Goal: Task Accomplishment & Management: Use online tool/utility

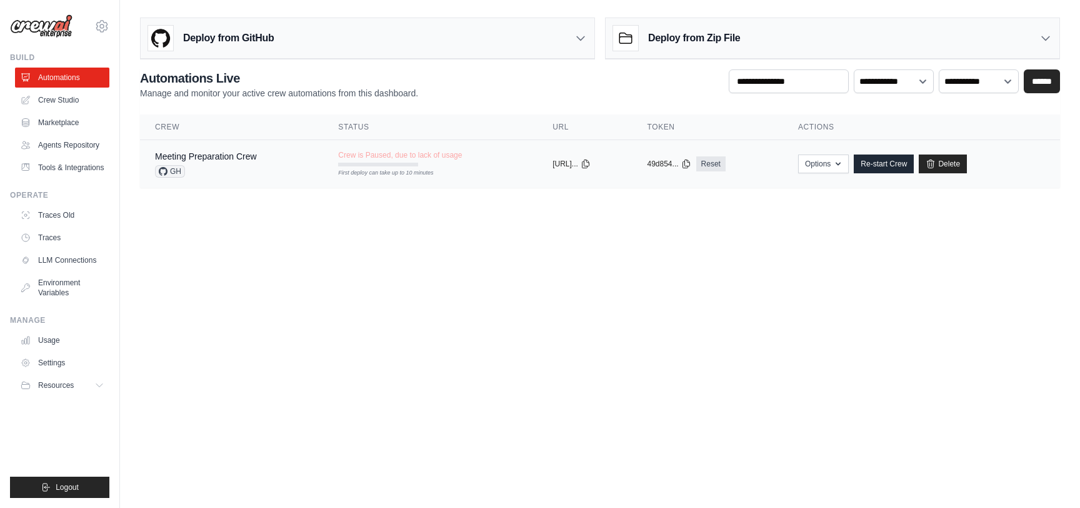
click at [258, 153] on div "Meeting Preparation Crew GH" at bounding box center [231, 164] width 153 height 28
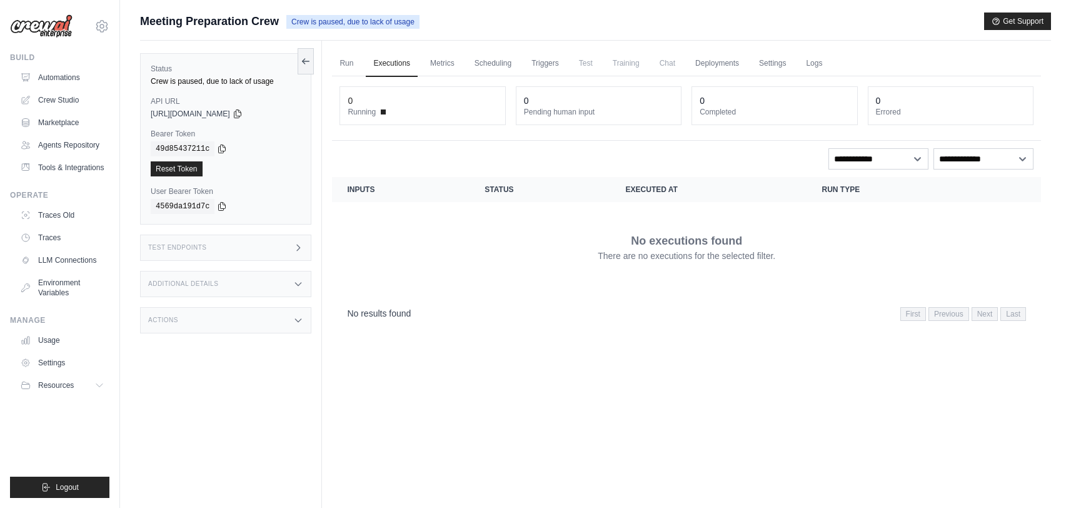
click at [659, 286] on td "No executions found There are no executions for the selected filter." at bounding box center [686, 247] width 709 height 90
click at [49, 81] on link "Automations" at bounding box center [63, 78] width 94 height 20
click at [51, 98] on link "Crew Studio" at bounding box center [63, 100] width 94 height 20
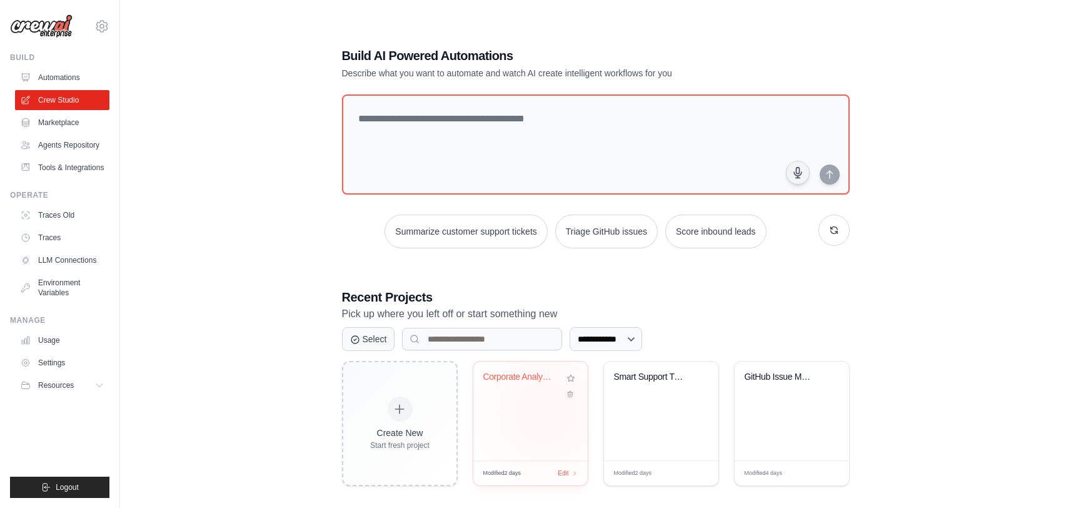
click at [546, 412] on div "Corporate Analysis Multi-Agent Syst..." at bounding box center [530, 410] width 114 height 99
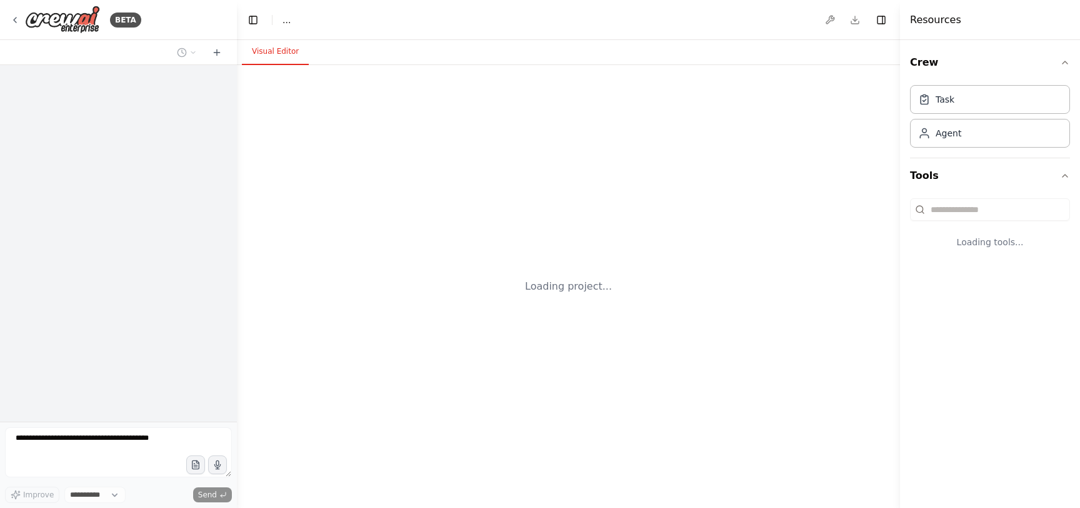
select select "****"
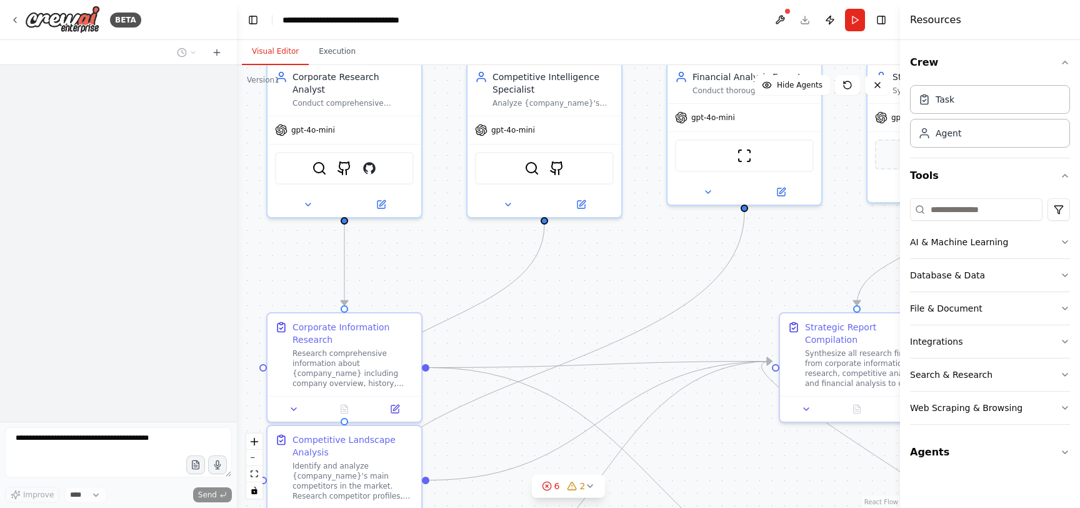
drag, startPoint x: 638, startPoint y: 370, endPoint x: 599, endPoint y: 282, distance: 96.0
click at [599, 284] on div ".deletable-edge-delete-btn { width: 20px; height: 20px; border: 0px solid #ffff…" at bounding box center [568, 286] width 663 height 443
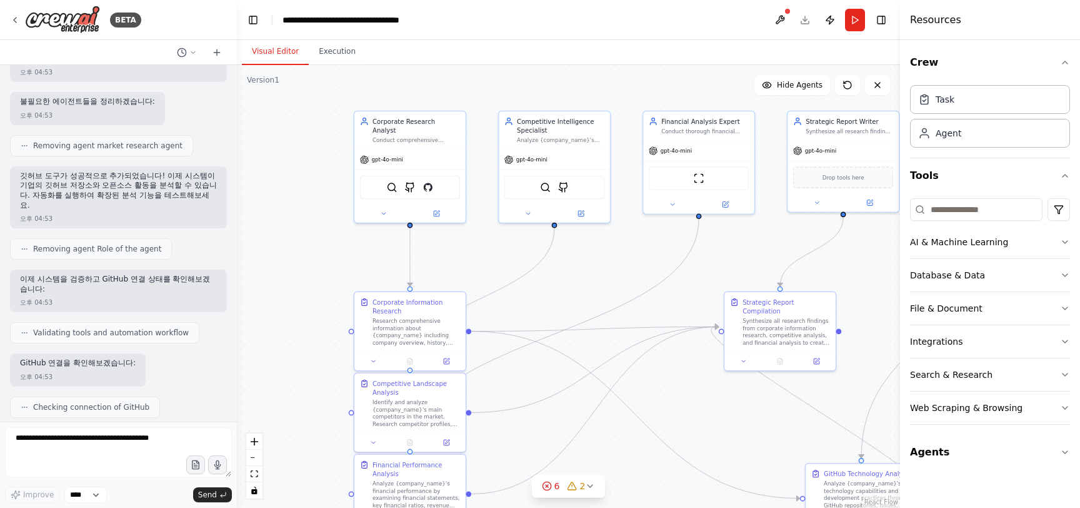
scroll to position [4475, 0]
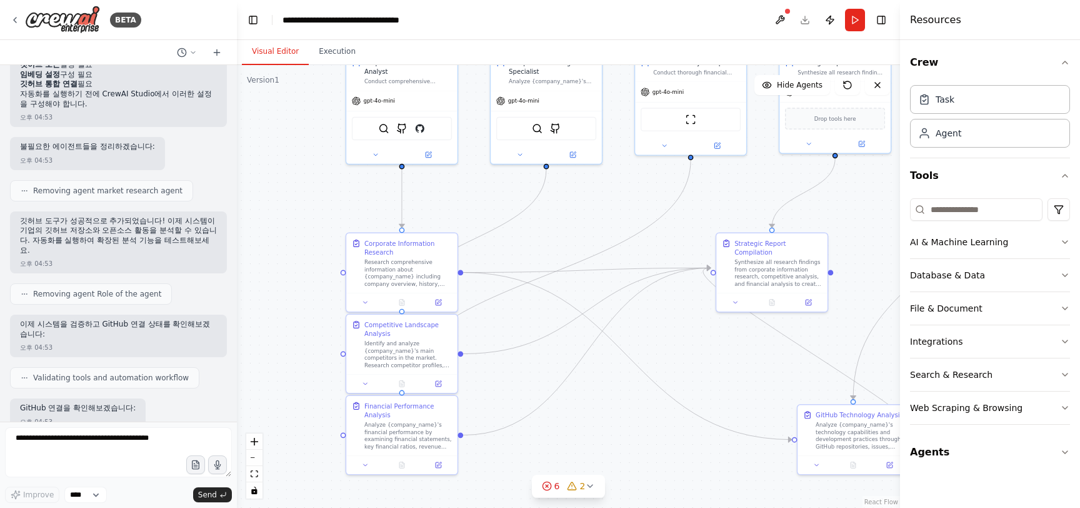
drag, startPoint x: 592, startPoint y: 296, endPoint x: 584, endPoint y: 237, distance: 59.3
click at [584, 237] on div ".deletable-edge-delete-btn { width: 20px; height: 20px; border: 0px solid #ffff…" at bounding box center [568, 286] width 663 height 443
drag, startPoint x: 614, startPoint y: 246, endPoint x: 583, endPoint y: 353, distance: 112.1
click at [300, 7] on div ".deletable-edge-delete-btn { width: 20px; height: 20px; border: 0px solid #ffff…" at bounding box center [300, 7] width 0 height 0
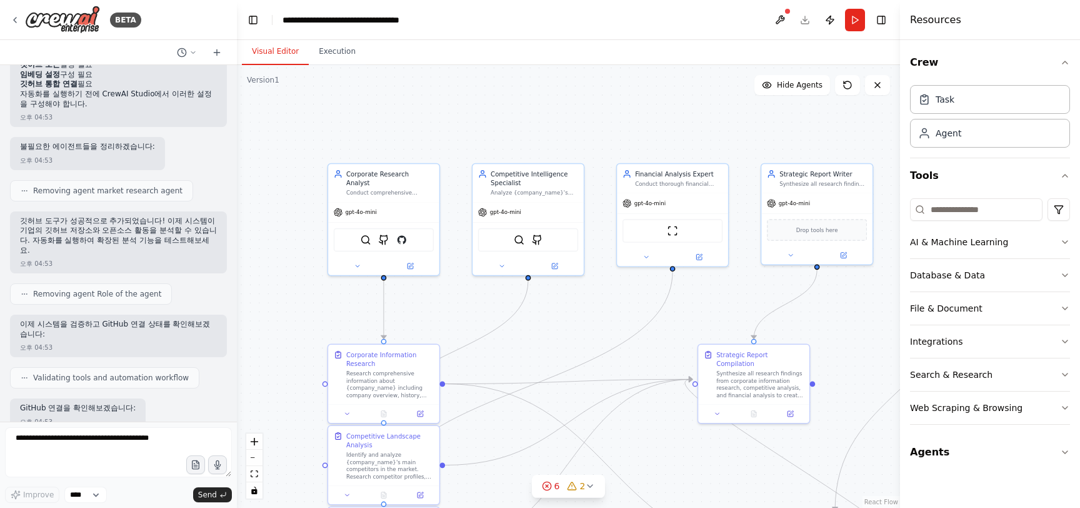
drag, startPoint x: 578, startPoint y: 223, endPoint x: 556, endPoint y: 339, distance: 118.2
click at [555, 340] on div ".deletable-edge-delete-btn { width: 20px; height: 20px; border: 0px solid #ffff…" at bounding box center [568, 286] width 663 height 443
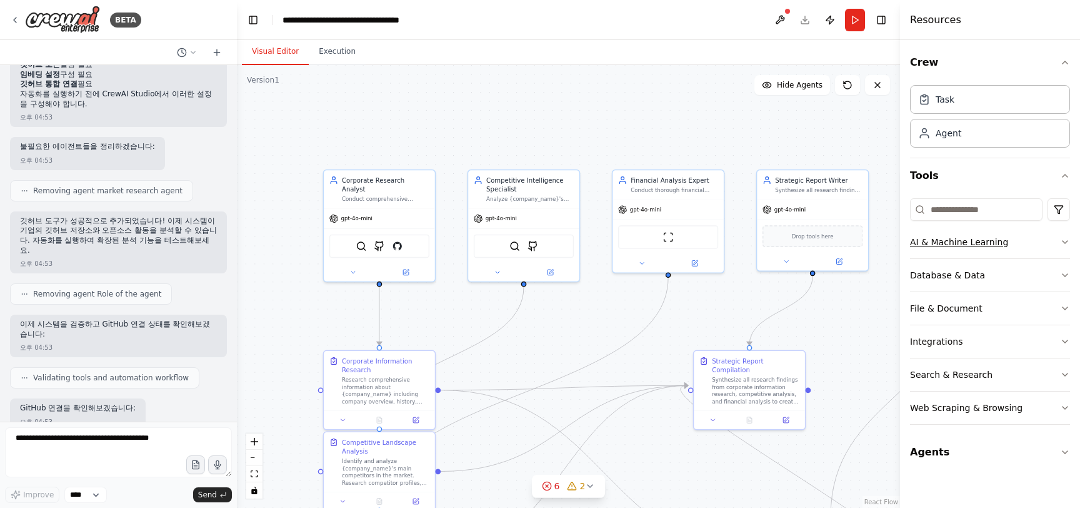
click at [993, 246] on div "AI & Machine Learning" at bounding box center [959, 242] width 98 height 13
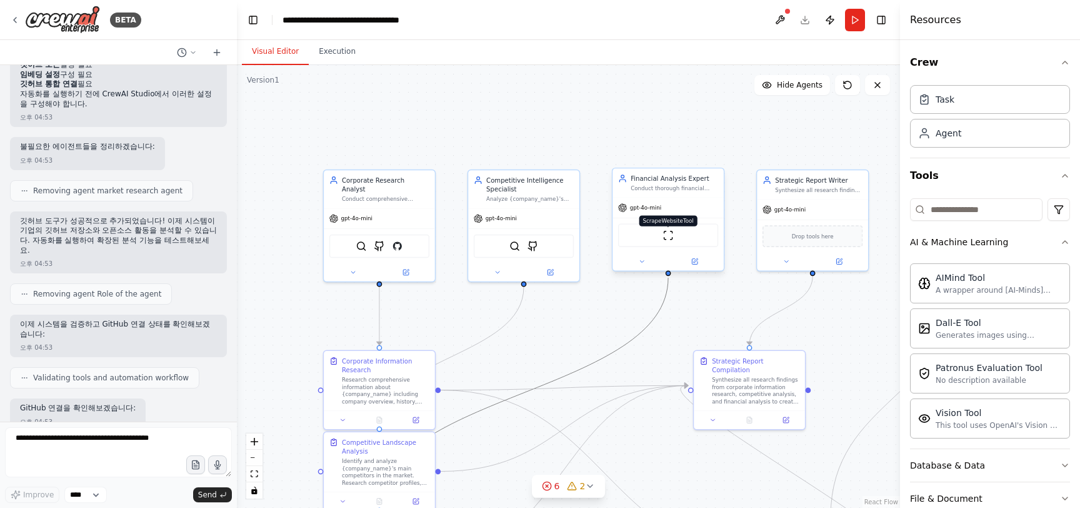
drag, startPoint x: 603, startPoint y: 348, endPoint x: 673, endPoint y: 231, distance: 136.3
click at [673, 231] on div ".deletable-edge-delete-btn { width: 20px; height: 20px; border: 0px solid #ffff…" at bounding box center [517, 283] width 479 height 319
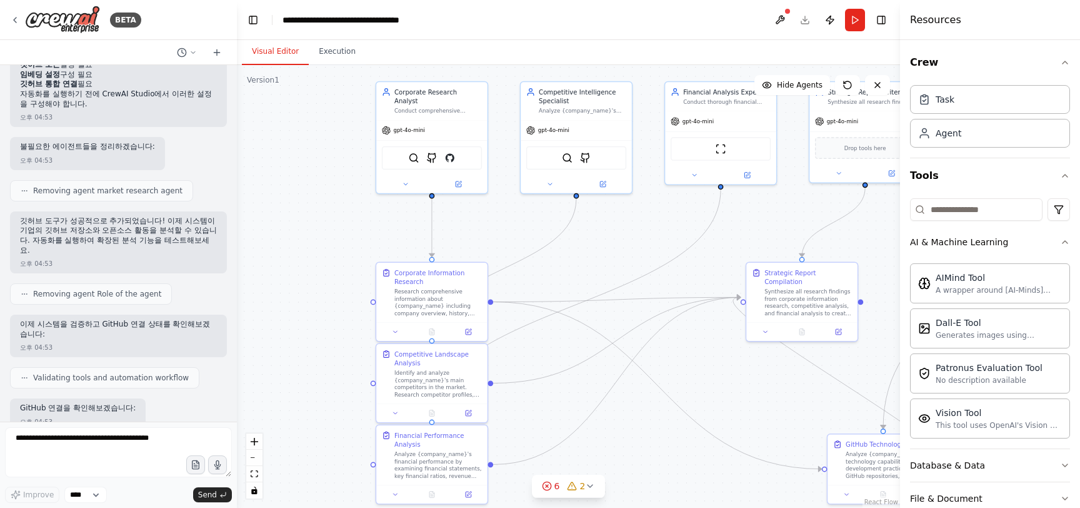
drag, startPoint x: 609, startPoint y: 318, endPoint x: 665, endPoint y: 224, distance: 109.0
click at [663, 229] on div ".deletable-edge-delete-btn { width: 20px; height: 20px; border: 0px solid #ffff…" at bounding box center [568, 286] width 663 height 443
drag, startPoint x: 641, startPoint y: 346, endPoint x: 644, endPoint y: 286, distance: 60.1
click at [644, 286] on div ".deletable-edge-delete-btn { width: 20px; height: 20px; border: 0px solid #ffff…" at bounding box center [568, 286] width 663 height 443
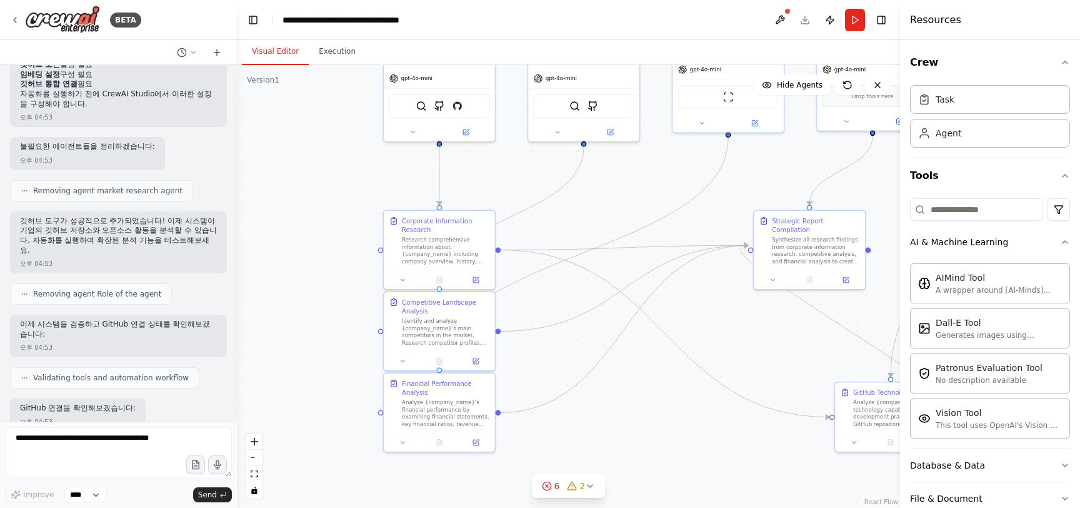
drag, startPoint x: 664, startPoint y: 360, endPoint x: 669, endPoint y: 317, distance: 43.4
click at [669, 317] on div ".deletable-edge-delete-btn { width: 20px; height: 20px; border: 0px solid #ffff…" at bounding box center [568, 286] width 663 height 443
drag, startPoint x: 453, startPoint y: 328, endPoint x: 611, endPoint y: 329, distance: 158.2
click at [611, 329] on div "Identify and analyze {company_name}'s main competitors in the market. Research …" at bounding box center [608, 330] width 88 height 29
drag, startPoint x: 611, startPoint y: 329, endPoint x: 601, endPoint y: 247, distance: 82.5
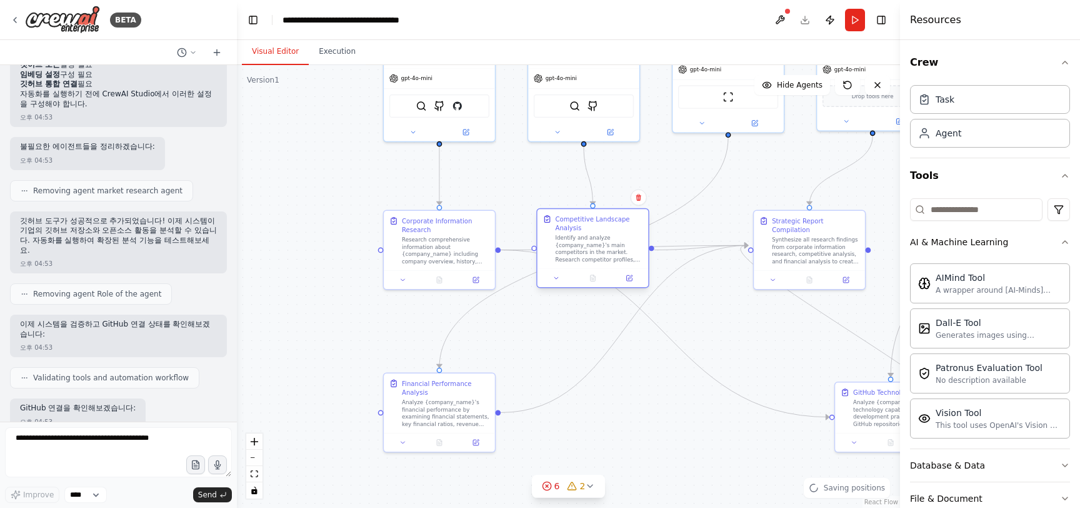
click at [601, 247] on div "Identify and analyze {company_name}'s main competitors in the market. Research …" at bounding box center [600, 248] width 88 height 29
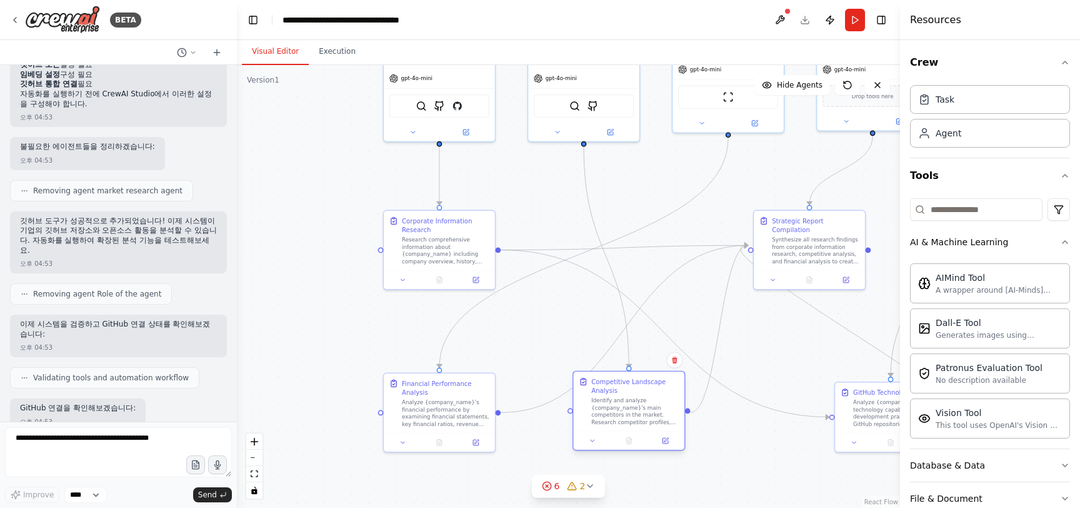
drag, startPoint x: 614, startPoint y: 291, endPoint x: 644, endPoint y: 431, distance: 142.5
click at [644, 431] on div "Competitive Landscape Analysis Identify and analyze {company_name}'s main compe…" at bounding box center [629, 411] width 113 height 80
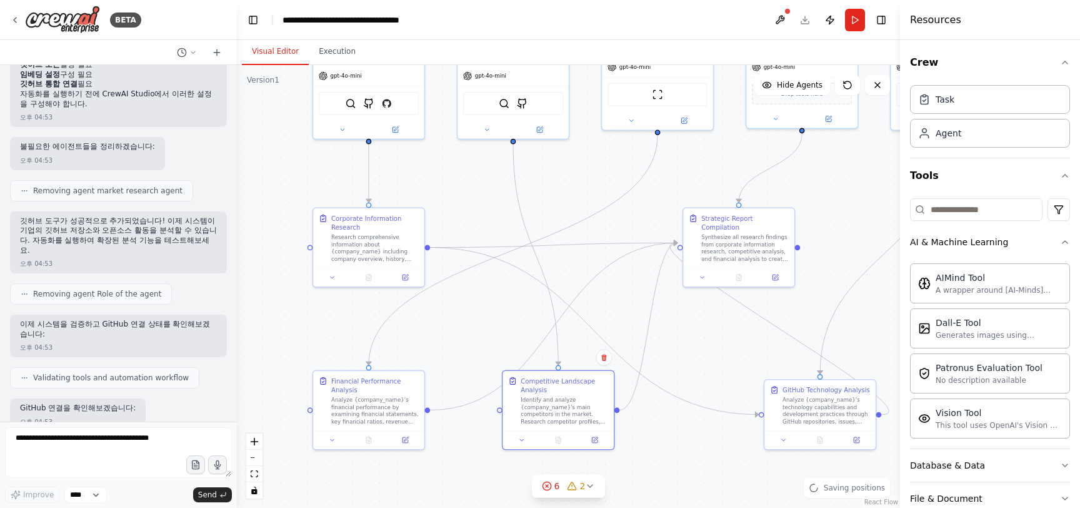
drag, startPoint x: 776, startPoint y: 358, endPoint x: 705, endPoint y: 356, distance: 70.7
click at [705, 356] on div ".deletable-edge-delete-btn { width: 20px; height: 20px; border: 0px solid #ffff…" at bounding box center [568, 286] width 663 height 443
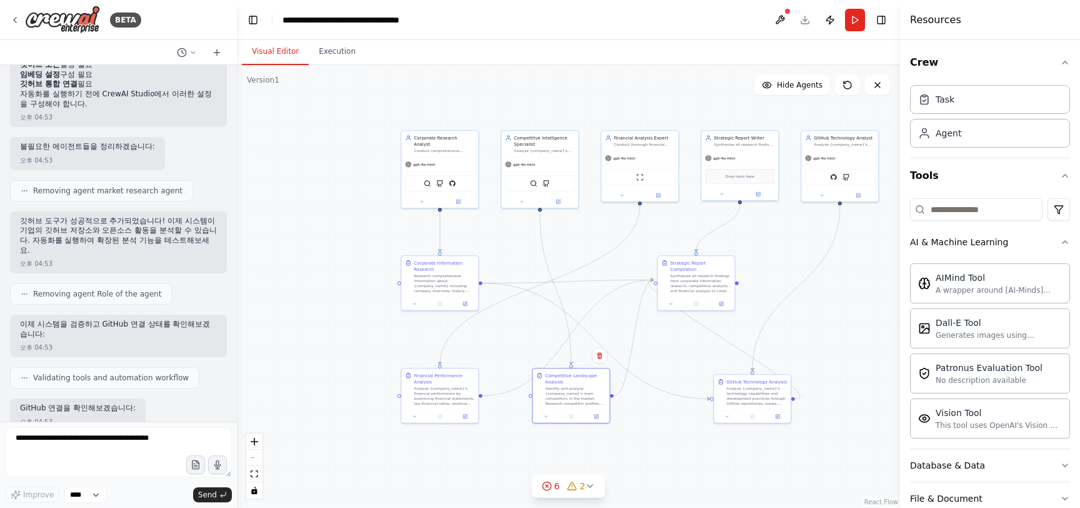
drag, startPoint x: 749, startPoint y: 344, endPoint x: 717, endPoint y: 347, distance: 32.0
click at [717, 347] on div ".deletable-edge-delete-btn { width: 20px; height: 20px; border: 0px solid #ffff…" at bounding box center [568, 286] width 663 height 443
drag, startPoint x: 557, startPoint y: 396, endPoint x: 566, endPoint y: 423, distance: 27.7
click at [566, 423] on div "Identify and analyze {company_name}'s main competitors in the market. Research …" at bounding box center [581, 419] width 61 height 20
drag, startPoint x: 761, startPoint y: 394, endPoint x: 685, endPoint y: 349, distance: 88.2
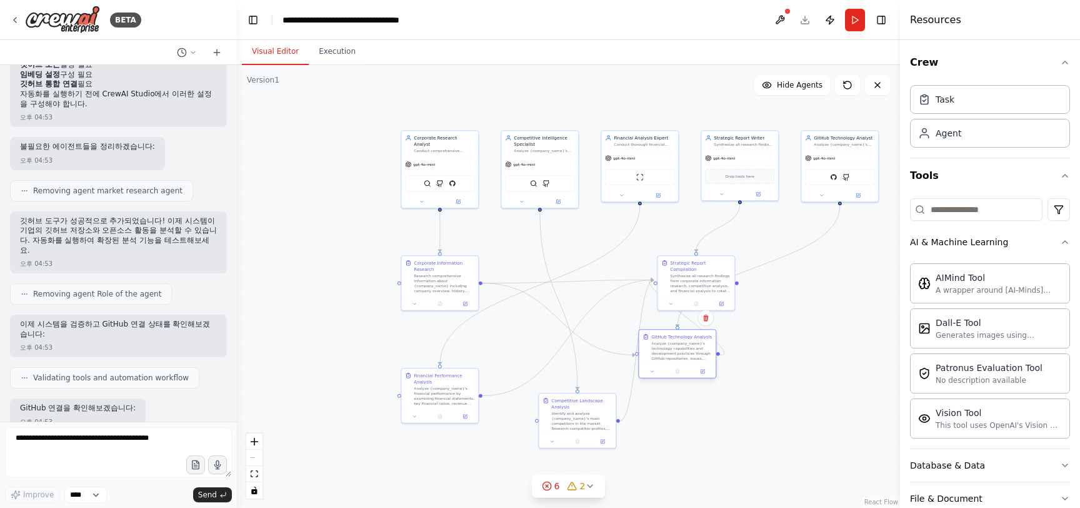
click at [685, 349] on div "Analyze {company_name}'s technology capabilities and development practices thro…" at bounding box center [681, 351] width 61 height 20
click at [594, 482] on icon at bounding box center [590, 486] width 10 height 10
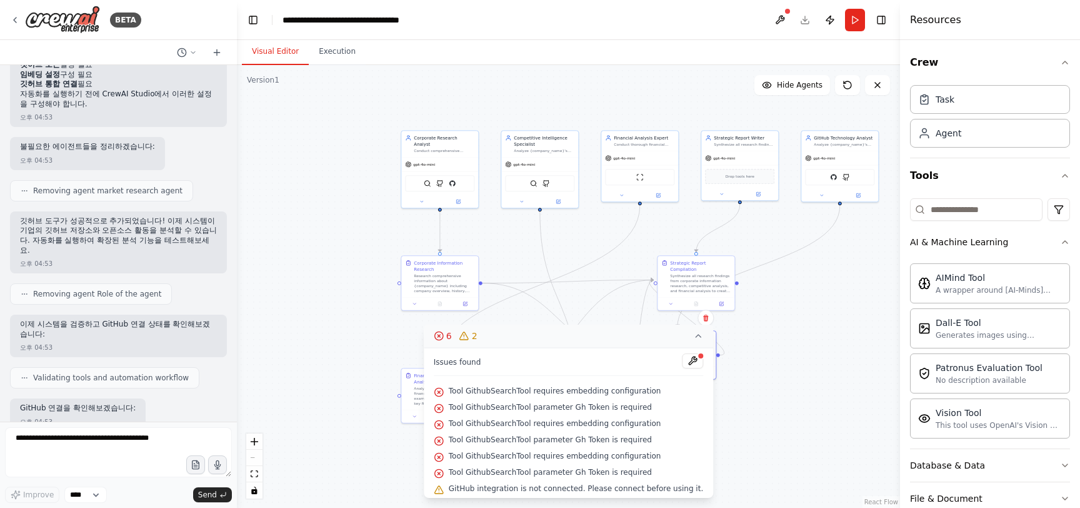
click at [521, 391] on span "Tool GithubSearchTool requires embedding configuration" at bounding box center [555, 391] width 213 height 10
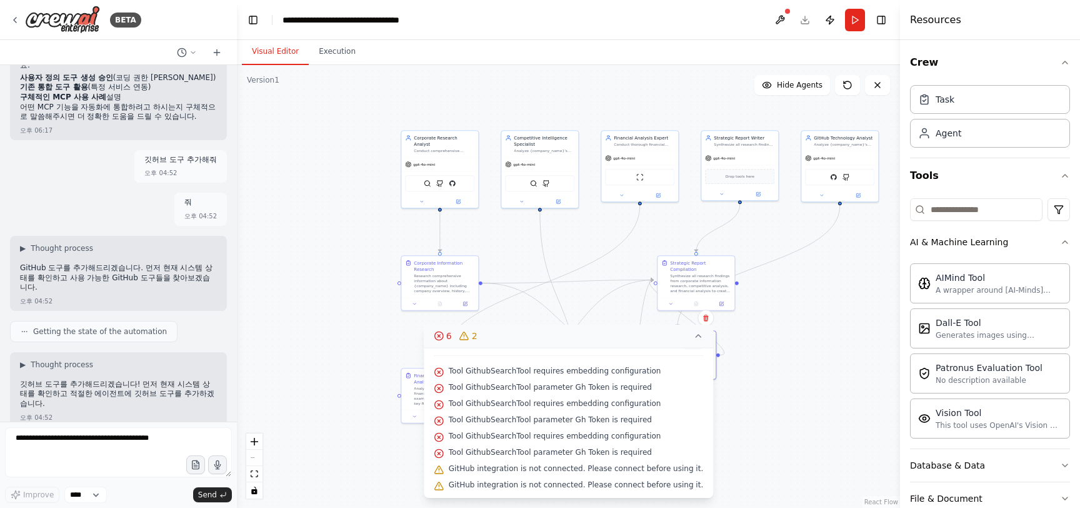
scroll to position [2555, 0]
click at [449, 178] on img at bounding box center [453, 182] width 8 height 8
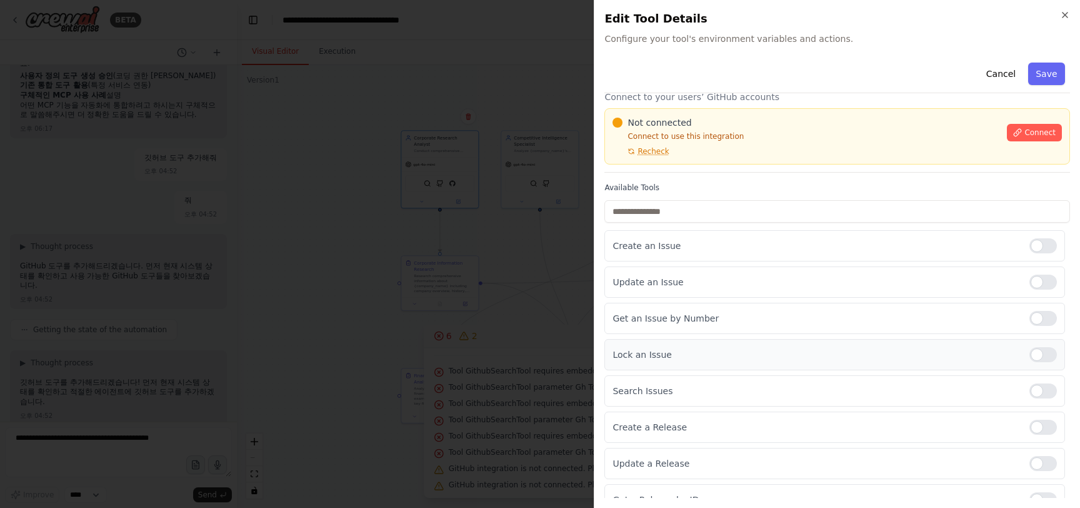
scroll to position [0, 0]
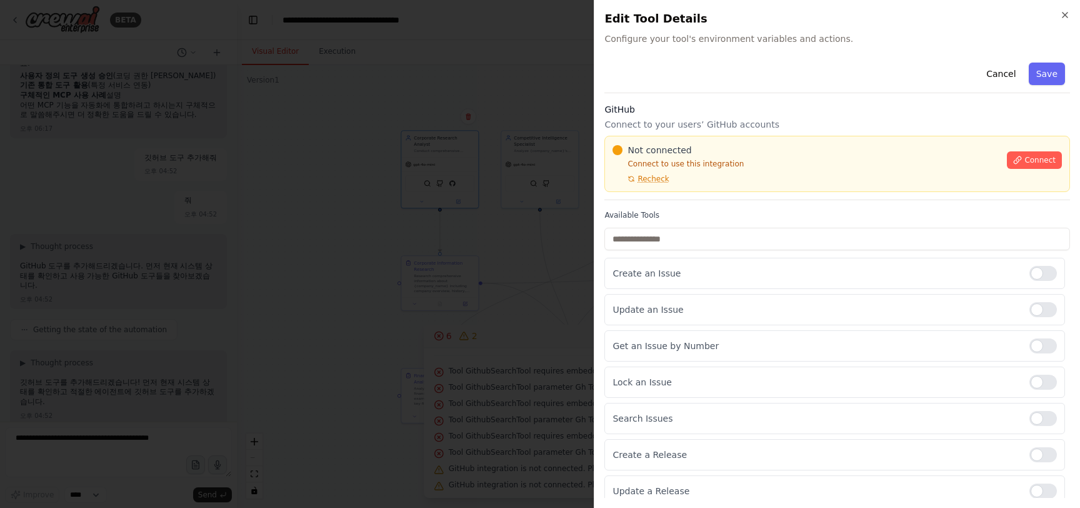
click at [617, 147] on div at bounding box center [618, 150] width 10 height 10
click at [817, 138] on div "Not connected Connect to use this integration Recheck Connect" at bounding box center [837, 164] width 466 height 56
click at [706, 121] on p "Connect to your users’ GitHub accounts" at bounding box center [837, 124] width 466 height 13
click at [642, 121] on p "Connect to your users’ GitHub accounts" at bounding box center [837, 124] width 466 height 13
click at [611, 111] on h3 "GitHub" at bounding box center [837, 109] width 466 height 13
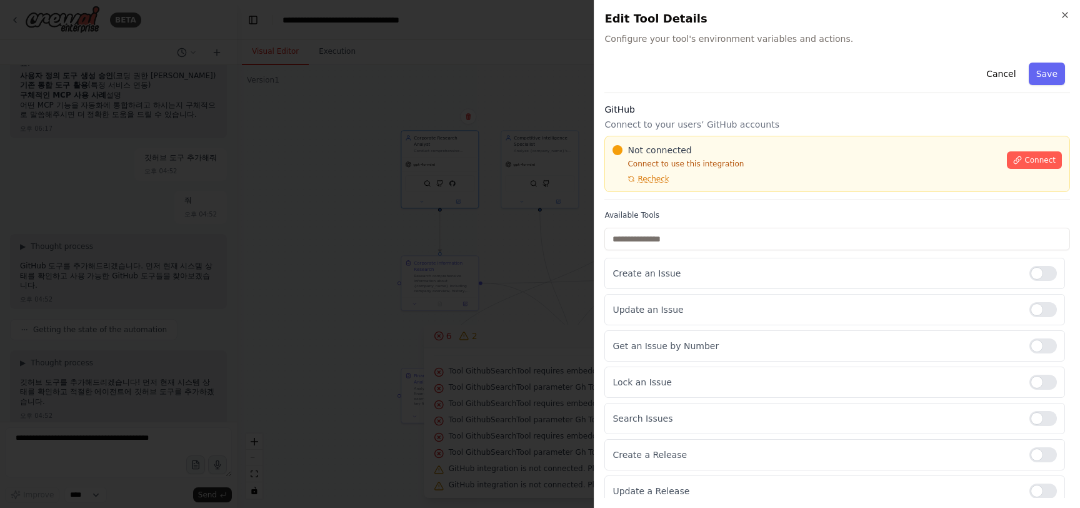
click at [657, 107] on h3 "GitHub" at bounding box center [837, 109] width 466 height 13
drag, startPoint x: 722, startPoint y: 118, endPoint x: 754, endPoint y: 116, distance: 31.9
click at [722, 118] on p "Connect to your users’ GitHub accounts" at bounding box center [837, 124] width 466 height 13
click at [761, 116] on div "GitHub Connect to your users’ GitHub accounts Not connected Connect to use this…" at bounding box center [837, 151] width 466 height 97
click at [763, 121] on p "Connect to your users’ GitHub accounts" at bounding box center [837, 124] width 466 height 13
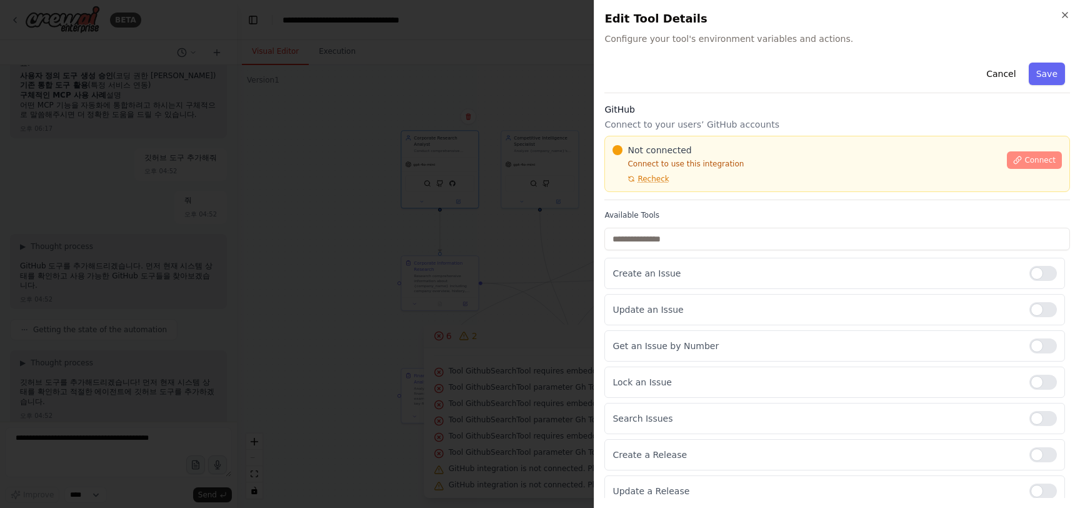
click at [1014, 154] on button "Connect" at bounding box center [1034, 160] width 55 height 18
click at [1015, 62] on div "Cancel Save" at bounding box center [837, 76] width 466 height 36
click at [988, 70] on button "Cancel" at bounding box center [1001, 74] width 44 height 23
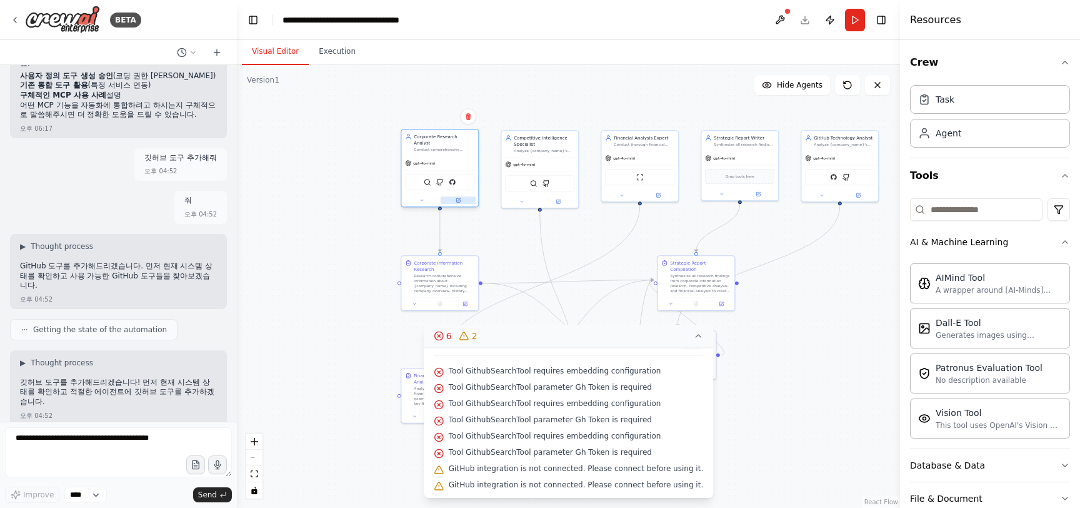
click at [456, 196] on button at bounding box center [459, 200] width 36 height 8
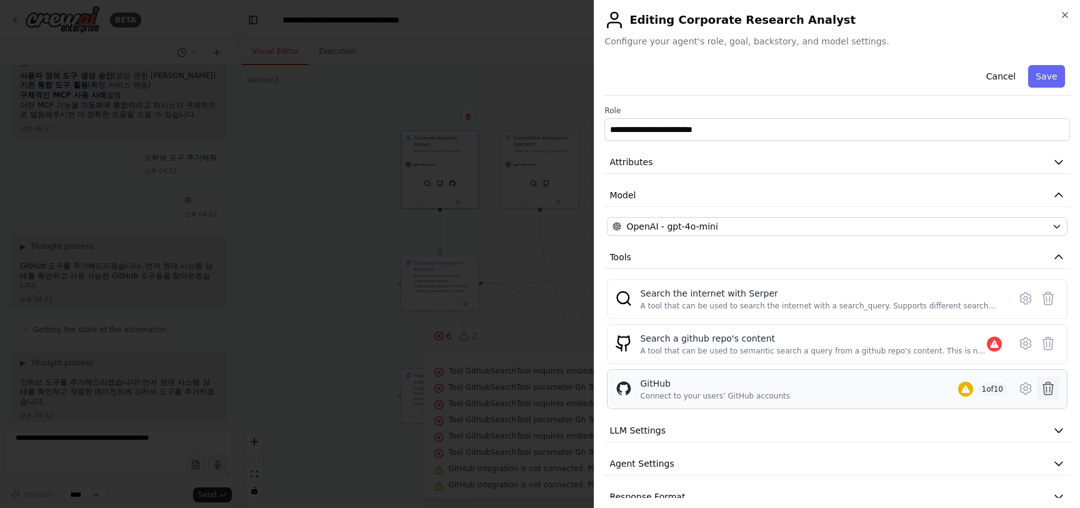
click at [1043, 390] on icon at bounding box center [1048, 388] width 11 height 13
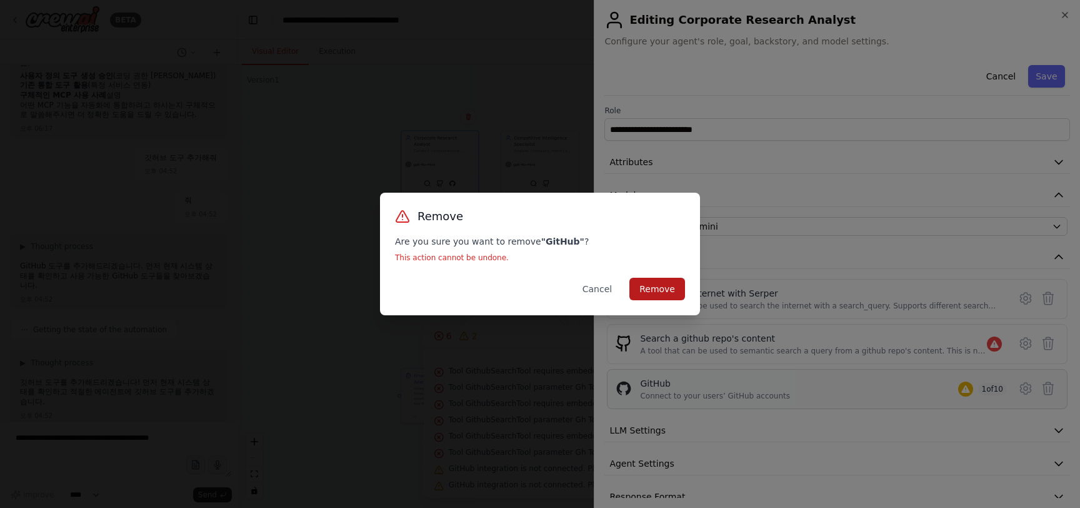
click at [661, 291] on button "Remove" at bounding box center [657, 289] width 56 height 23
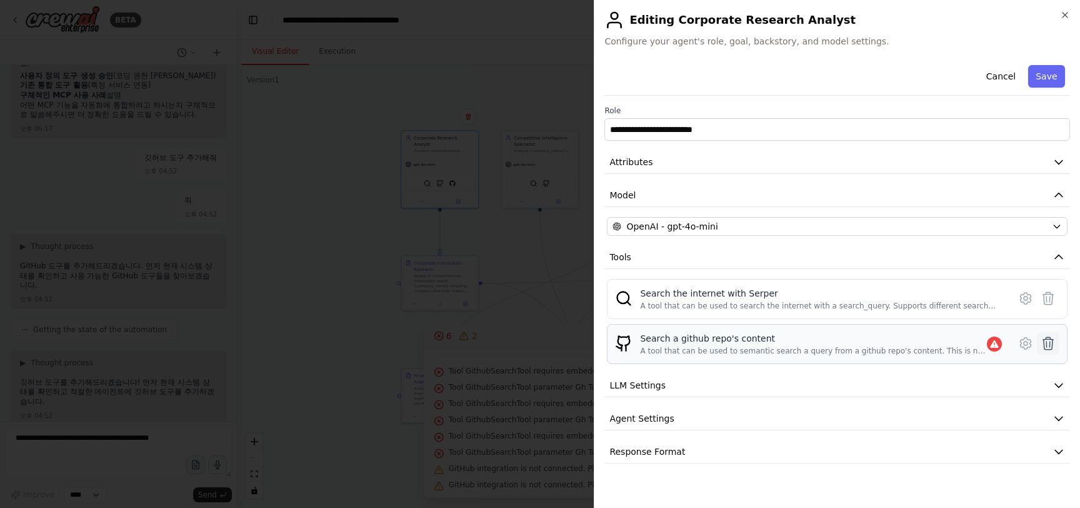
scroll to position [4, 0]
click at [1051, 344] on icon at bounding box center [1048, 343] width 15 height 15
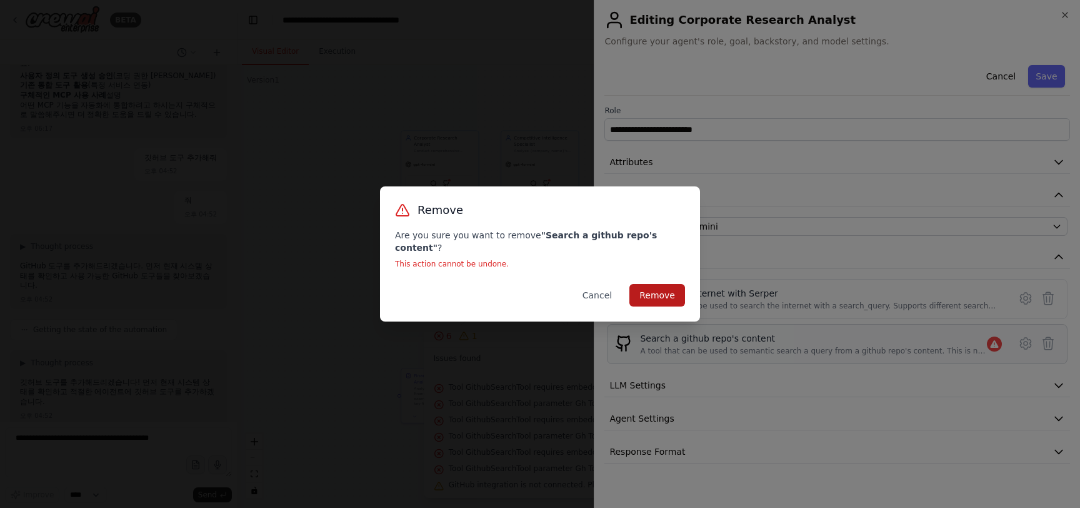
click at [649, 291] on button "Remove" at bounding box center [657, 295] width 56 height 23
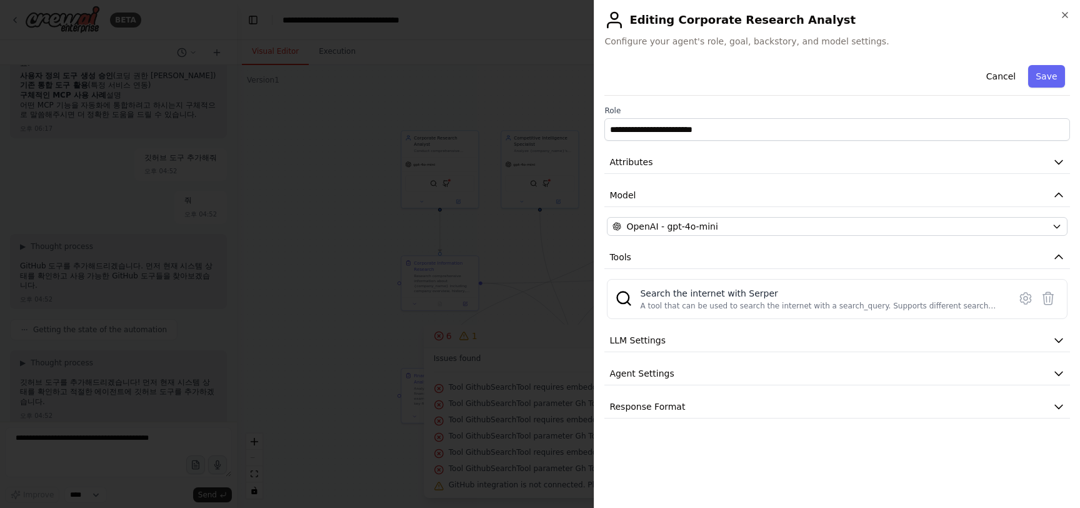
scroll to position [0, 0]
click at [1065, 17] on icon "button" at bounding box center [1065, 15] width 10 height 10
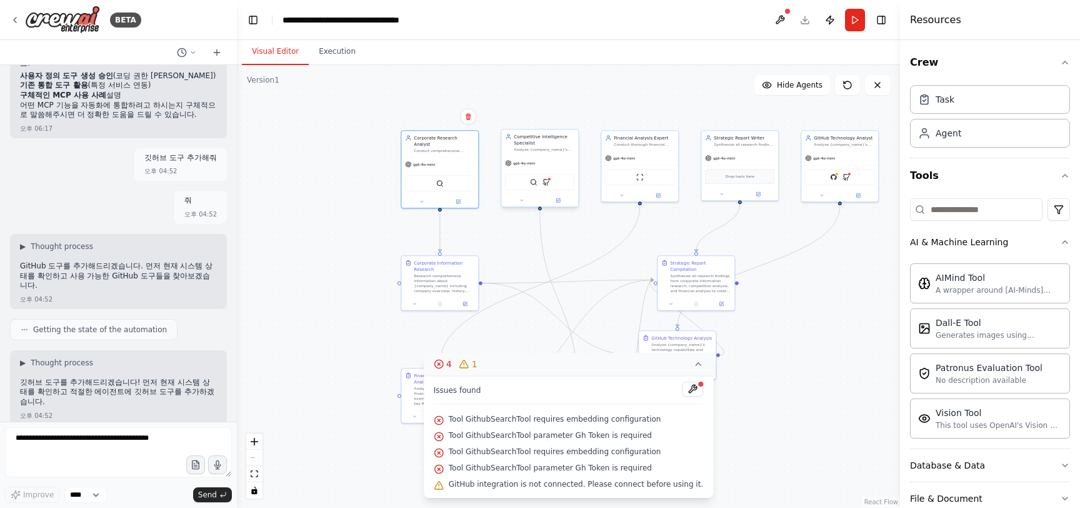
click at [558, 188] on div "SerperDevTool GithubSearchTool" at bounding box center [539, 182] width 69 height 16
click at [538, 181] on div "SerperDevTool GithubSearchTool" at bounding box center [539, 182] width 69 height 16
click at [553, 183] on div "SerperDevTool GithubSearchTool" at bounding box center [539, 182] width 69 height 16
click at [559, 141] on div "Competitive Intelligence Specialist" at bounding box center [544, 139] width 61 height 13
click at [559, 206] on div "Competitive Intelligence Specialist Analyze {company_name}'s competitive landsc…" at bounding box center [540, 168] width 78 height 78
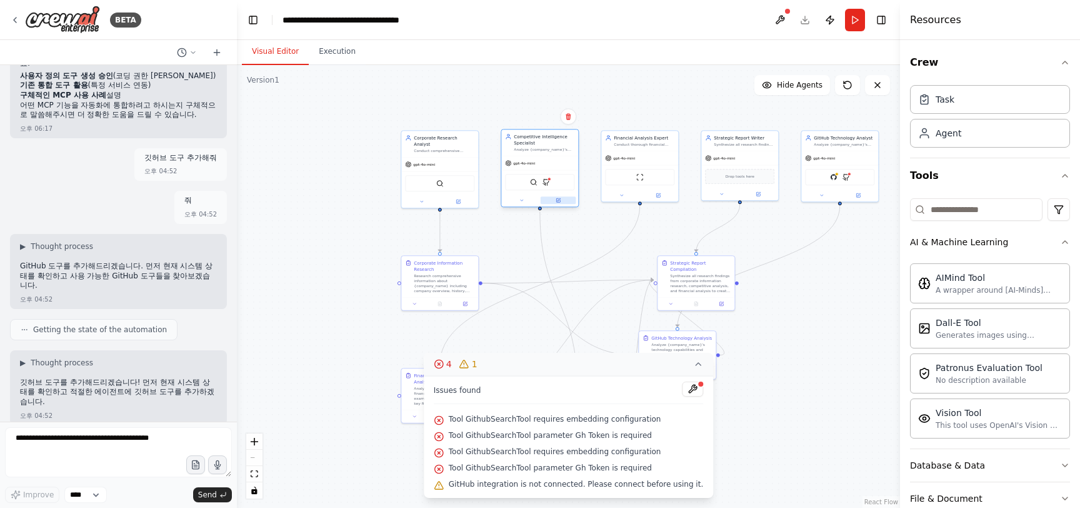
click at [561, 201] on button at bounding box center [559, 200] width 36 height 8
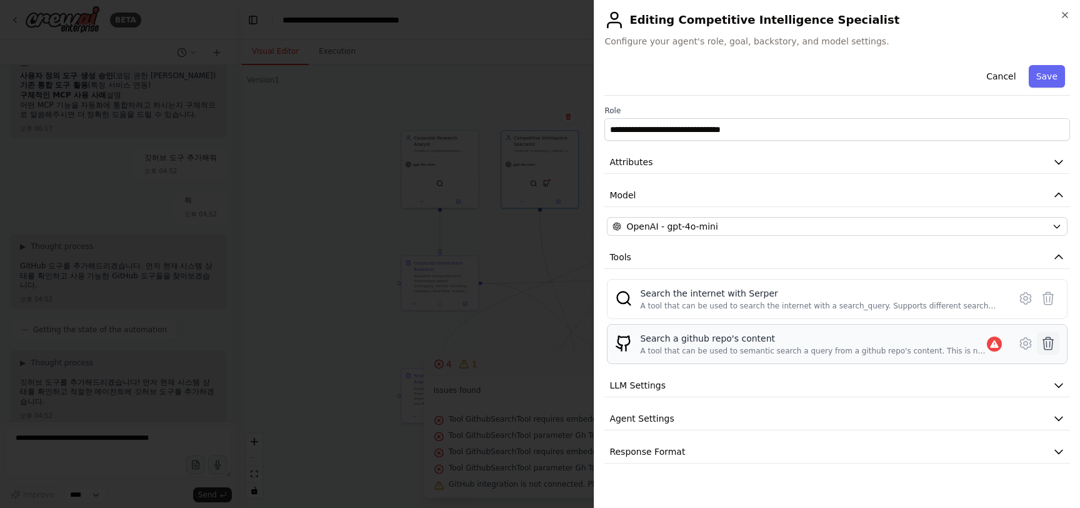
click at [1056, 346] on button at bounding box center [1048, 343] width 23 height 23
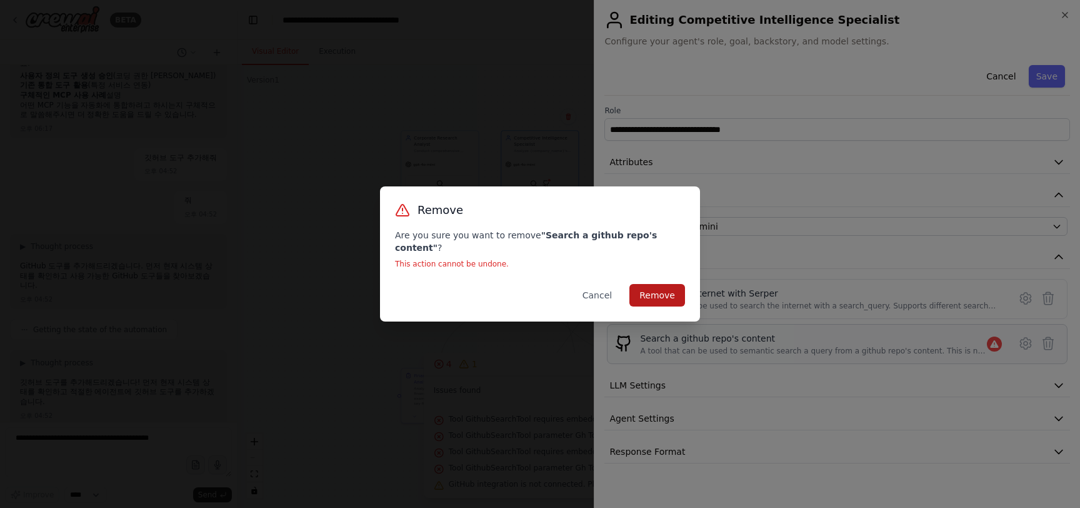
click at [647, 284] on button "Remove" at bounding box center [657, 295] width 56 height 23
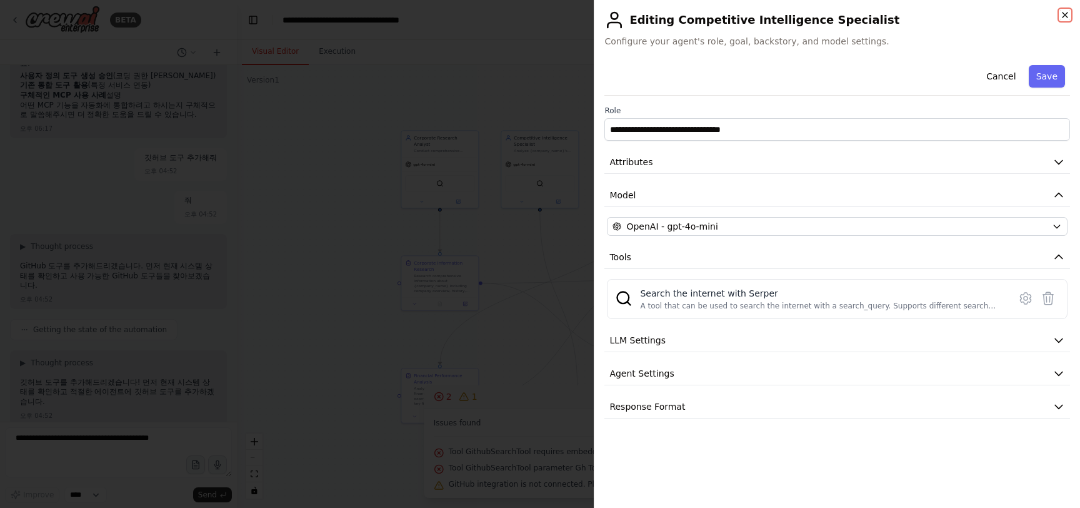
click at [1060, 16] on icon "button" at bounding box center [1065, 15] width 10 height 10
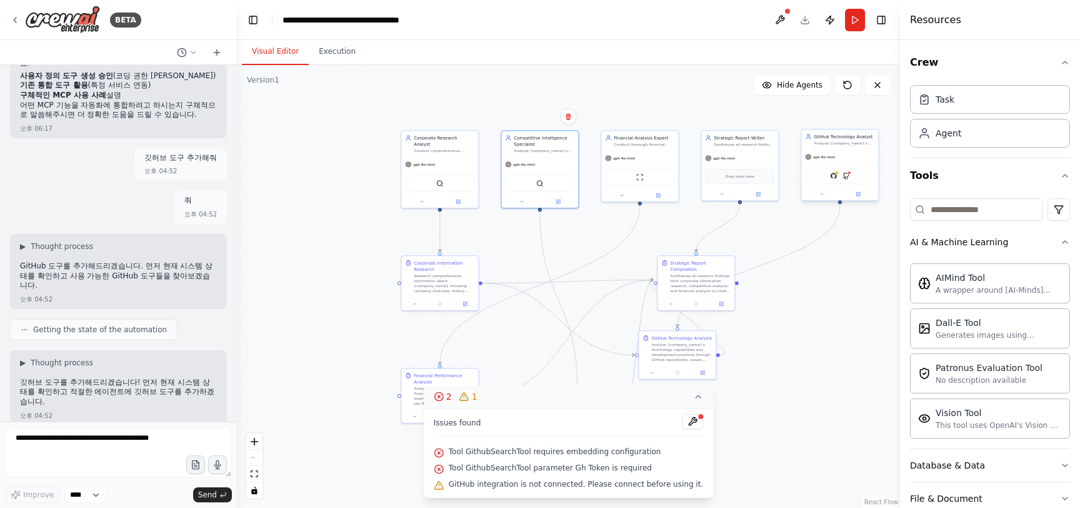
click at [854, 181] on div "GitHub GithubSearchTool" at bounding box center [839, 176] width 69 height 16
click at [860, 202] on div ".deletable-edge-delete-btn { width: 20px; height: 20px; border: 0px solid #ffff…" at bounding box center [568, 286] width 663 height 443
click at [863, 199] on div at bounding box center [839, 194] width 77 height 13
click at [861, 196] on button at bounding box center [859, 194] width 36 height 8
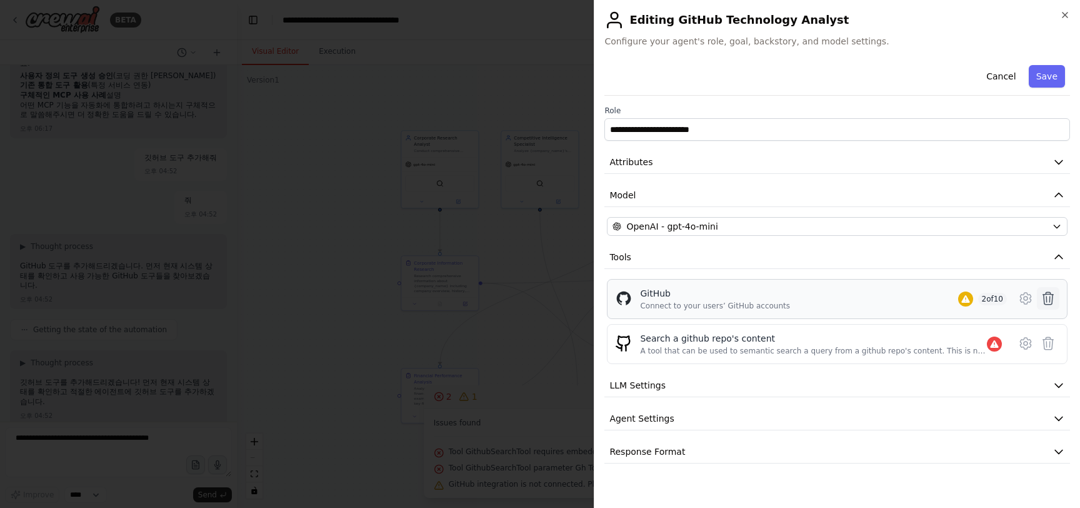
click at [1055, 304] on icon at bounding box center [1048, 298] width 15 height 15
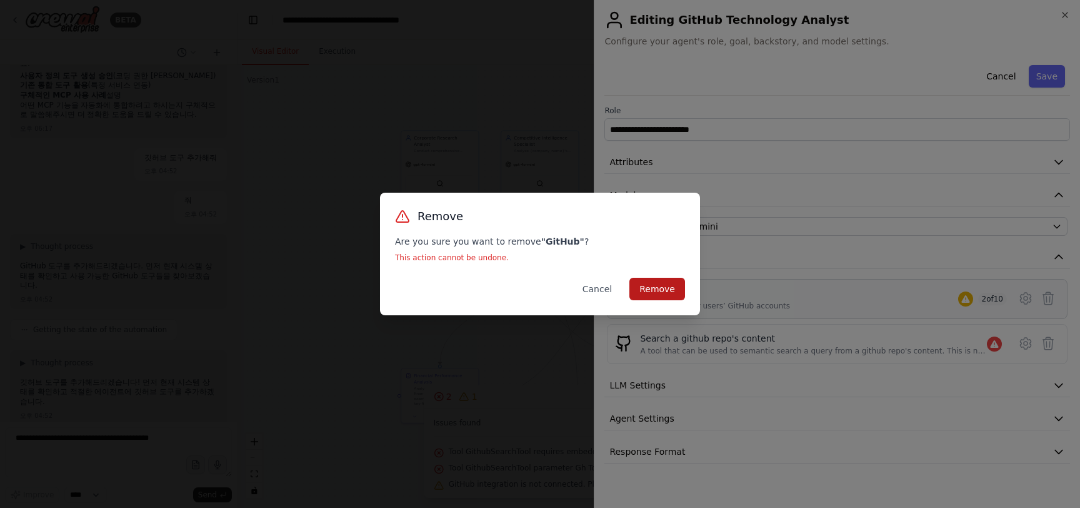
click at [670, 292] on button "Remove" at bounding box center [657, 289] width 56 height 23
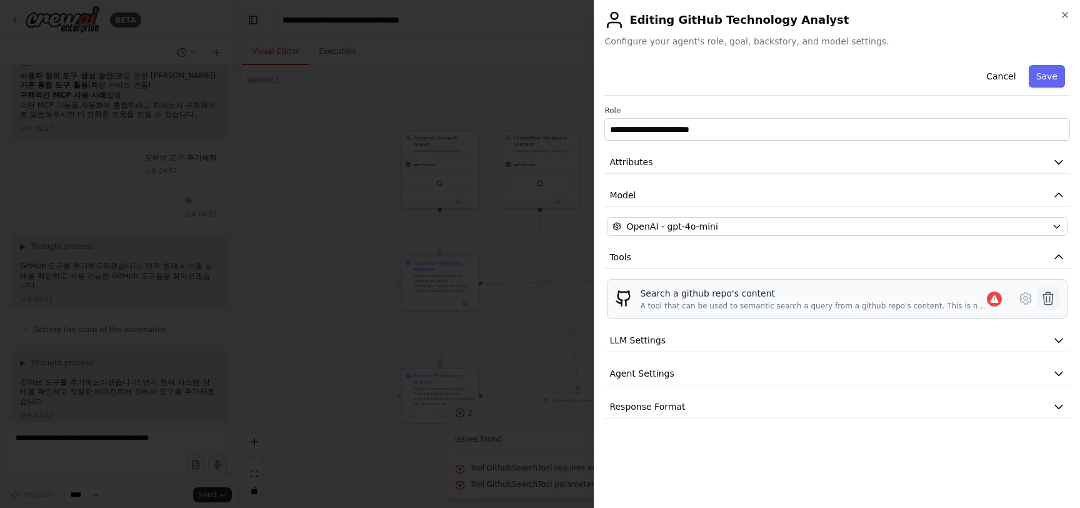
click at [1044, 296] on icon at bounding box center [1048, 298] width 11 height 13
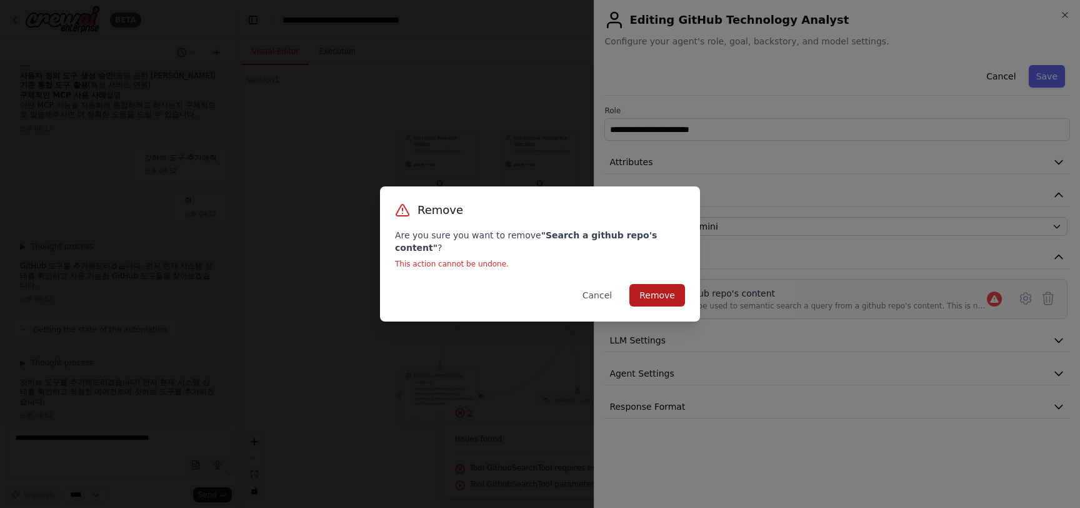
click at [653, 299] on button "Remove" at bounding box center [657, 295] width 56 height 23
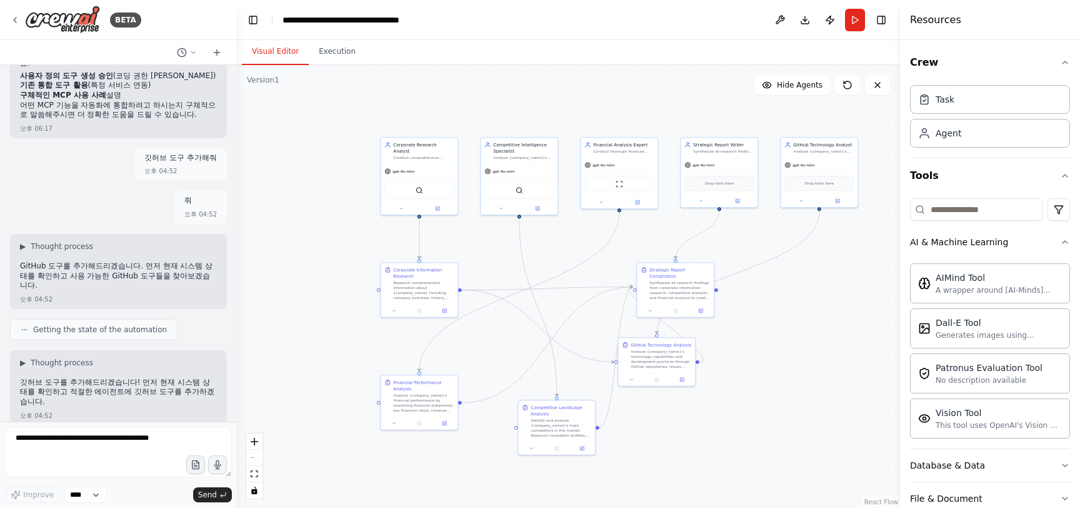
drag, startPoint x: 851, startPoint y: 294, endPoint x: 825, endPoint y: 301, distance: 27.3
click at [826, 301] on div ".deletable-edge-delete-btn { width: 20px; height: 20px; border: 0px solid #ffff…" at bounding box center [568, 286] width 663 height 443
click at [825, 301] on div ".deletable-edge-delete-btn { width: 20px; height: 20px; border: 0px solid #ffff…" at bounding box center [568, 286] width 663 height 443
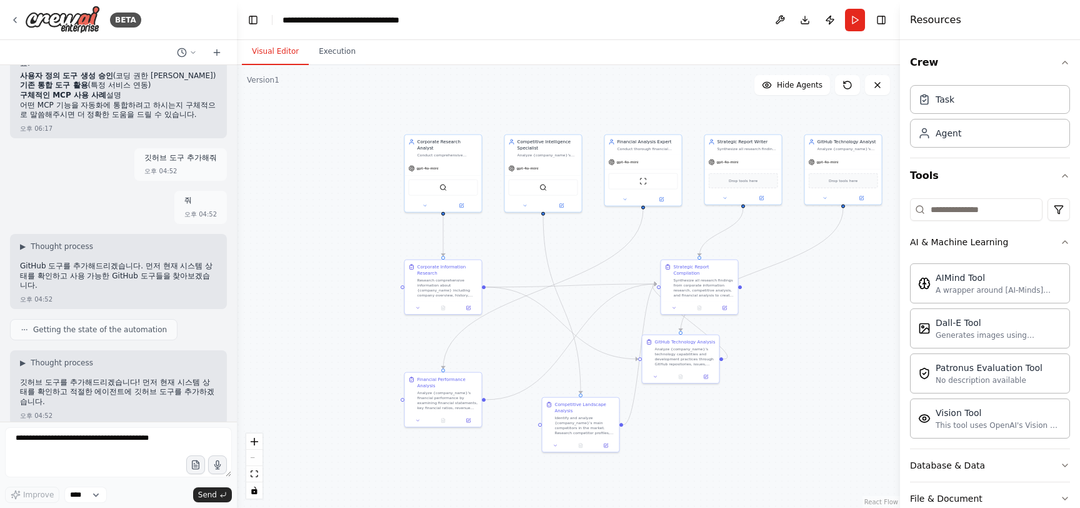
drag, startPoint x: 725, startPoint y: 316, endPoint x: 789, endPoint y: 313, distance: 63.8
click at [789, 313] on div ".deletable-edge-delete-btn { width: 20px; height: 20px; border: 0px solid #ffff…" at bounding box center [568, 286] width 663 height 443
click at [857, 20] on button "Run" at bounding box center [855, 20] width 20 height 23
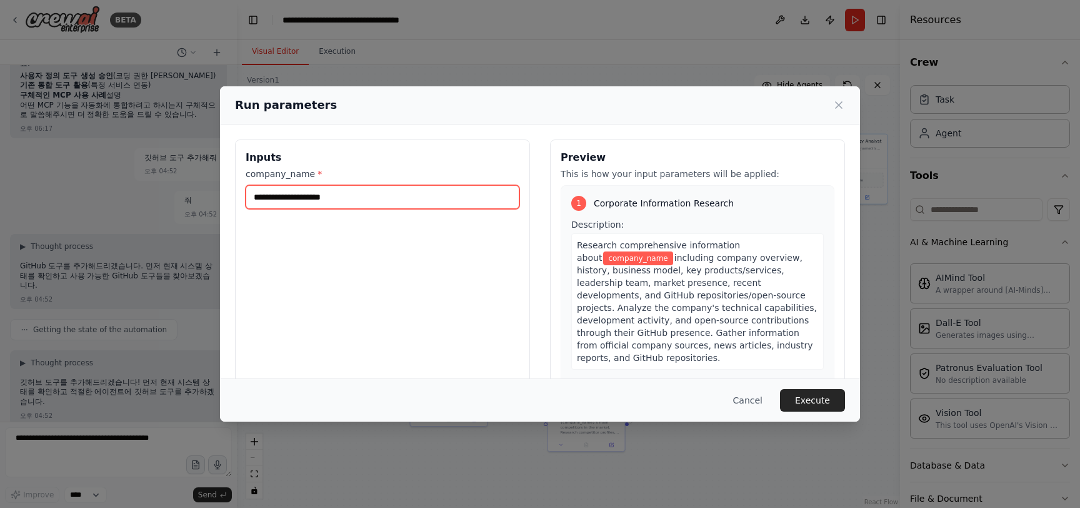
click at [353, 200] on input "company_name *" at bounding box center [383, 197] width 274 height 24
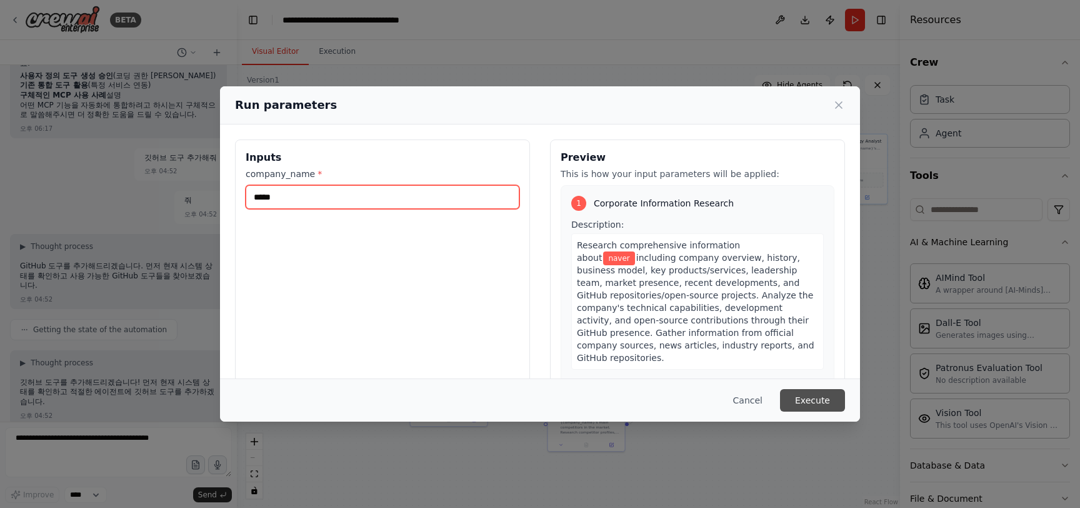
type input "*****"
click at [820, 391] on button "Execute" at bounding box center [812, 400] width 65 height 23
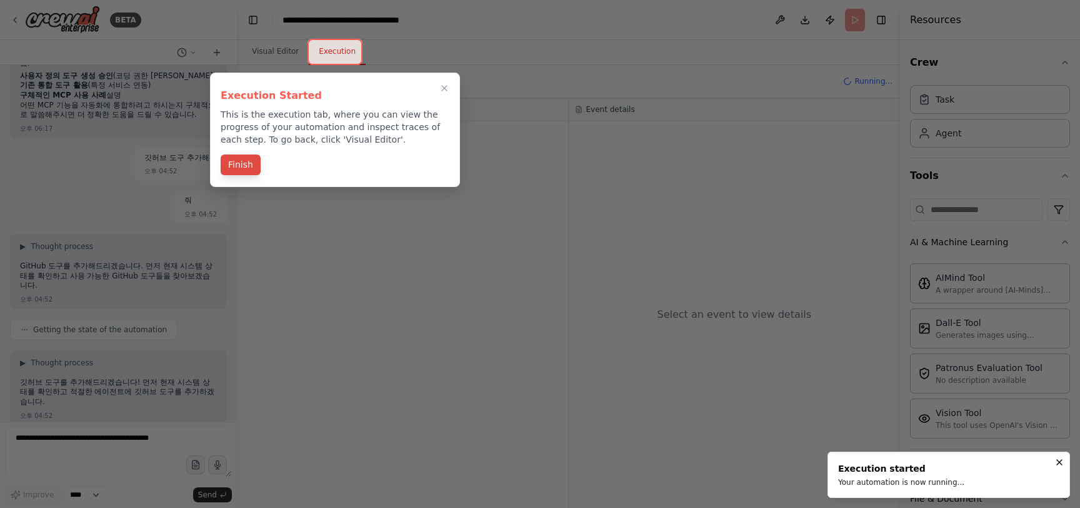
click at [254, 171] on button "Finish" at bounding box center [241, 164] width 40 height 21
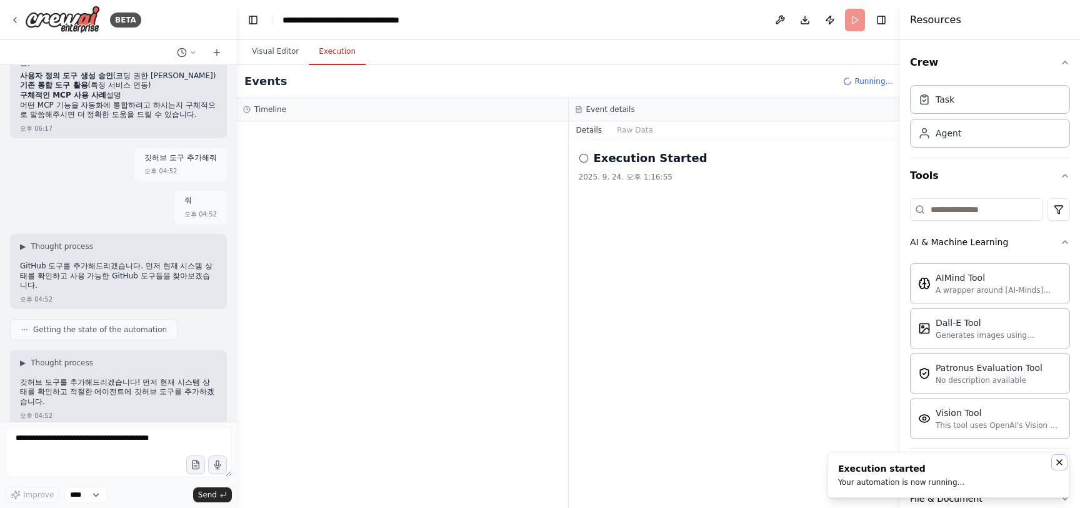
click at [1060, 465] on icon "Notifications (F8)" at bounding box center [1060, 462] width 10 height 10
click at [584, 161] on icon at bounding box center [584, 158] width 10 height 10
click at [586, 156] on icon at bounding box center [584, 158] width 10 height 10
click at [638, 158] on h2 "Execution Started" at bounding box center [651, 158] width 114 height 18
click at [673, 164] on h2 "Execution Started" at bounding box center [651, 158] width 114 height 18
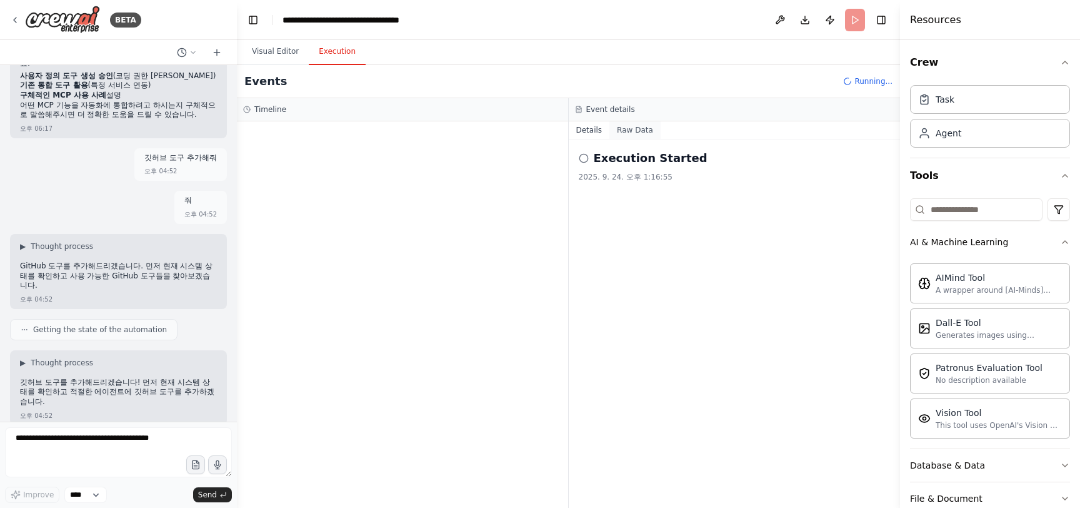
click at [638, 135] on button "Raw Data" at bounding box center [634, 130] width 51 height 18
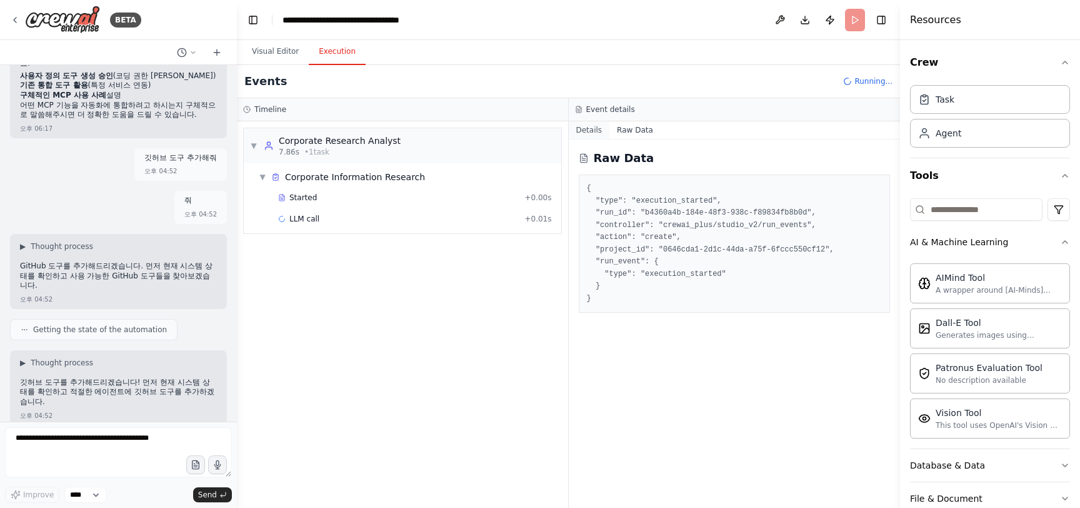
click at [596, 135] on button "Details" at bounding box center [589, 130] width 41 height 18
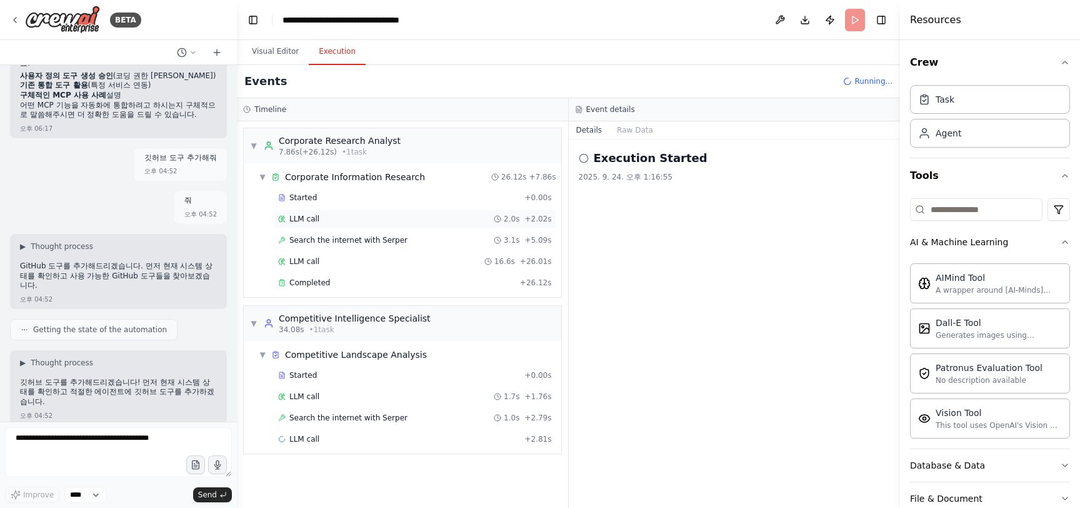
click at [307, 220] on span "LLM call" at bounding box center [304, 219] width 30 height 10
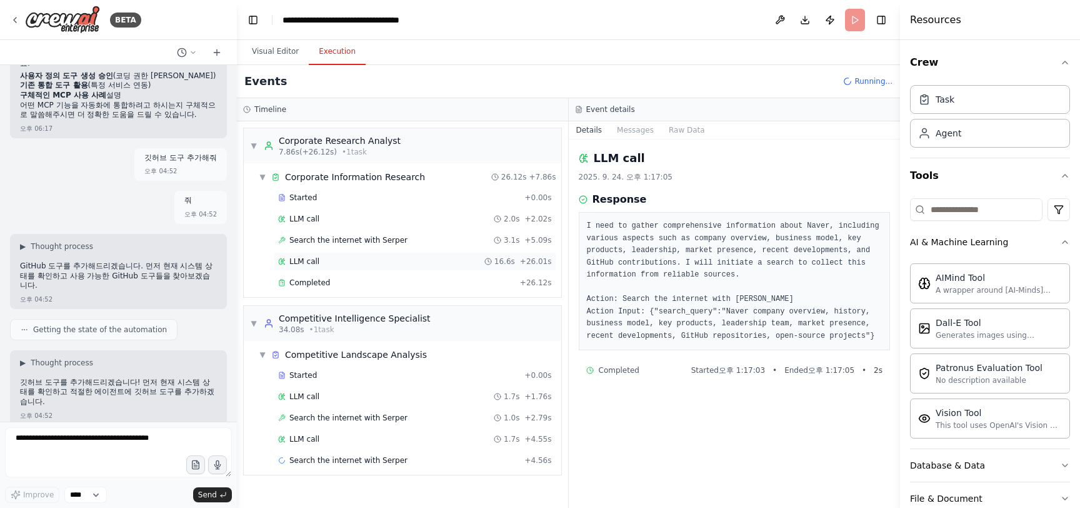
click at [304, 257] on span "LLM call" at bounding box center [304, 261] width 30 height 10
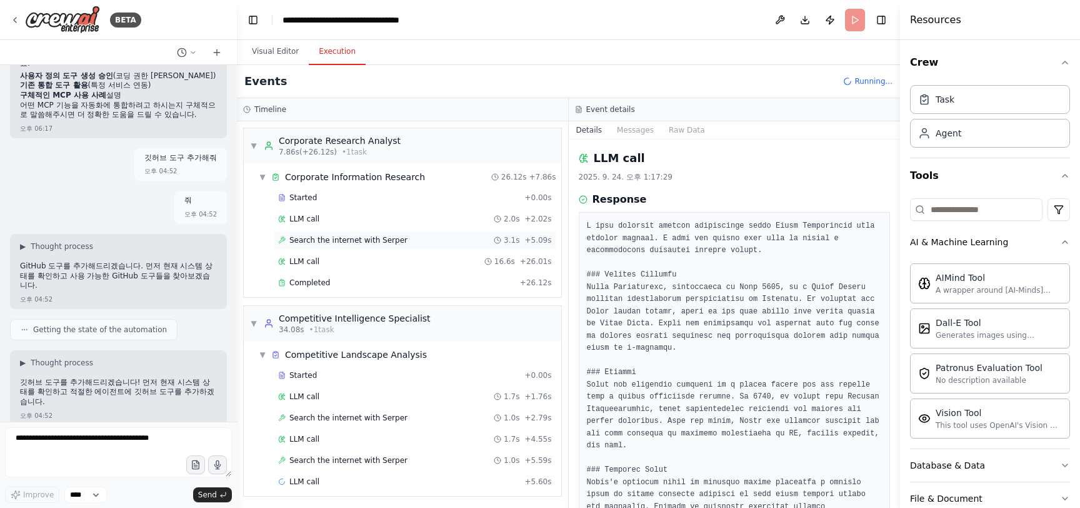
click at [354, 245] on div "Search the internet with [PERSON_NAME] 3.1s + 5.09s" at bounding box center [415, 240] width 283 height 19
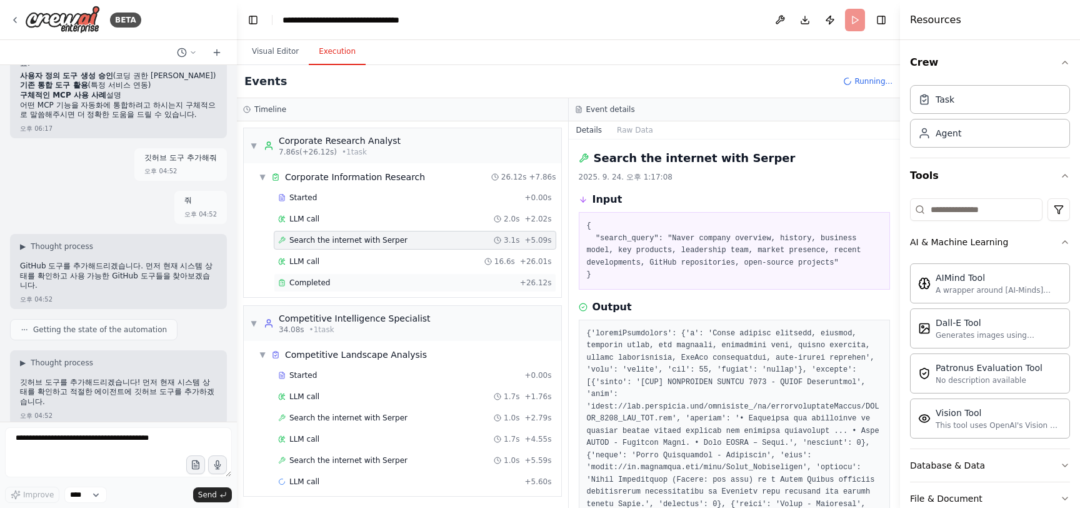
click at [352, 273] on div "Completed + 26.12s" at bounding box center [415, 282] width 283 height 19
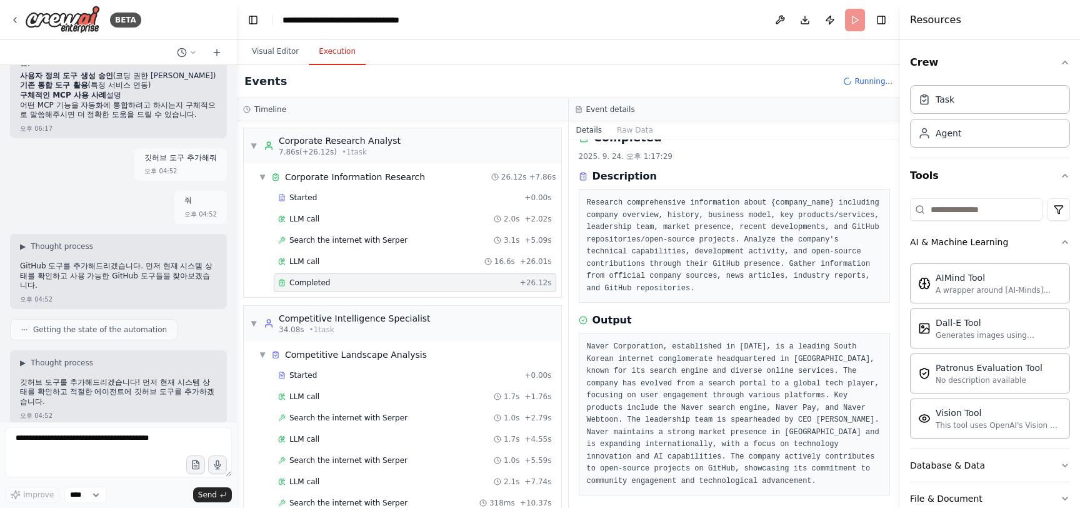
scroll to position [40, 0]
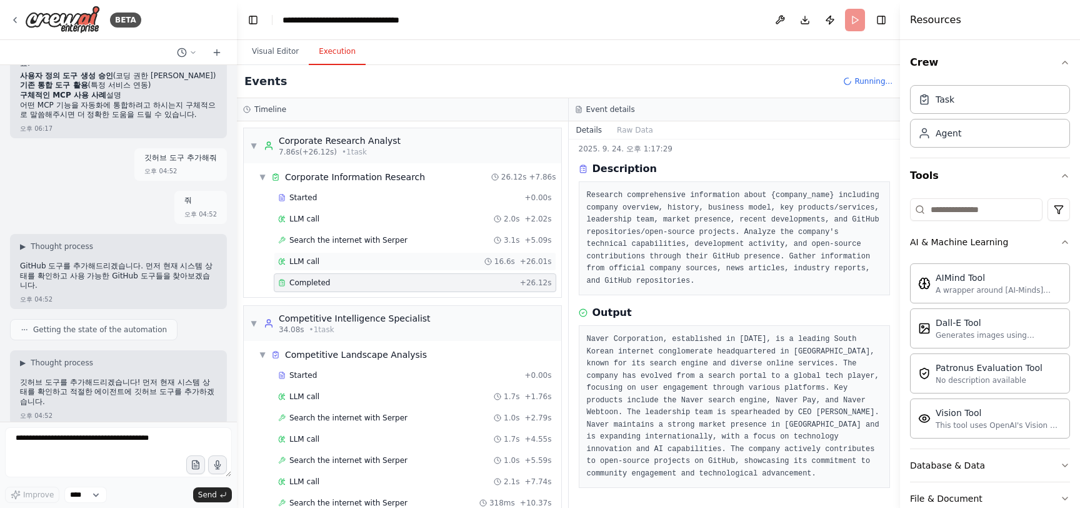
click at [360, 253] on div "LLM call 16.6s + 26.01s" at bounding box center [415, 261] width 283 height 19
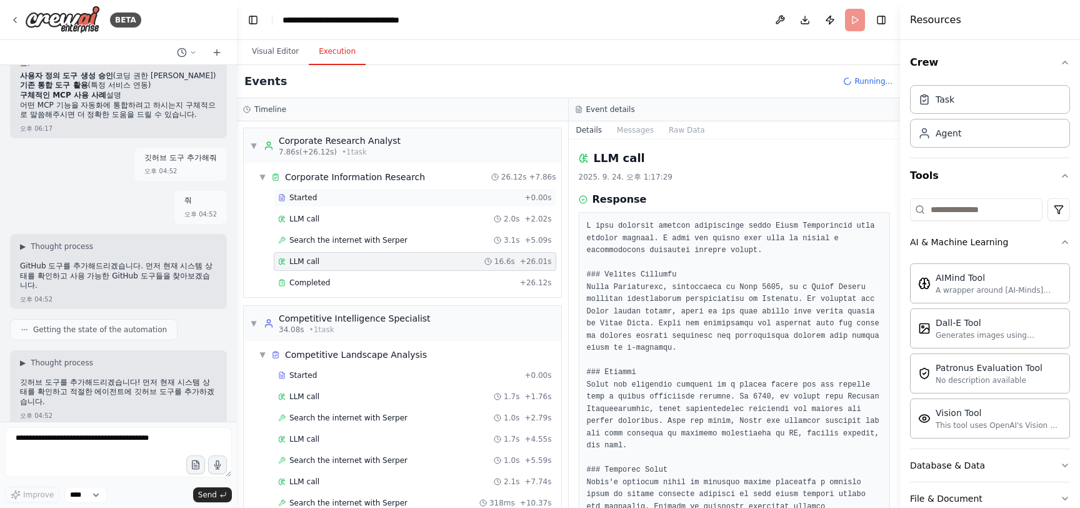
click at [383, 188] on div "Started + 0.00s" at bounding box center [415, 197] width 283 height 19
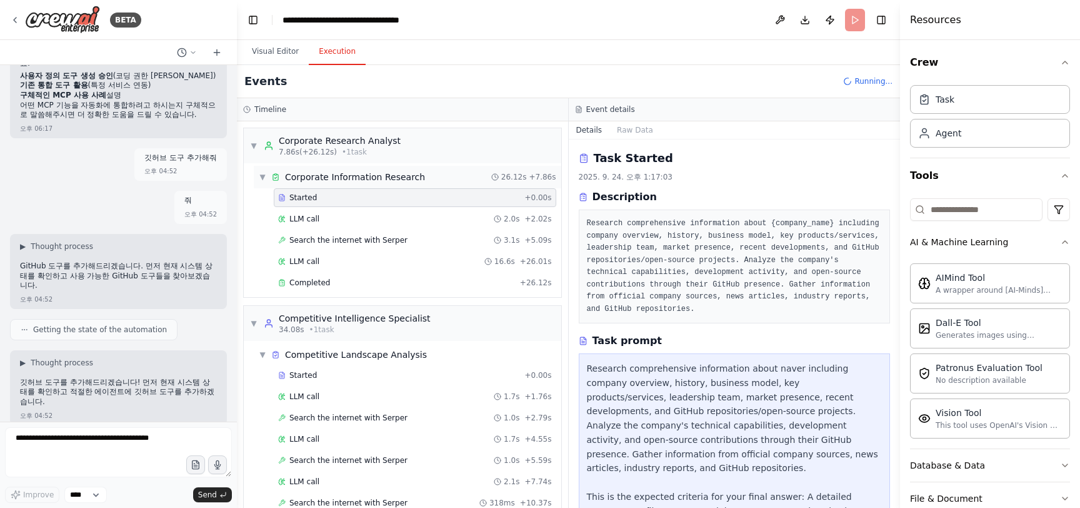
click at [387, 181] on div "Corporate Information Research" at bounding box center [355, 177] width 140 height 13
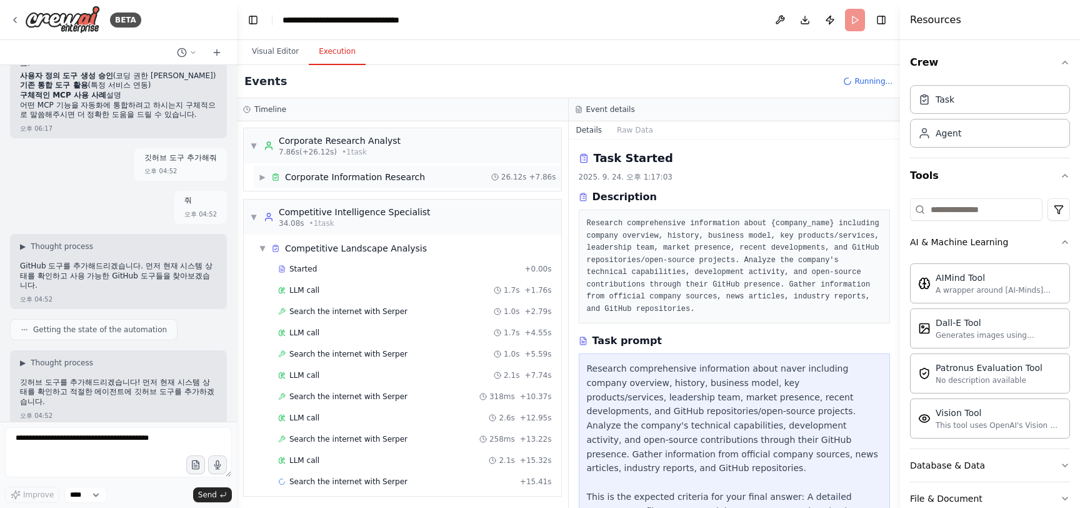
click at [388, 181] on div "Corporate Information Research" at bounding box center [355, 177] width 140 height 13
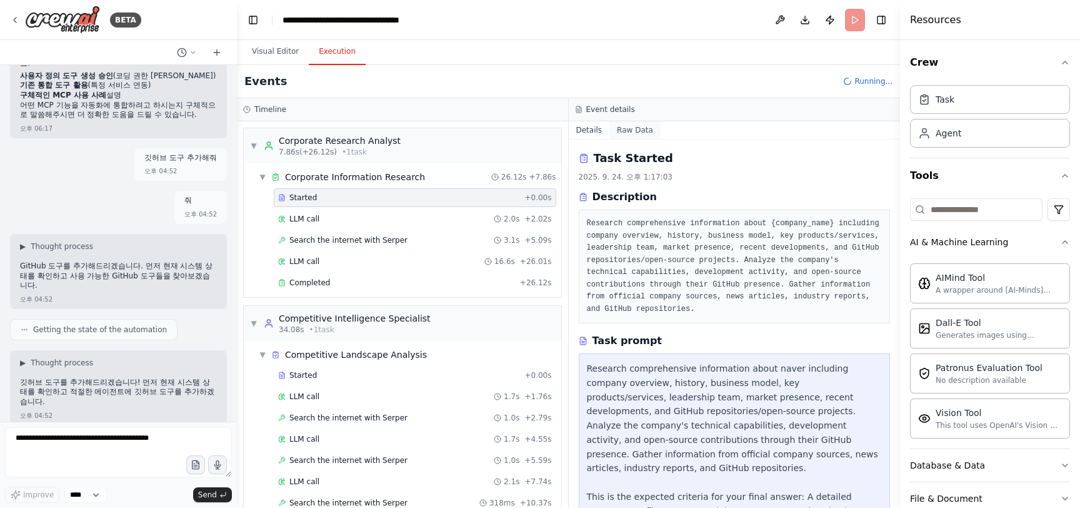
click at [638, 135] on button "Raw Data" at bounding box center [634, 130] width 51 height 18
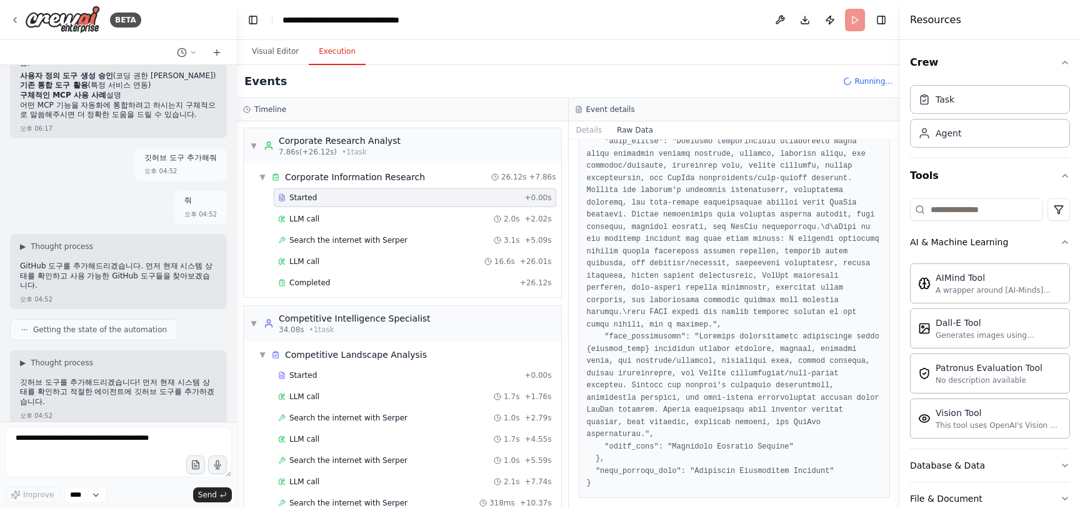
scroll to position [619, 0]
click at [438, 224] on div "LLM call 2.0s + 2.02s" at bounding box center [415, 218] width 283 height 19
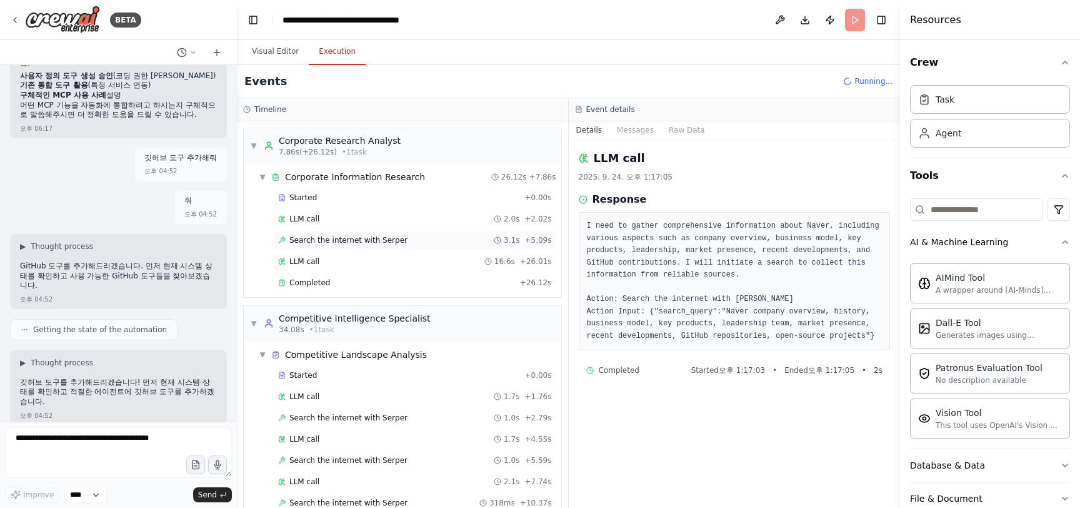
click at [441, 241] on div "Search the internet with [PERSON_NAME] 3.1s + 5.09s" at bounding box center [415, 240] width 274 height 10
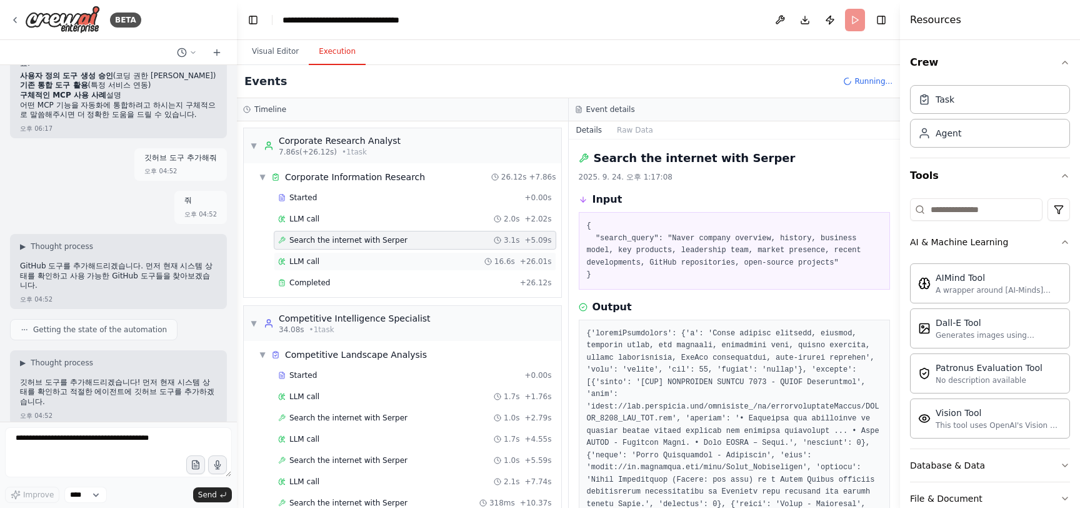
click at [443, 259] on div "LLM call 16.6s + 26.01s" at bounding box center [415, 261] width 274 height 10
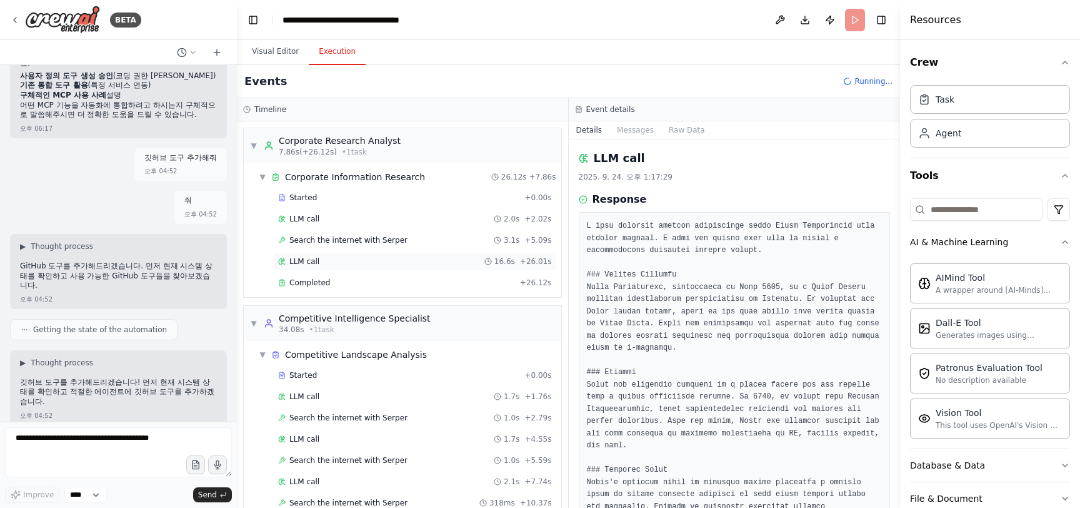
click at [443, 267] on div "LLM call 16.6s + 26.01s" at bounding box center [415, 261] width 283 height 19
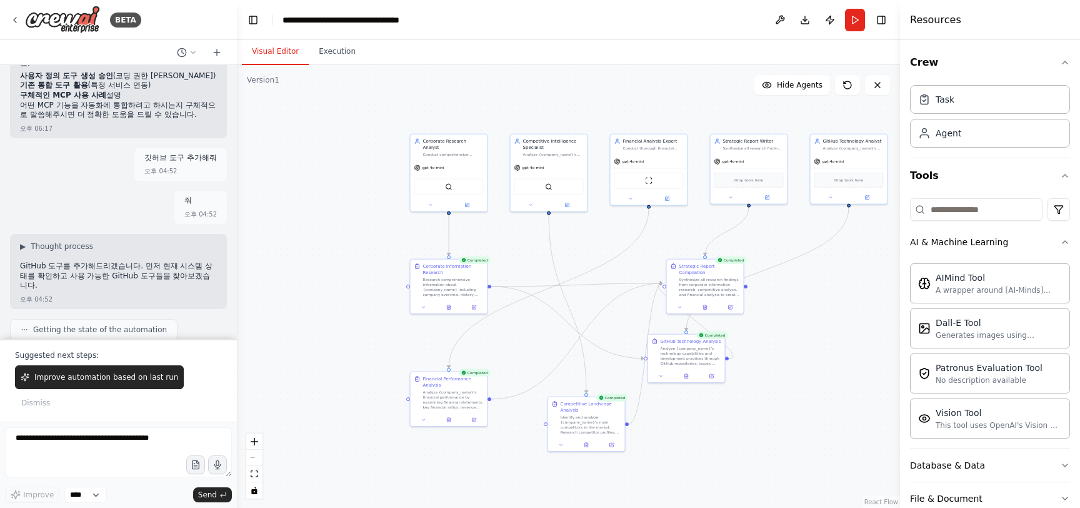
click at [266, 51] on button "Visual Editor" at bounding box center [275, 52] width 67 height 26
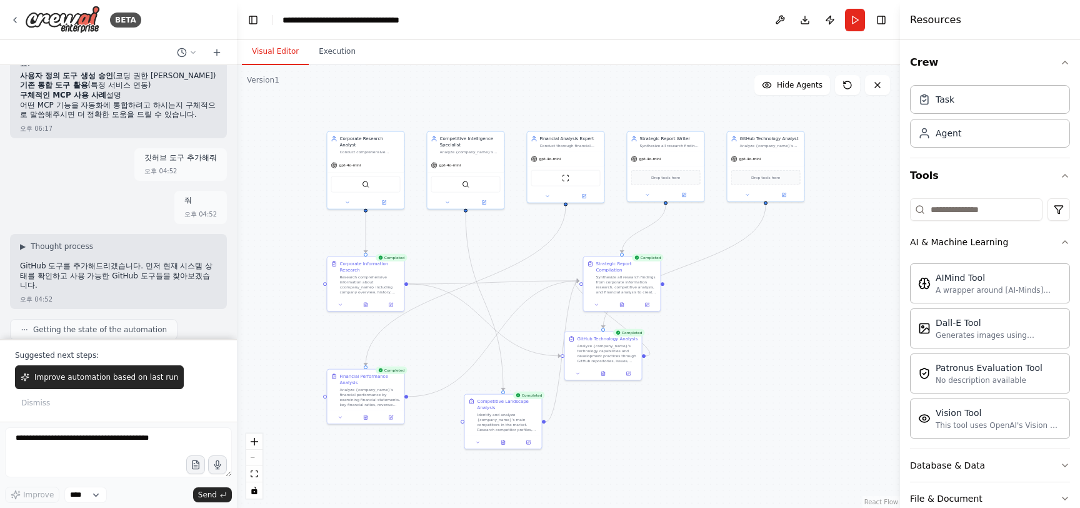
drag, startPoint x: 595, startPoint y: 259, endPoint x: 511, endPoint y: 257, distance: 83.8
click at [511, 257] on div ".deletable-edge-delete-btn { width: 20px; height: 20px; border: 0px solid #ffff…" at bounding box center [568, 286] width 663 height 443
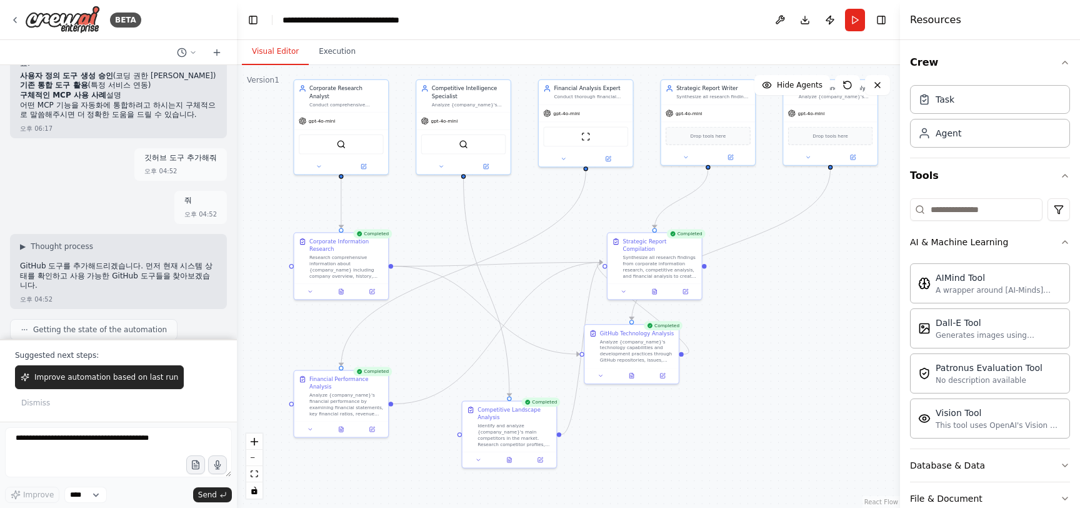
drag, startPoint x: 512, startPoint y: 258, endPoint x: 519, endPoint y: 234, distance: 25.5
click at [519, 234] on div ".deletable-edge-delete-btn { width: 20px; height: 20px; border: 0px solid #ffff…" at bounding box center [568, 286] width 663 height 443
click at [688, 284] on button at bounding box center [684, 288] width 26 height 9
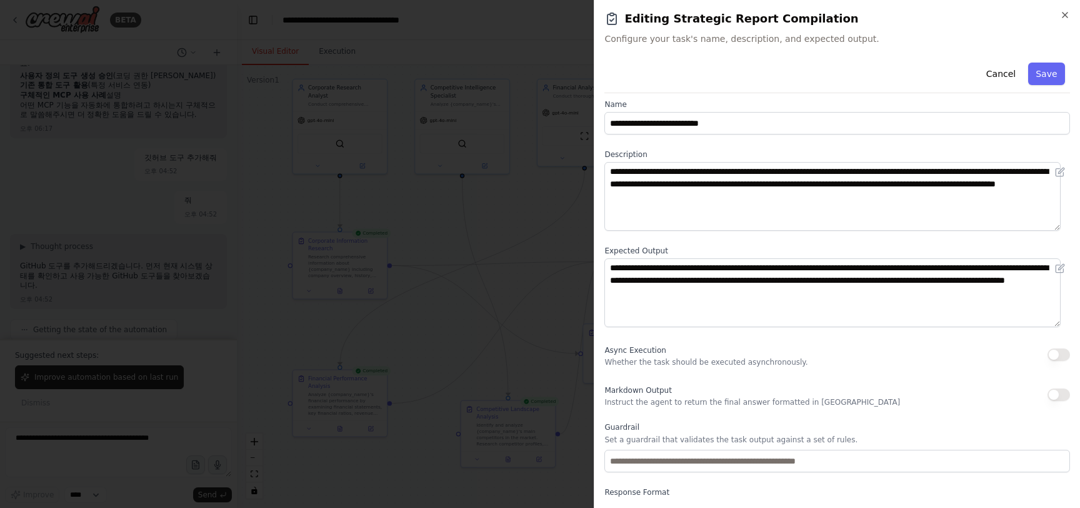
scroll to position [0, 0]
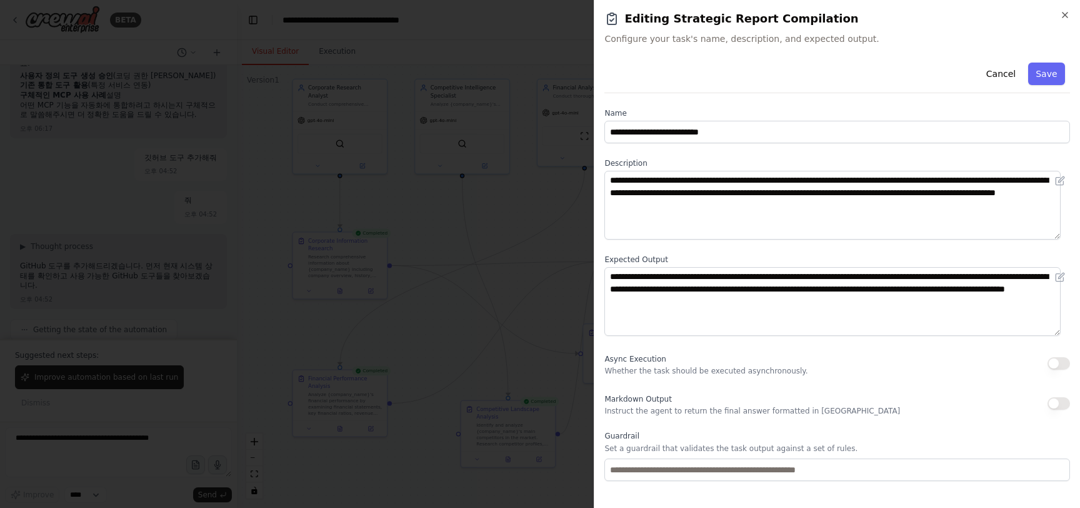
click at [1070, 16] on div "**********" at bounding box center [837, 254] width 486 height 508
click at [1066, 15] on icon "button" at bounding box center [1065, 15] width 5 height 5
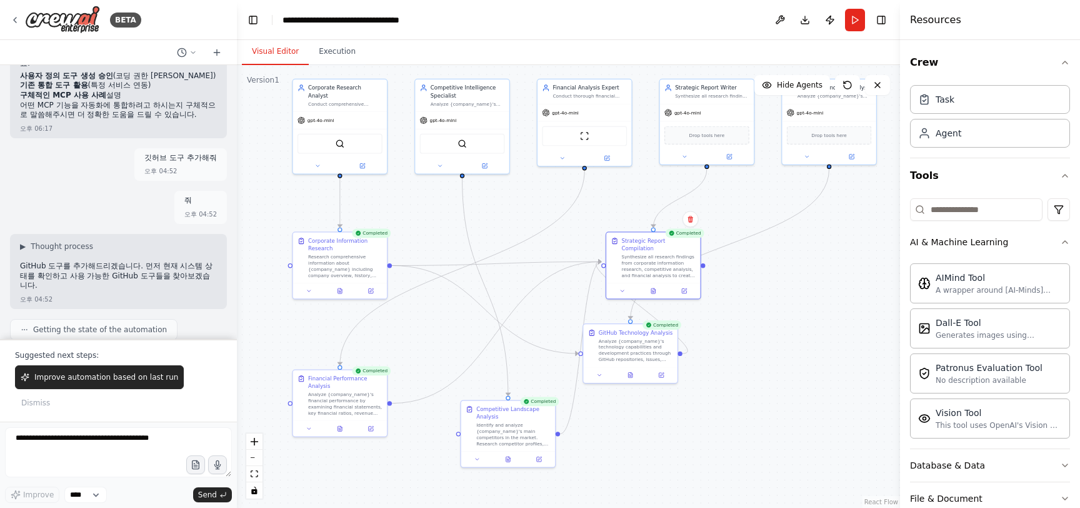
click at [757, 300] on div ".deletable-edge-delete-btn { width: 20px; height: 20px; border: 0px solid #ffff…" at bounding box center [568, 286] width 663 height 443
drag, startPoint x: 585, startPoint y: 166, endPoint x: 629, endPoint y: 199, distance: 54.9
click at [629, 199] on div ".deletable-edge-delete-btn { width: 20px; height: 20px; border: 0px solid #ffff…" at bounding box center [568, 286] width 663 height 443
click at [685, 286] on div at bounding box center [653, 289] width 94 height 16
click at [686, 284] on button at bounding box center [684, 288] width 26 height 9
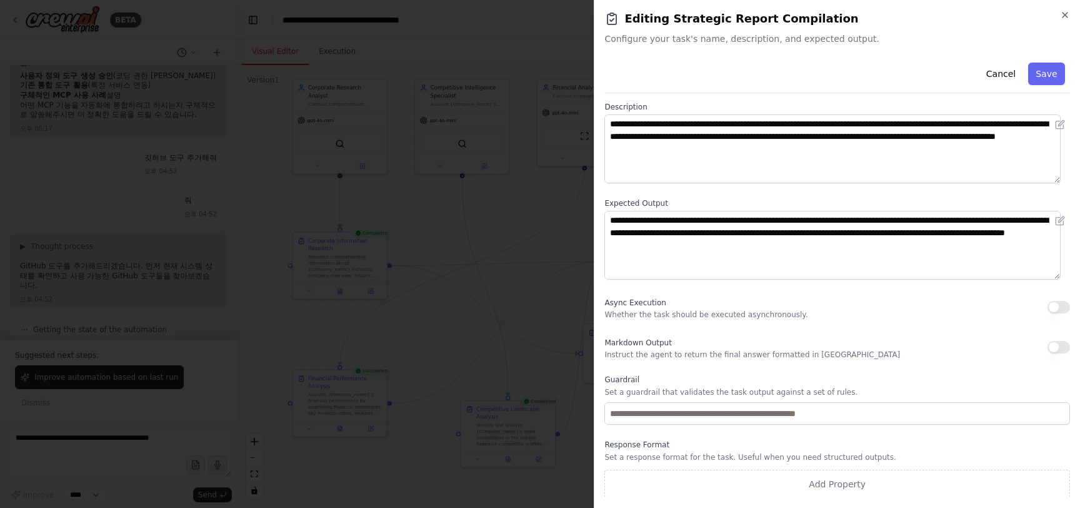
scroll to position [57, 0]
click at [1061, 23] on h2 "Editing Strategic Report Compilation" at bounding box center [837, 19] width 466 height 18
click at [1063, 19] on icon "button" at bounding box center [1065, 15] width 10 height 10
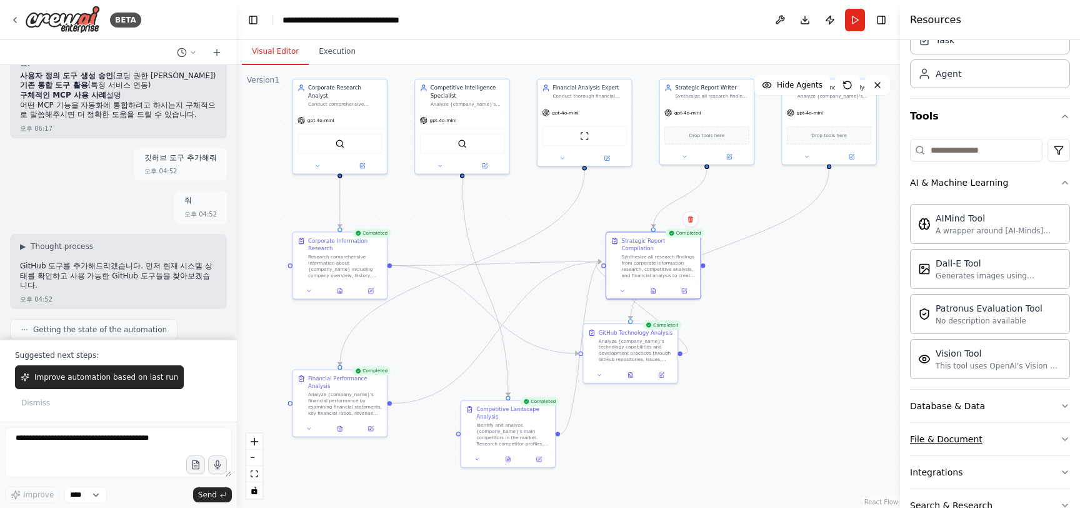
scroll to position [162, 0]
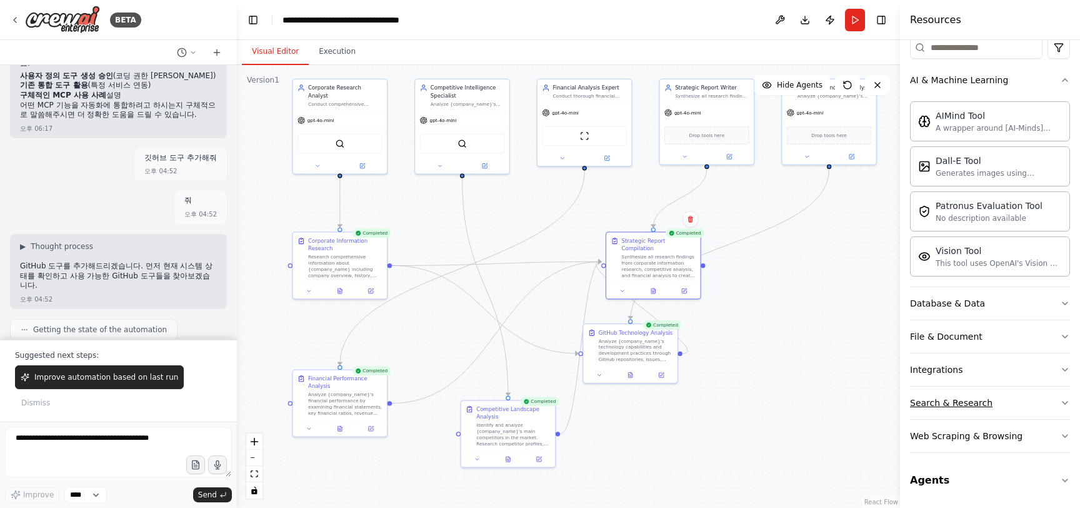
click at [994, 398] on button "Search & Research" at bounding box center [990, 402] width 160 height 33
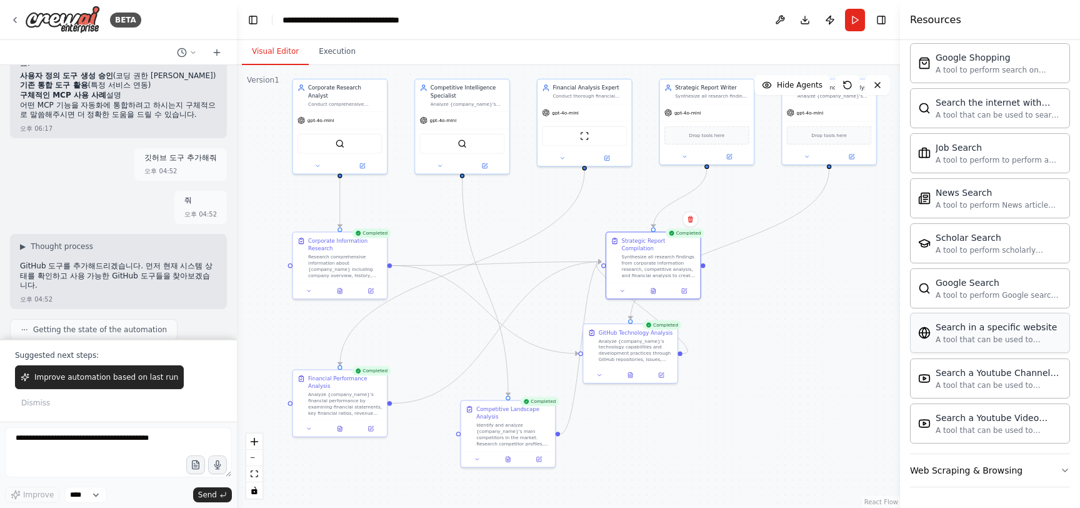
scroll to position [802, 0]
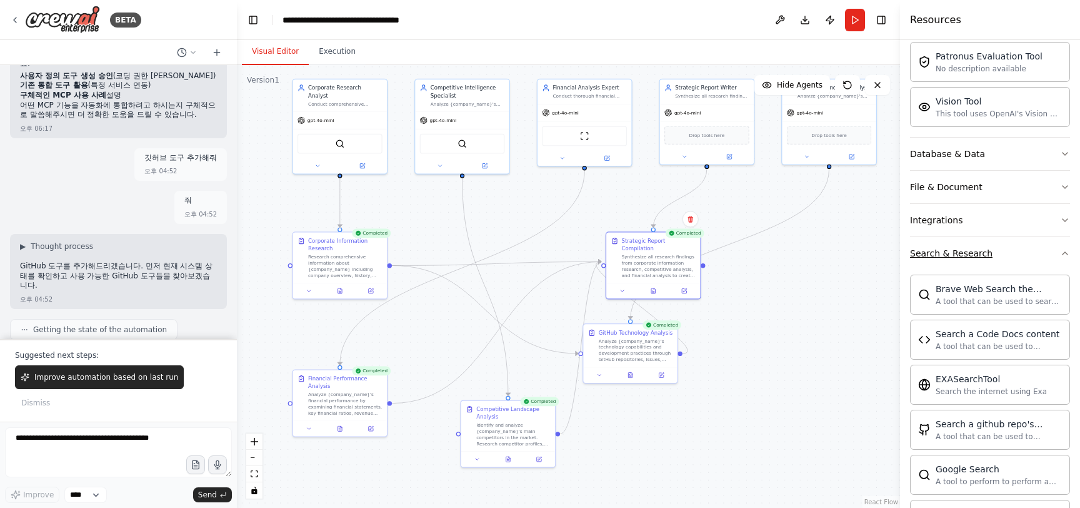
click at [1025, 256] on button "Search & Research" at bounding box center [990, 253] width 160 height 33
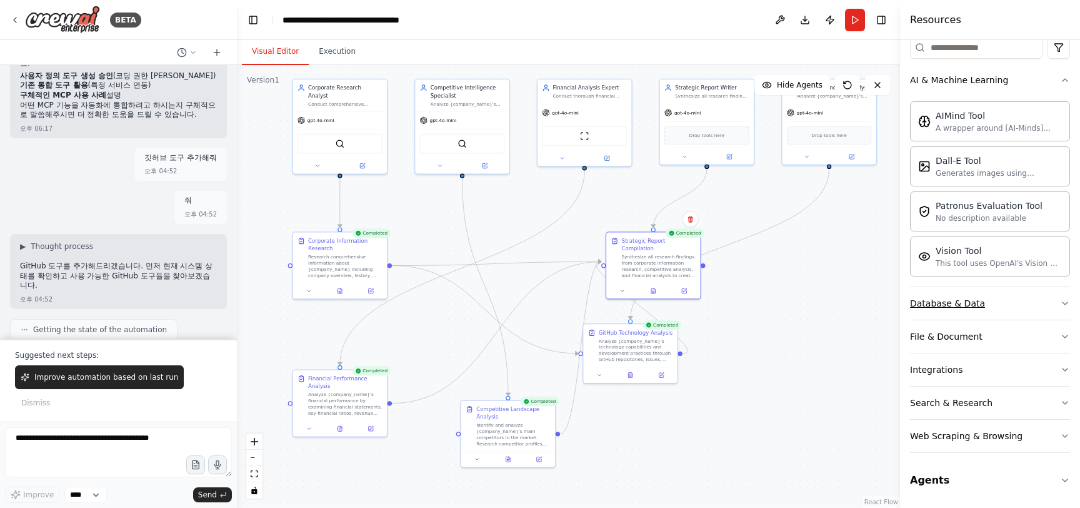
click at [1010, 311] on button "Database & Data" at bounding box center [990, 303] width 160 height 33
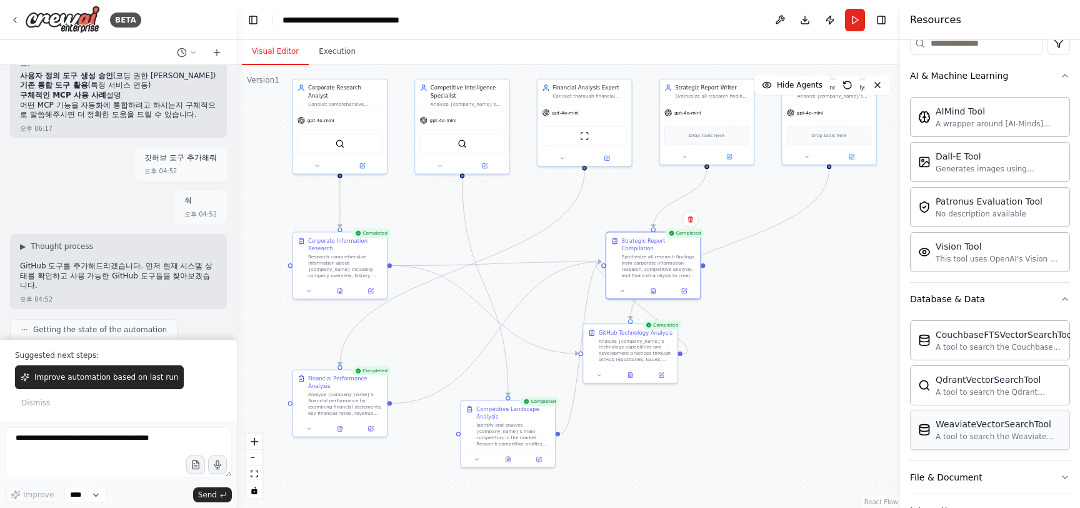
scroll to position [210, 0]
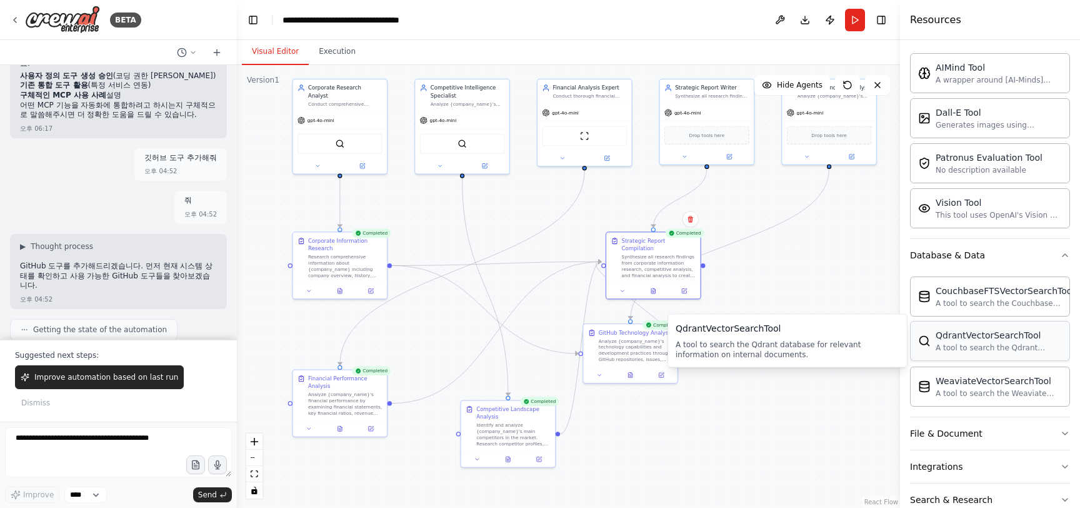
click at [940, 346] on div "A tool to search the Qdrant database for relevant information on internal docum…" at bounding box center [999, 348] width 126 height 10
click at [976, 299] on div "A tool to search the Couchbase database for relevant information on internal do…" at bounding box center [1005, 303] width 139 height 10
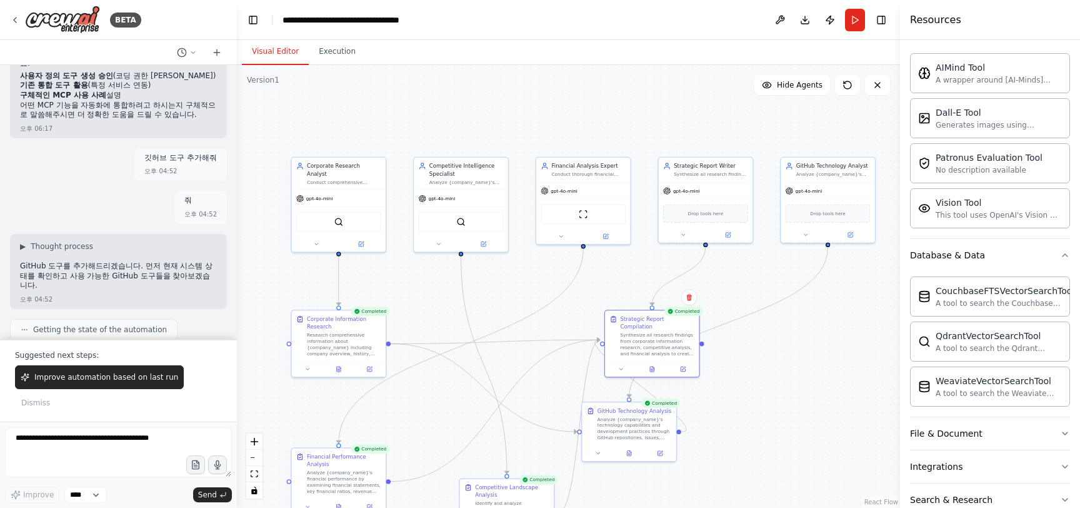
drag, startPoint x: 841, startPoint y: 304, endPoint x: 840, endPoint y: 399, distance: 95.0
click at [840, 399] on div ".deletable-edge-delete-btn { width: 20px; height: 20px; border: 0px solid #ffff…" at bounding box center [568, 286] width 663 height 443
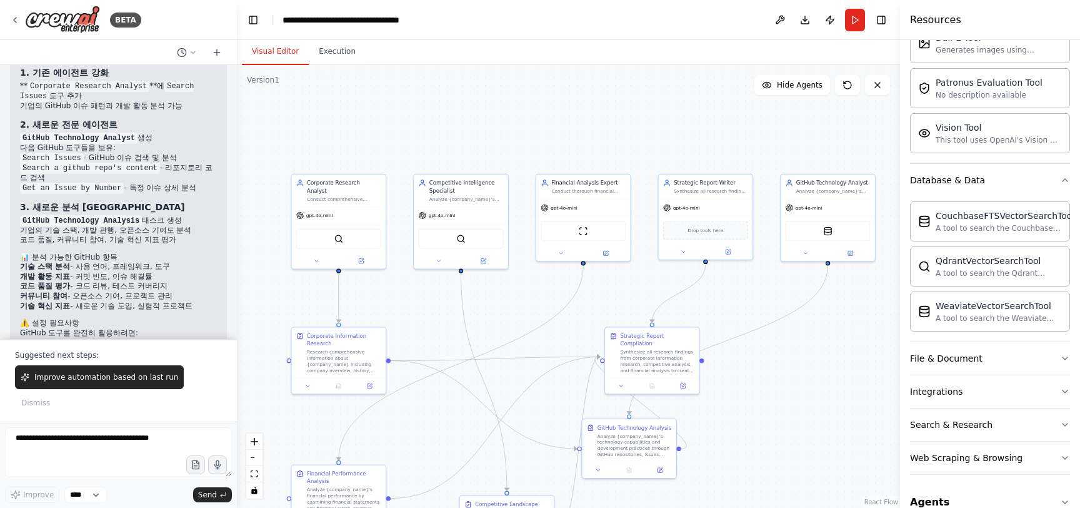
scroll to position [307, 0]
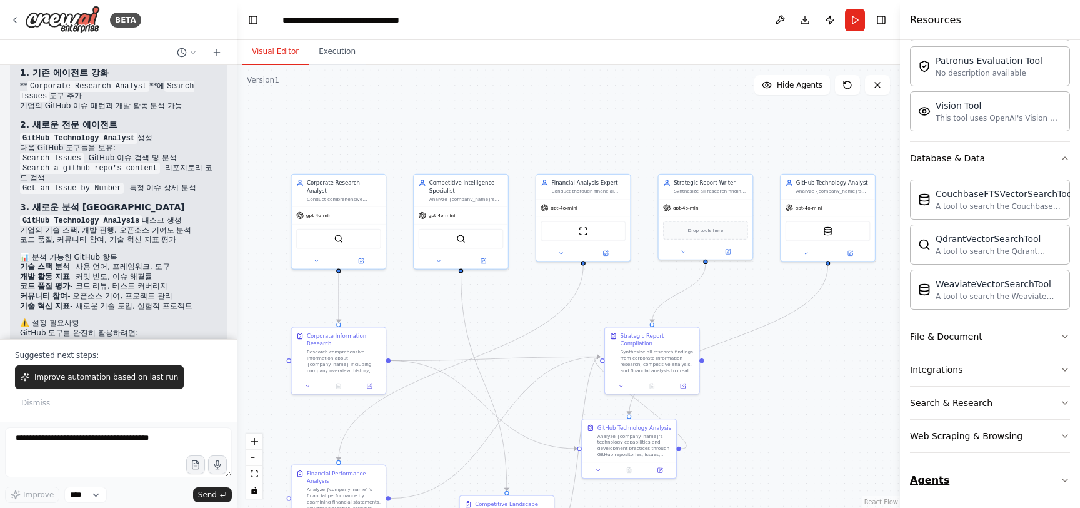
click at [1040, 474] on button "Agents" at bounding box center [990, 480] width 160 height 35
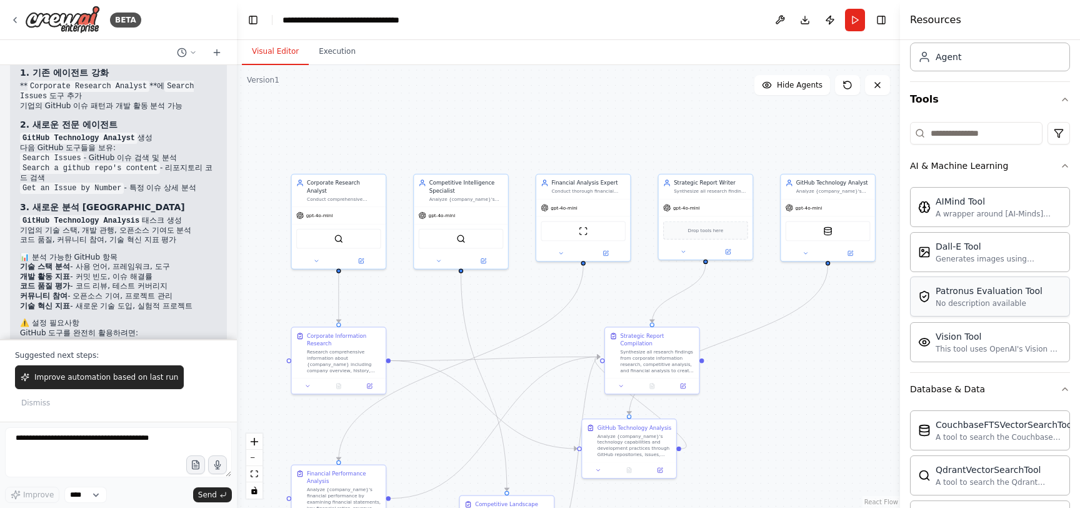
scroll to position [291, 0]
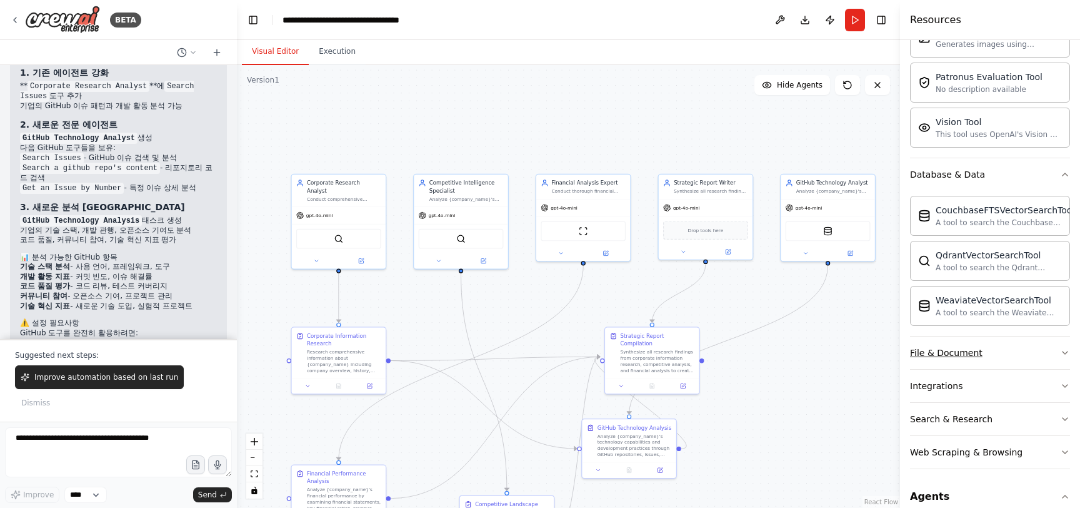
click at [1023, 352] on button "File & Document" at bounding box center [990, 352] width 160 height 33
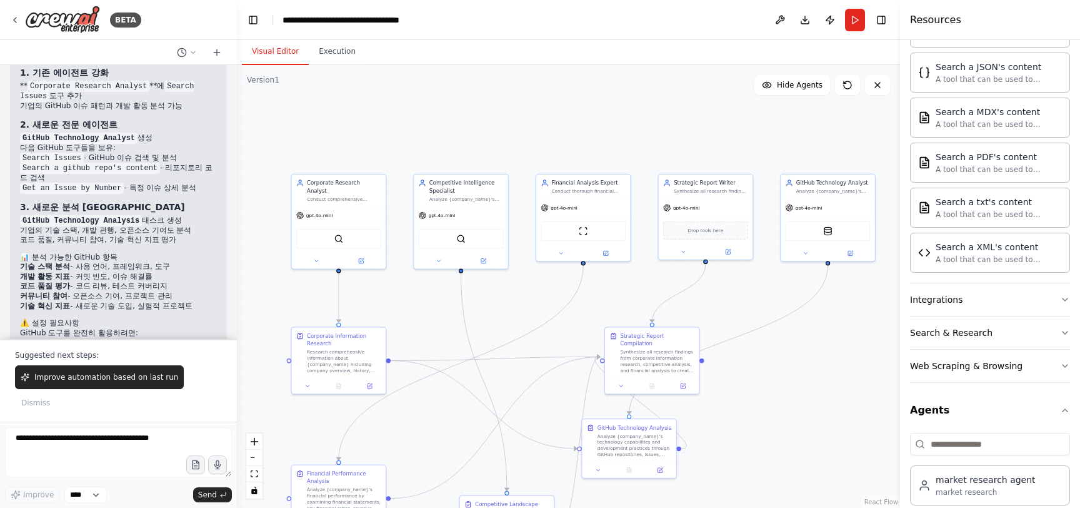
scroll to position [748, 0]
click at [1030, 306] on button "Integrations" at bounding box center [990, 299] width 160 height 33
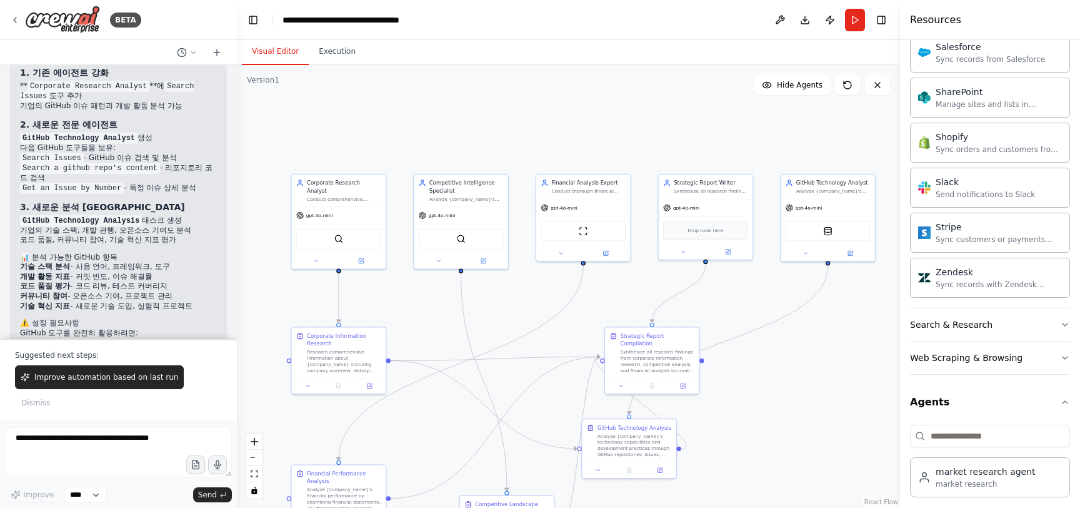
scroll to position [1765, 0]
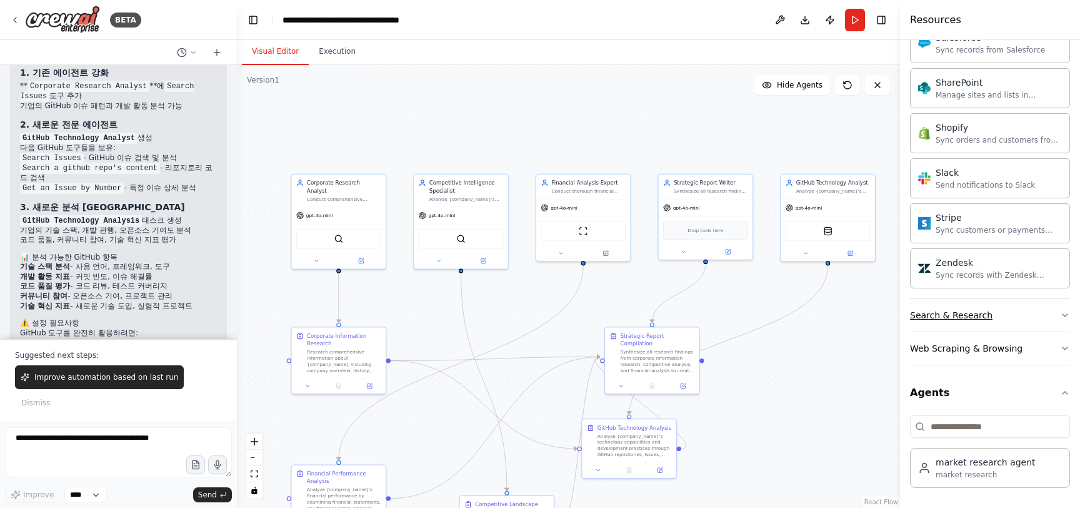
click at [1033, 323] on button "Search & Research" at bounding box center [990, 315] width 160 height 33
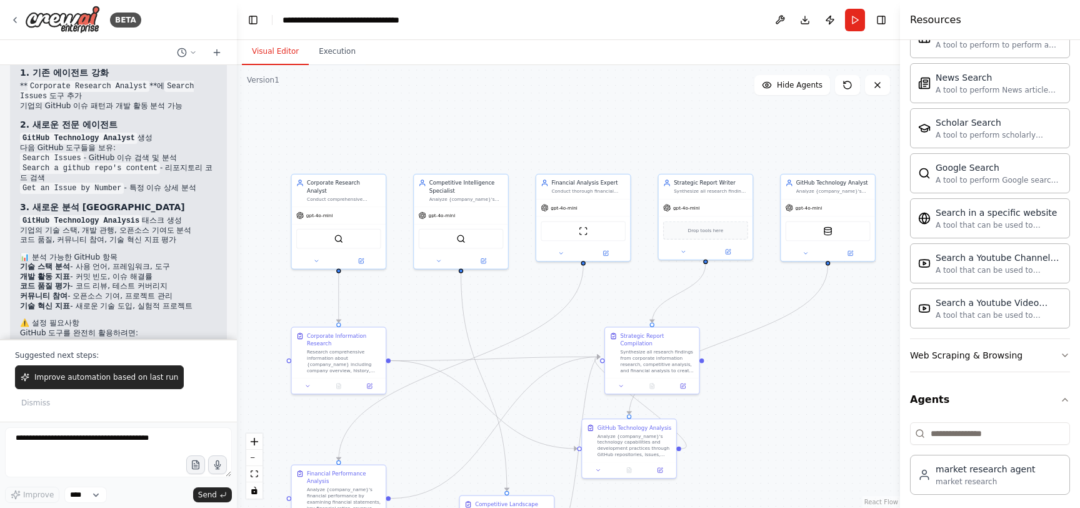
scroll to position [2405, 0]
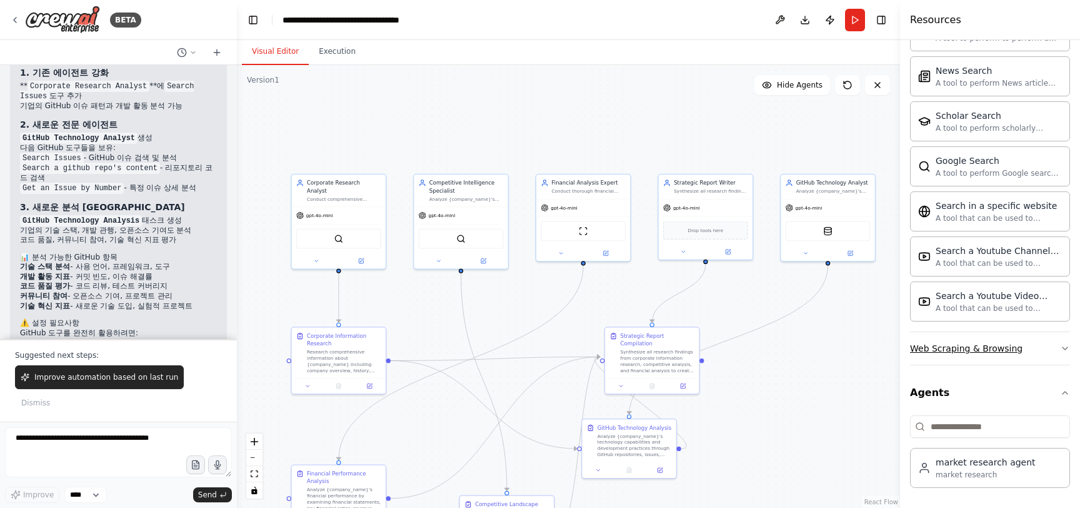
click at [1031, 346] on button "Web Scraping & Browsing" at bounding box center [990, 348] width 160 height 33
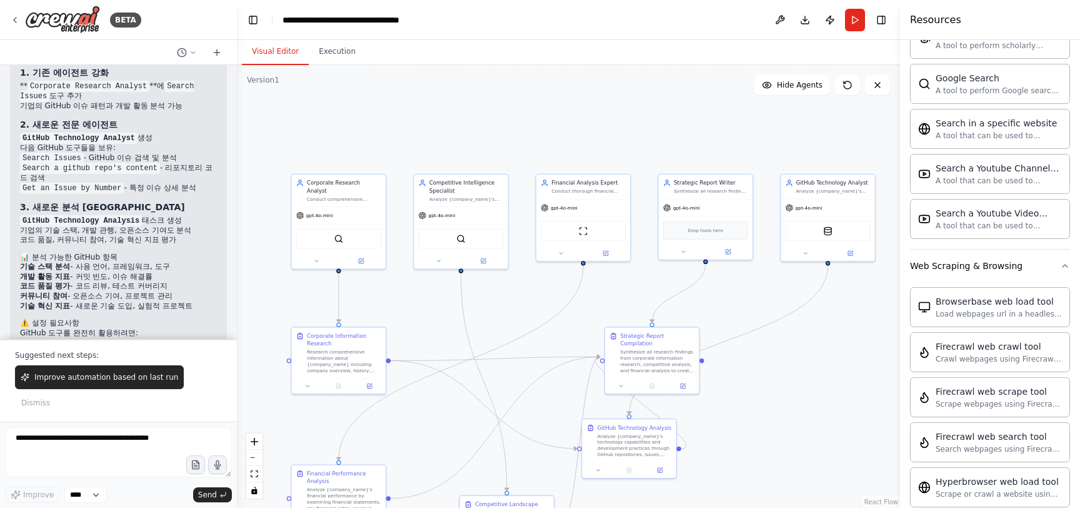
scroll to position [2426, 0]
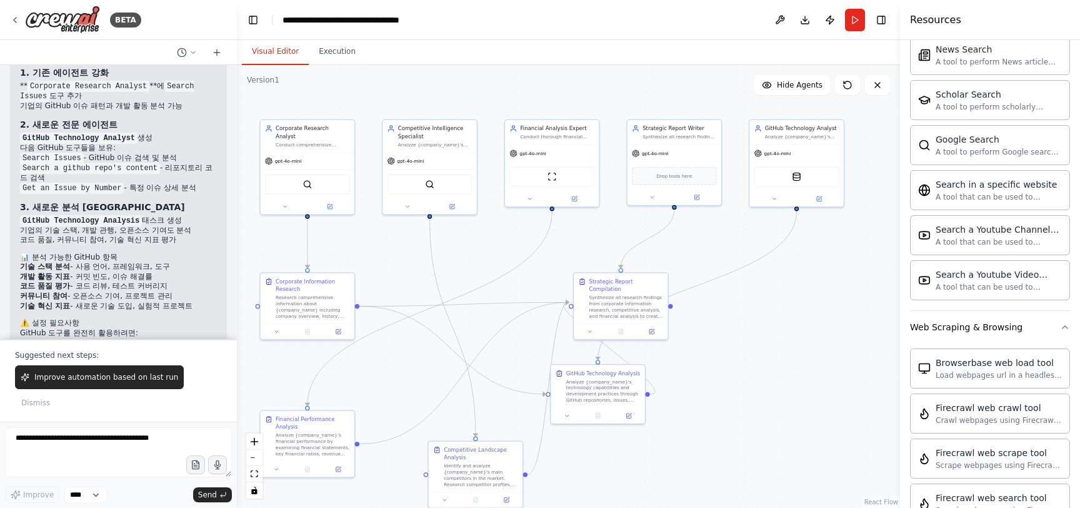
drag, startPoint x: 594, startPoint y: 324, endPoint x: 508, endPoint y: 256, distance: 109.9
click at [508, 256] on div ".deletable-edge-delete-btn { width: 20px; height: 20px; border: 0px solid #ffff…" at bounding box center [568, 286] width 663 height 443
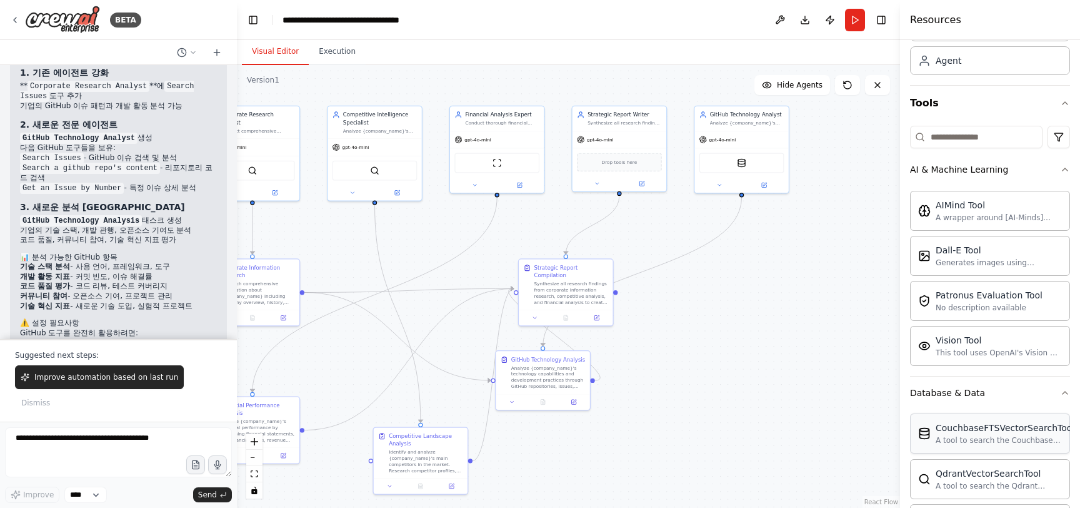
scroll to position [0, 0]
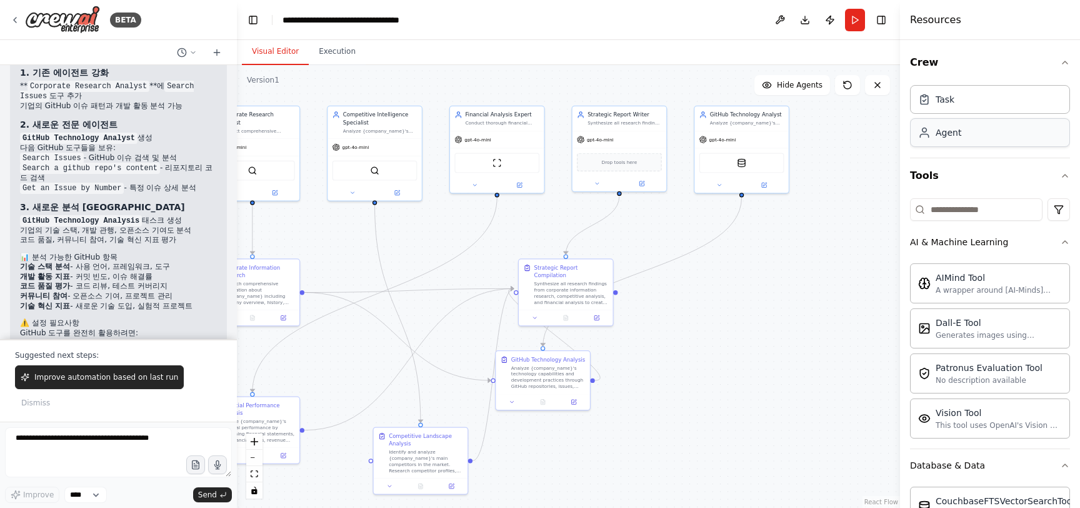
click at [972, 136] on div "Agent" at bounding box center [990, 132] width 160 height 29
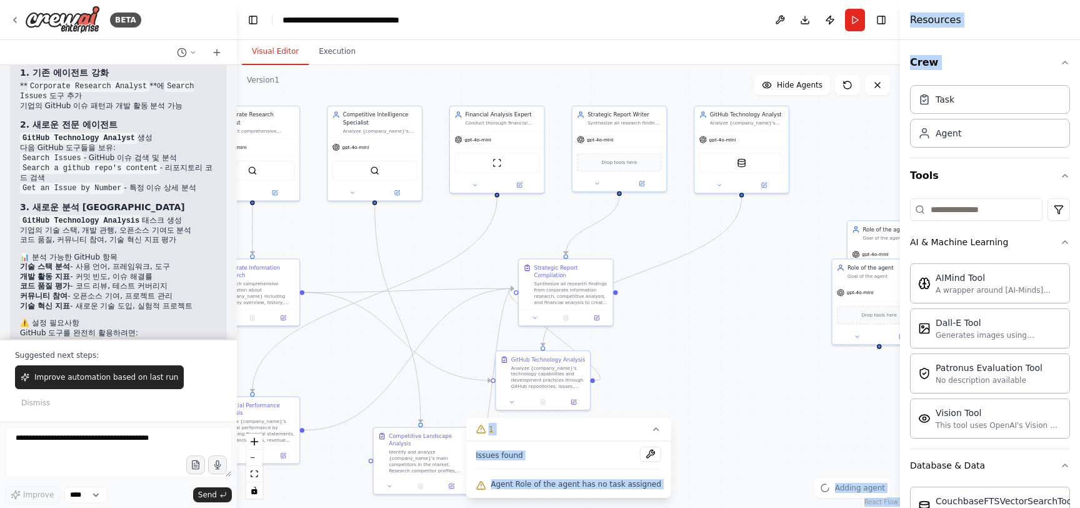
drag, startPoint x: 950, startPoint y: 148, endPoint x: 818, endPoint y: 284, distance: 189.2
click at [818, 284] on div "BETA 기업 분석을 위한 멀티에이전트 구축 오후 04:50 ▶ Thought process 기업 분석을 위한 멀티에이전트 시스템을 구축해드리…" at bounding box center [540, 254] width 1080 height 508
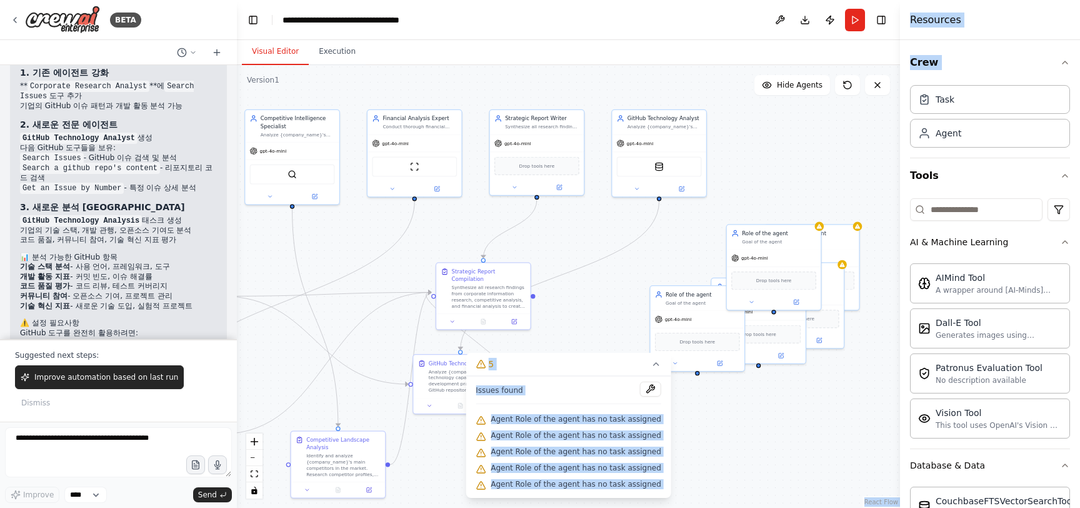
drag, startPoint x: 734, startPoint y: 276, endPoint x: 631, endPoint y: 274, distance: 103.1
click at [631, 274] on div ".deletable-edge-delete-btn { width: 20px; height: 20px; border: 0px solid #ffff…" at bounding box center [568, 286] width 663 height 443
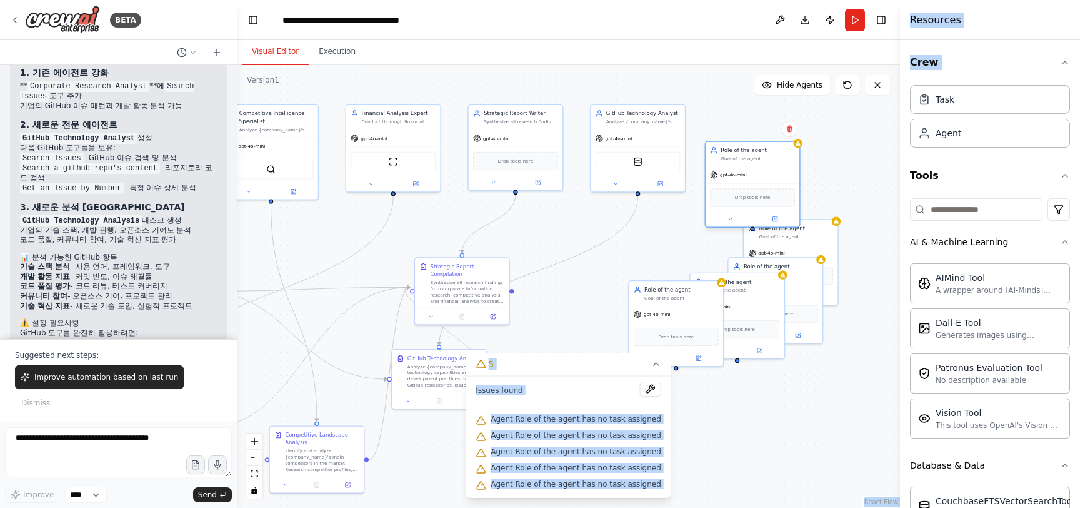
drag, startPoint x: 758, startPoint y: 228, endPoint x: 756, endPoint y: 162, distance: 66.3
click at [756, 166] on div "gpt-4o-mini" at bounding box center [753, 174] width 94 height 17
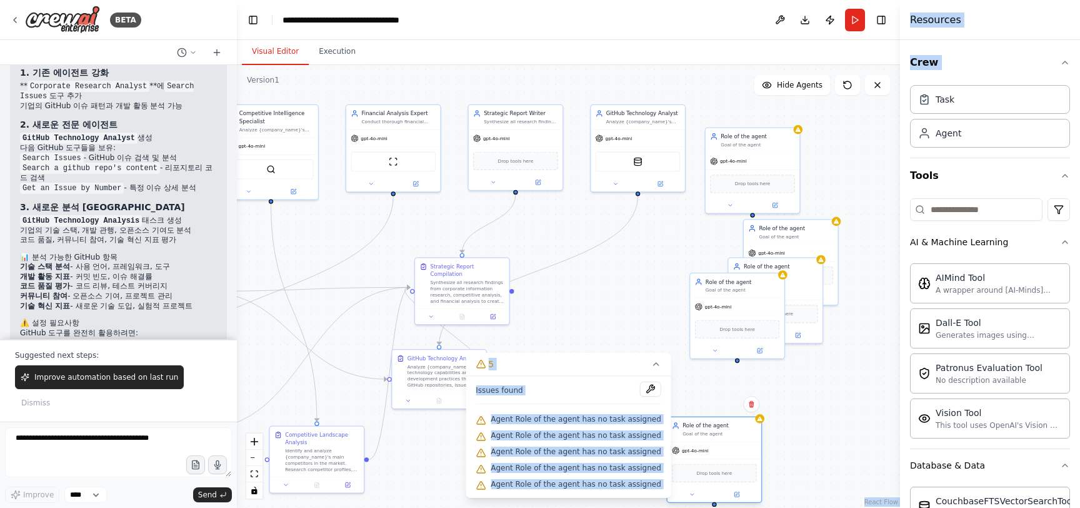
drag, startPoint x: 692, startPoint y: 324, endPoint x: 731, endPoint y: 452, distance: 133.9
click at [731, 452] on div "gpt-4o-mini" at bounding box center [715, 450] width 94 height 17
drag, startPoint x: 733, startPoint y: 291, endPoint x: 654, endPoint y: 263, distance: 83.3
click at [654, 263] on div "Goal of the agent" at bounding box center [658, 266] width 74 height 6
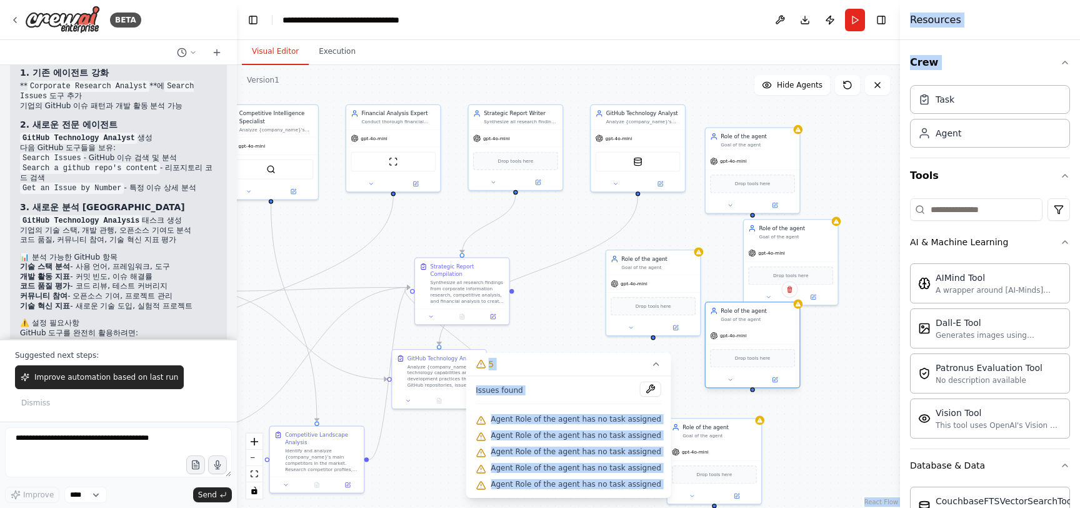
drag, startPoint x: 750, startPoint y: 317, endPoint x: 734, endPoint y: 355, distance: 41.2
click at [734, 344] on div "gpt-4o-mini" at bounding box center [753, 335] width 94 height 17
drag, startPoint x: 788, startPoint y: 233, endPoint x: 791, endPoint y: 248, distance: 14.7
click at [791, 246] on div "Goal of the agent" at bounding box center [796, 242] width 74 height 6
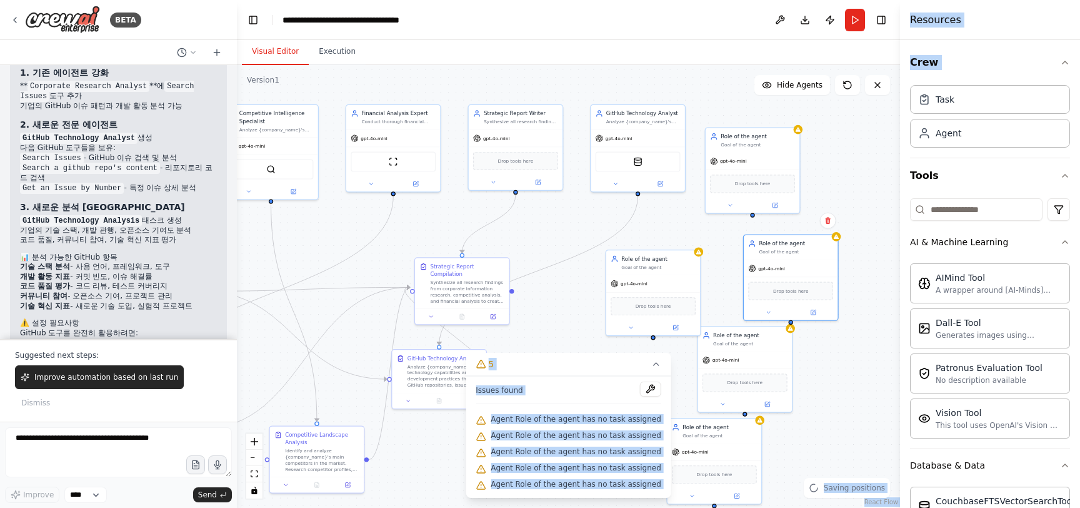
click at [566, 321] on div ".deletable-edge-delete-btn { width: 20px; height: 20px; border: 0px solid #ffff…" at bounding box center [568, 286] width 663 height 443
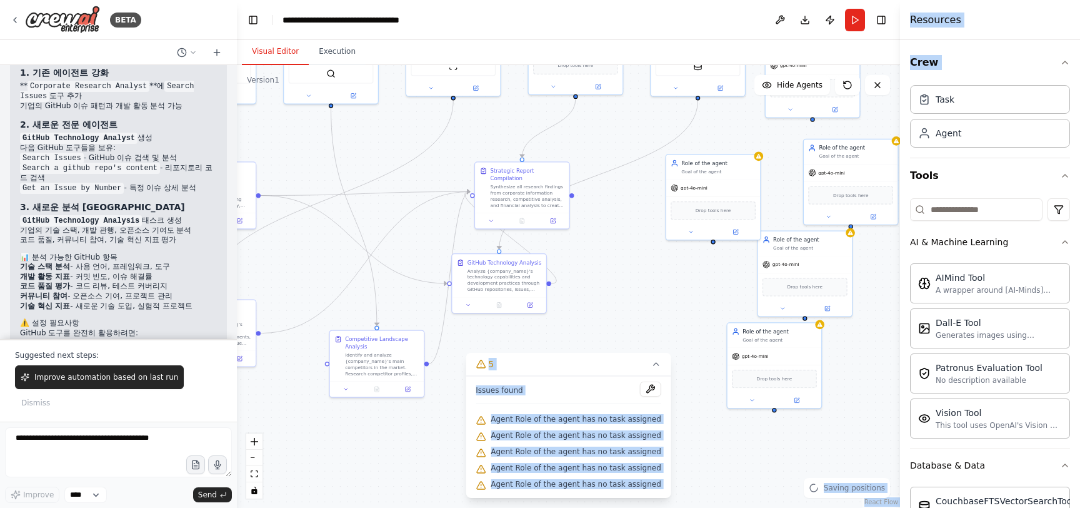
drag, startPoint x: 583, startPoint y: 313, endPoint x: 643, endPoint y: 218, distance: 112.9
click at [643, 218] on div ".deletable-edge-delete-btn { width: 20px; height: 20px; border: 0px solid #ffff…" at bounding box center [568, 286] width 663 height 443
click at [698, 162] on div "Role of the agent" at bounding box center [718, 162] width 74 height 8
click at [696, 169] on div "Goal of the agent" at bounding box center [718, 170] width 74 height 6
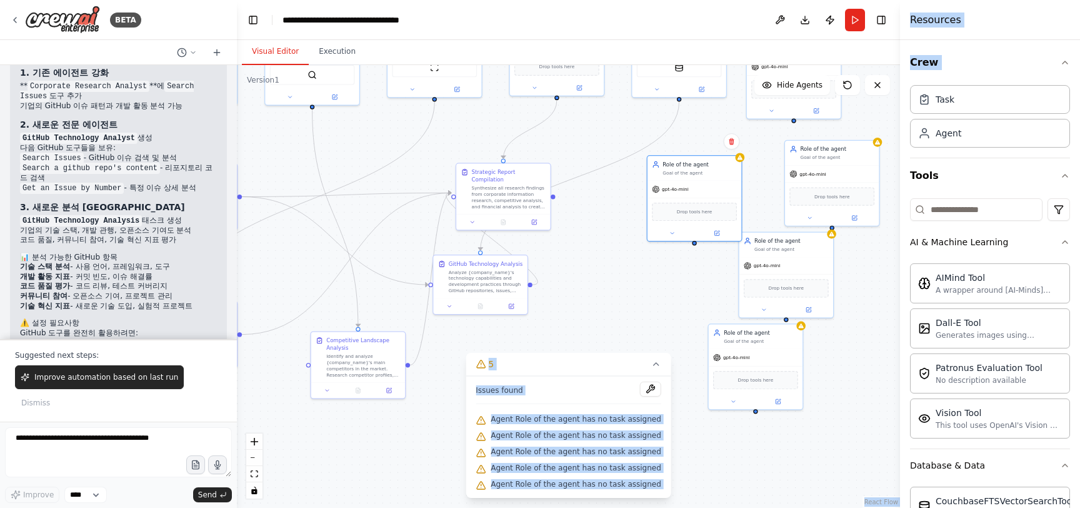
drag, startPoint x: 716, startPoint y: 241, endPoint x: 697, endPoint y: 243, distance: 18.8
click at [697, 243] on div ".deletable-edge-delete-btn { width: 20px; height: 20px; border: 0px solid #ffff…" at bounding box center [568, 286] width 663 height 443
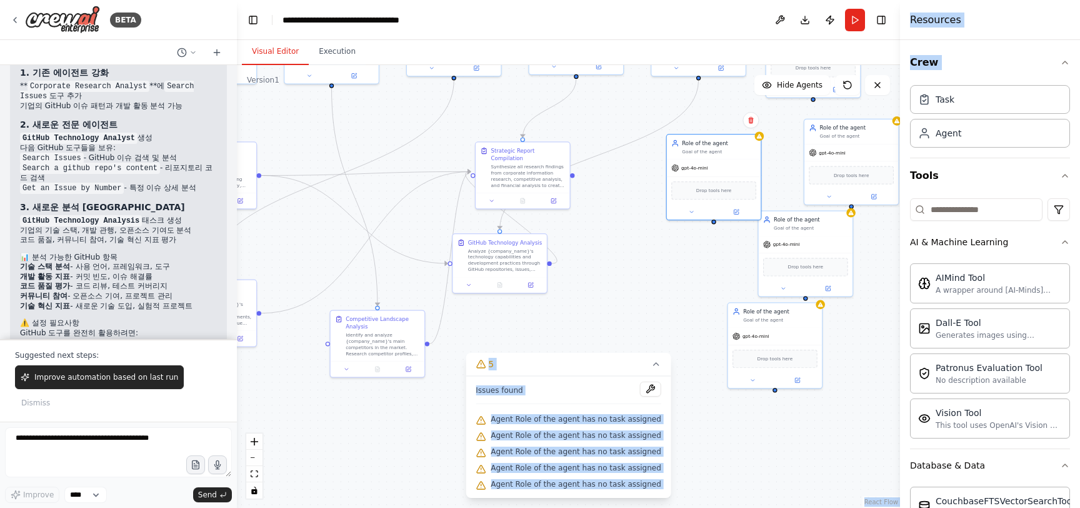
drag, startPoint x: 696, startPoint y: 243, endPoint x: 716, endPoint y: 222, distance: 28.8
click at [716, 222] on div ".deletable-edge-delete-btn { width: 20px; height: 20px; border: 0px solid #ffff…" at bounding box center [568, 286] width 663 height 443
drag, startPoint x: 715, startPoint y: 221, endPoint x: 524, endPoint y: 142, distance: 207.1
click at [524, 142] on div "Corporate Research Analyst Conduct comprehensive research on {company_name} to …" at bounding box center [326, 86] width 406 height 271
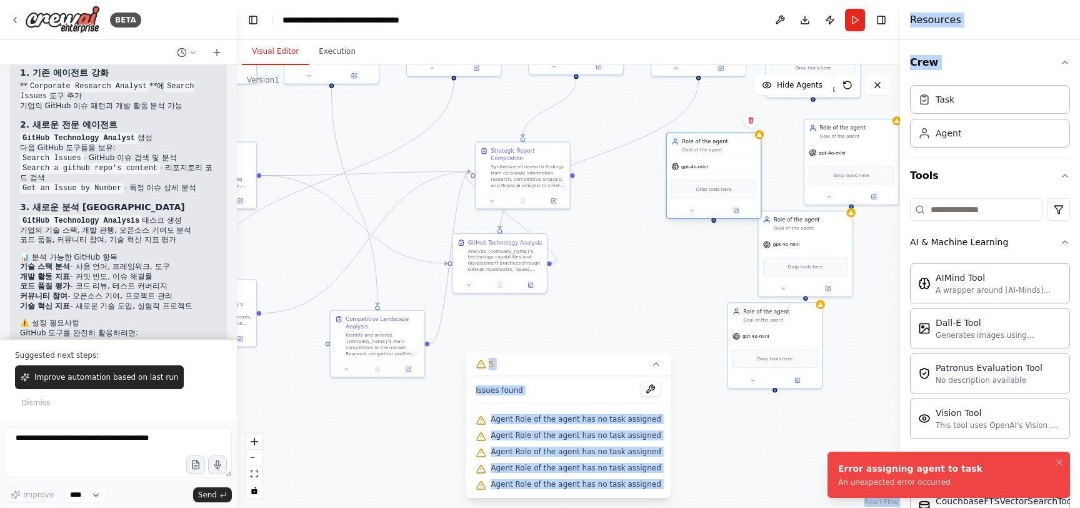
click at [707, 142] on div "Role of the agent" at bounding box center [719, 142] width 74 height 8
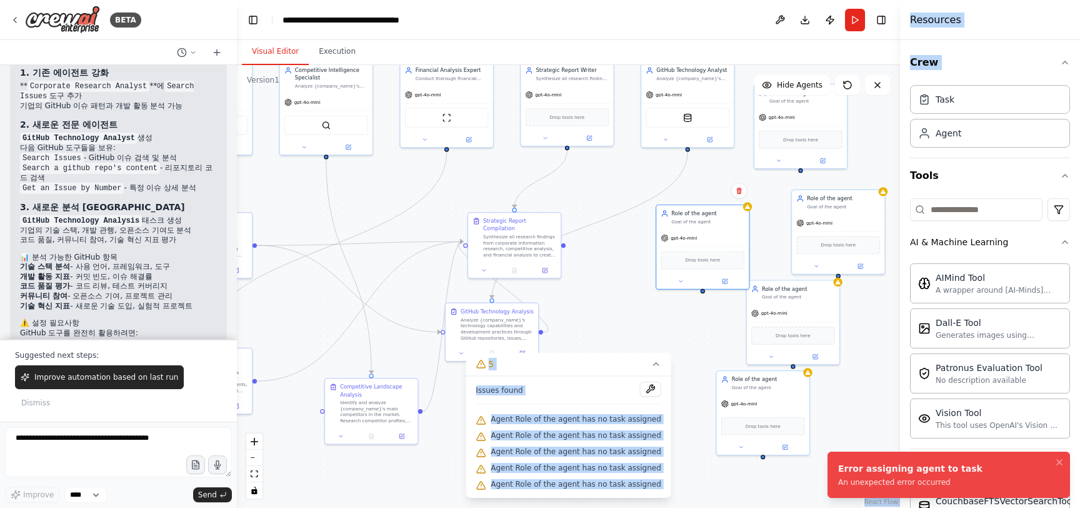
drag, startPoint x: 681, startPoint y: 271, endPoint x: 679, endPoint y: 303, distance: 31.4
click at [679, 303] on div ".deletable-edge-delete-btn { width: 20px; height: 20px; border: 0px solid #ffff…" at bounding box center [568, 286] width 663 height 443
click at [703, 224] on div "Goal of the agent" at bounding box center [707, 224] width 73 height 6
click at [732, 285] on button at bounding box center [724, 283] width 43 height 9
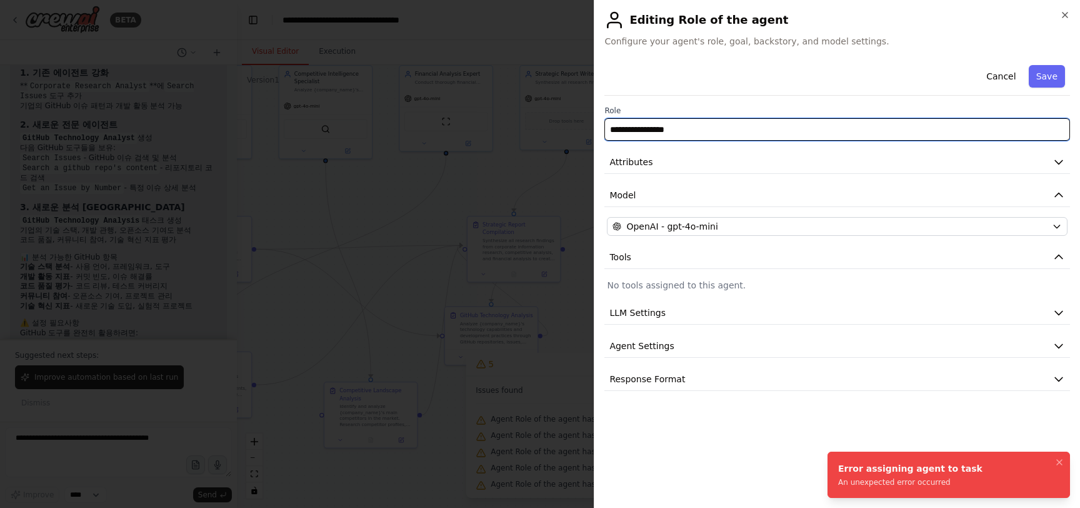
drag, startPoint x: 693, startPoint y: 134, endPoint x: 593, endPoint y: 138, distance: 100.1
click at [593, 138] on body "BETA 기업 분석을 위한 멀티에이전트 구축 오후 04:50 ▶ Thought process 기업 분석을 위한 멀티에이전트 시스템을 구축해드리…" at bounding box center [540, 254] width 1080 height 508
drag, startPoint x: 680, startPoint y: 131, endPoint x: 611, endPoint y: 132, distance: 68.8
click at [611, 132] on input "**********" at bounding box center [837, 129] width 466 height 23
type input "*"
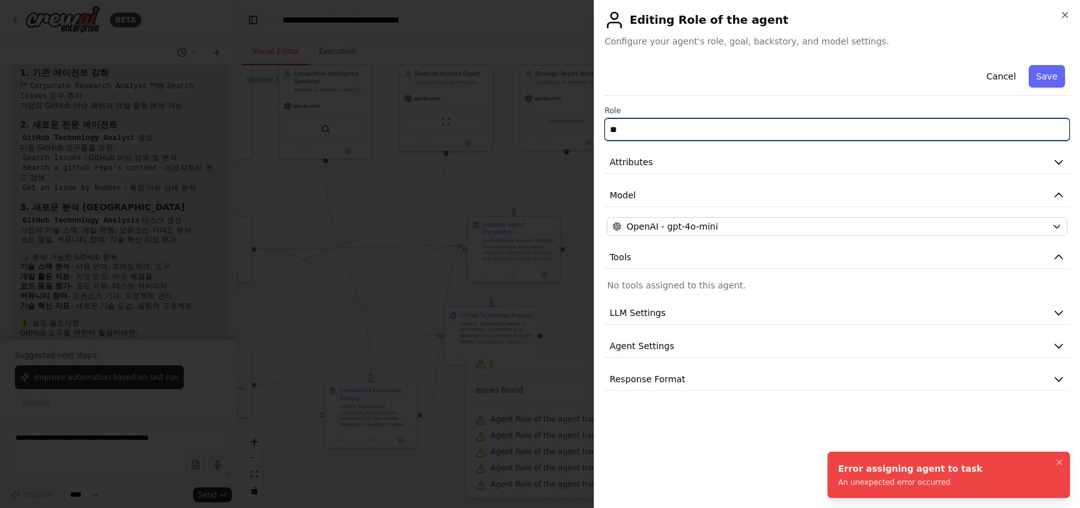
type input "*"
type input "*****"
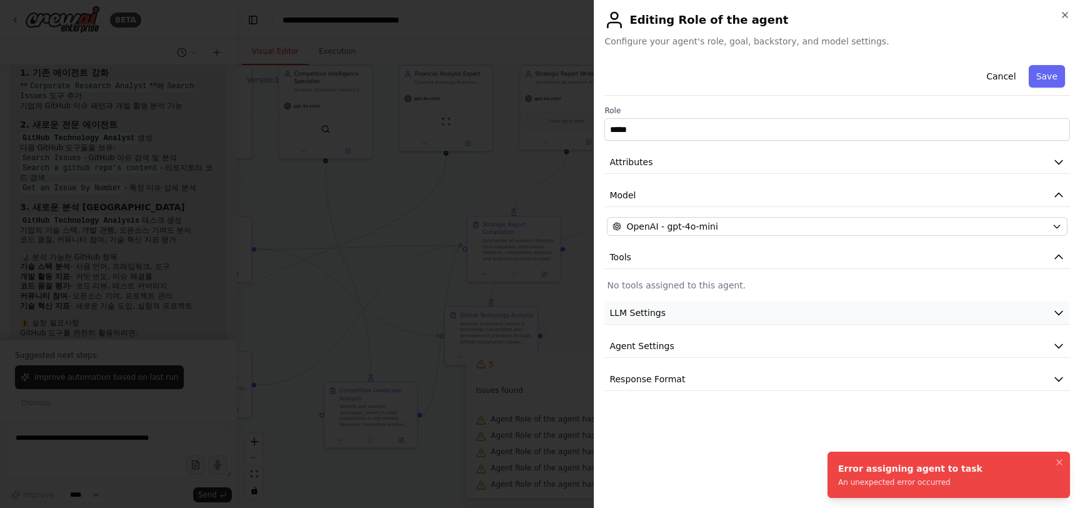
click at [701, 312] on button "LLM Settings" at bounding box center [837, 312] width 466 height 23
click at [617, 356] on span at bounding box center [612, 351] width 10 height 10
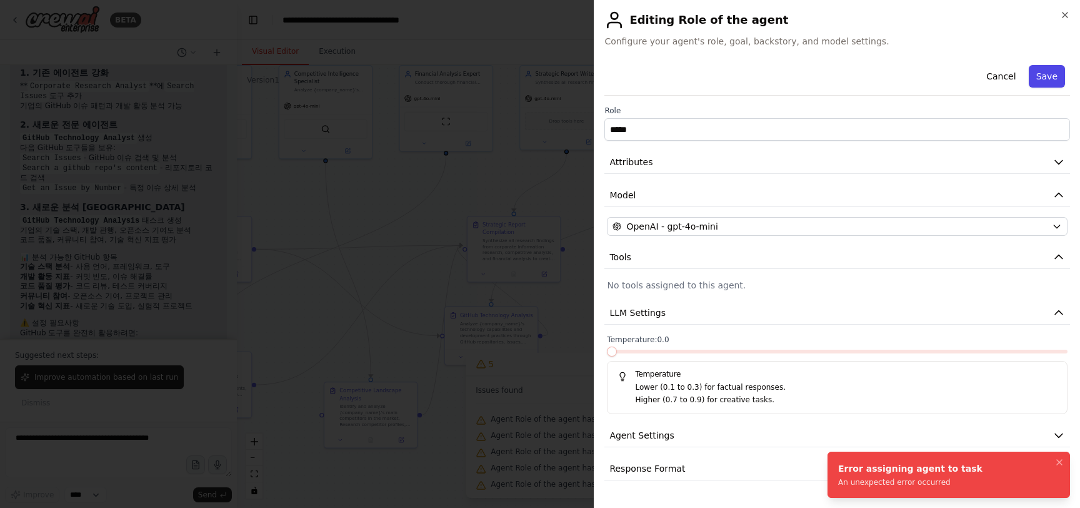
click at [1043, 80] on button "Save" at bounding box center [1047, 76] width 36 height 23
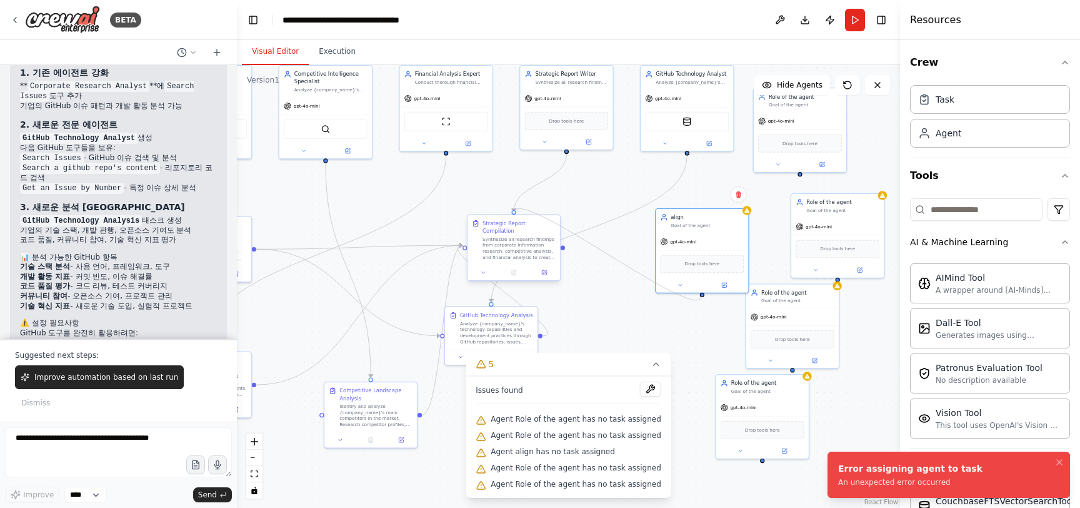
drag, startPoint x: 701, startPoint y: 291, endPoint x: 514, endPoint y: 217, distance: 201.7
click at [514, 217] on div "Corporate Research Analyst Conduct comprehensive research on {company_name} to …" at bounding box center [320, 161] width 399 height 267
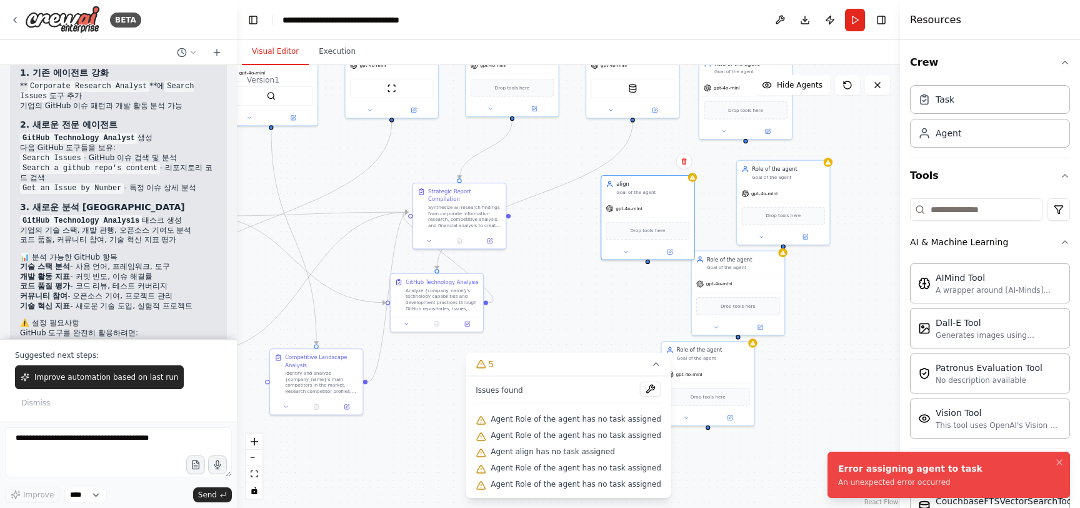
drag, startPoint x: 673, startPoint y: 329, endPoint x: 605, endPoint y: 250, distance: 104.2
click at [592, 257] on div ".deletable-edge-delete-btn { width: 20px; height: 20px; border: 0px solid #ffff…" at bounding box center [568, 286] width 663 height 443
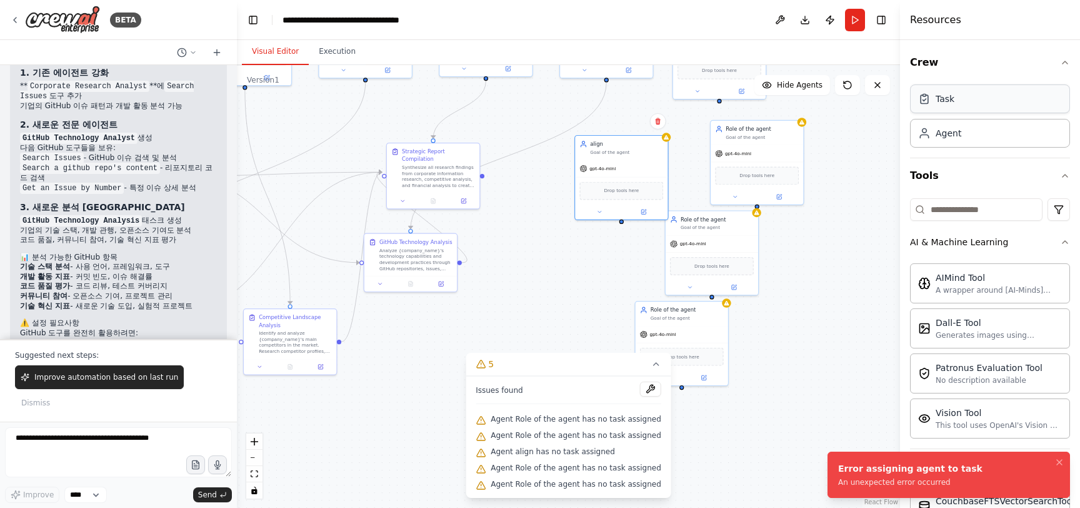
click at [955, 109] on div "Task" at bounding box center [990, 98] width 160 height 29
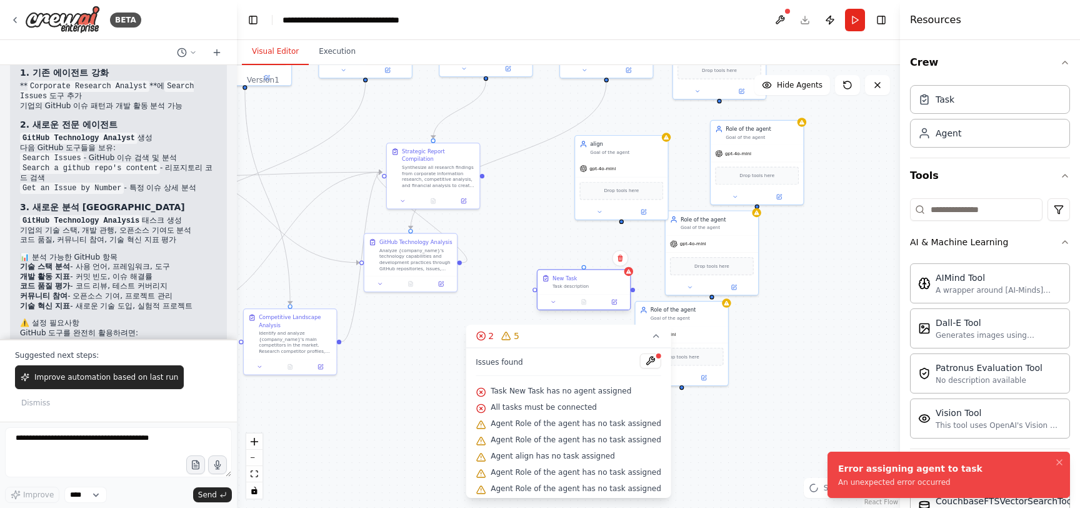
drag, startPoint x: 669, startPoint y: 275, endPoint x: 567, endPoint y: 286, distance: 103.1
click at [567, 286] on div "New Task Task description" at bounding box center [589, 281] width 73 height 15
click at [624, 224] on div ".deletable-edge-delete-btn { width: 20px; height: 20px; border: 0px solid #ffff…" at bounding box center [568, 286] width 663 height 443
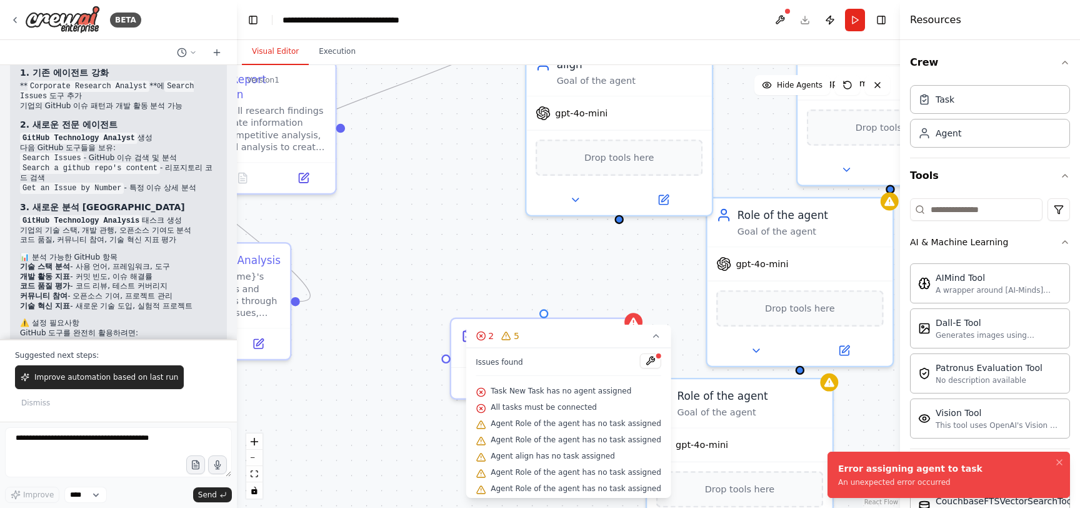
click at [623, 221] on div ".deletable-edge-delete-btn { width: 20px; height: 20px; border: 0px solid #ffff…" at bounding box center [568, 286] width 663 height 443
click at [606, 254] on div ".deletable-edge-delete-btn { width: 20px; height: 20px; border: 0px solid #ffff…" at bounding box center [568, 286] width 663 height 443
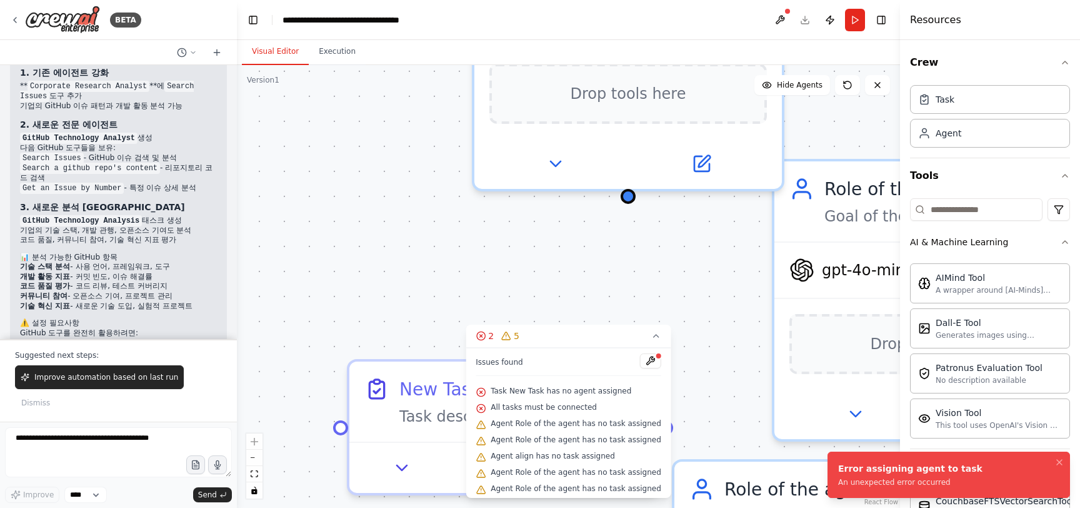
click at [611, 254] on div ".deletable-edge-delete-btn { width: 20px; height: 20px; border: 0px solid #ffff…" at bounding box center [568, 286] width 663 height 443
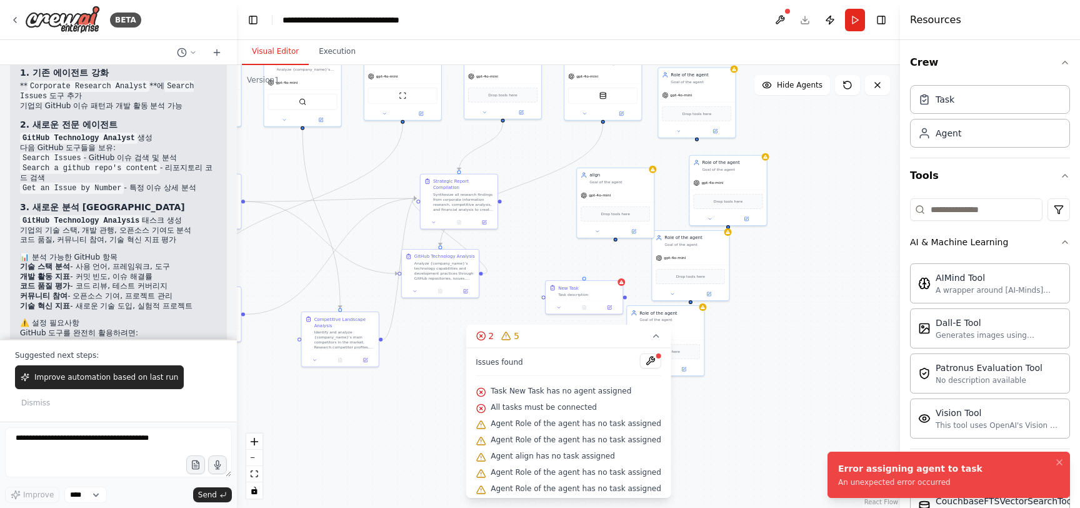
click at [616, 241] on div ".deletable-edge-delete-btn { width: 20px; height: 20px; border: 0px solid #ffff…" at bounding box center [568, 286] width 663 height 443
click at [614, 241] on div at bounding box center [615, 240] width 4 height 4
drag, startPoint x: 614, startPoint y: 241, endPoint x: 602, endPoint y: 256, distance: 19.5
click at [602, 256] on div ".deletable-edge-delete-btn { width: 20px; height: 20px; border: 0px solid #ffff…" at bounding box center [568, 286] width 663 height 443
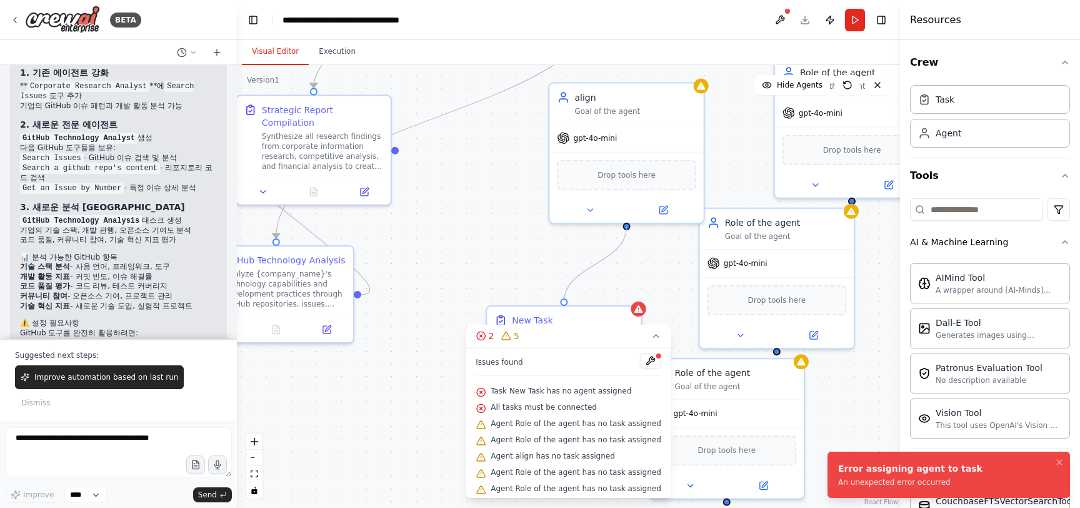
drag, startPoint x: 628, startPoint y: 226, endPoint x: 566, endPoint y: 305, distance: 100.2
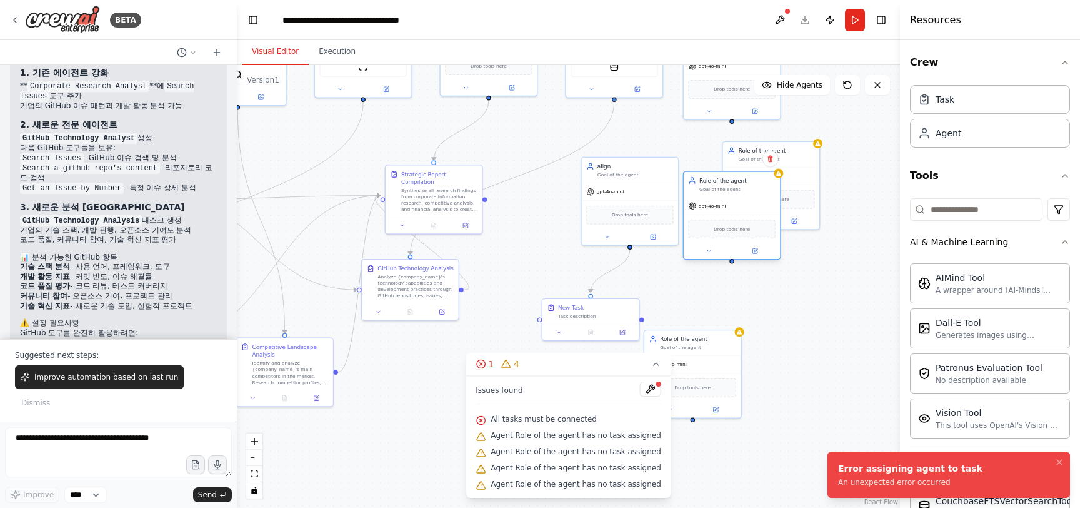
drag, startPoint x: 716, startPoint y: 254, endPoint x: 725, endPoint y: 180, distance: 75.0
click at [725, 180] on div "Role of the agent Goal of the agent" at bounding box center [732, 184] width 96 height 25
drag, startPoint x: 733, startPoint y: 247, endPoint x: 591, endPoint y: 294, distance: 150.0
click at [440, 246] on div "Corporate Research Analyst Conduct comprehensive research on {company_name} to …" at bounding box center [232, 108] width 416 height 278
click at [733, 179] on div "Role of the agent Goal of the agent" at bounding box center [732, 168] width 96 height 25
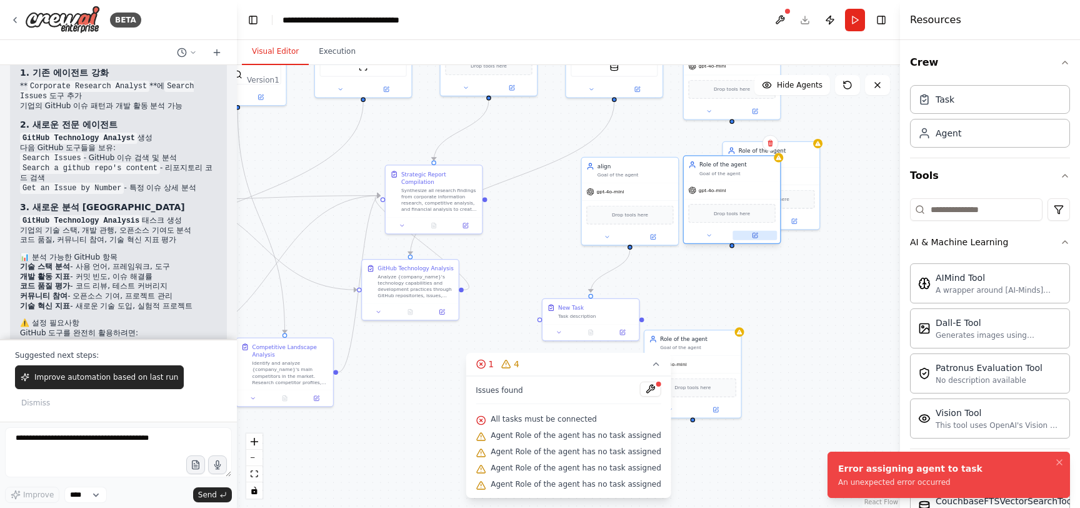
click at [756, 234] on icon at bounding box center [756, 235] width 4 height 4
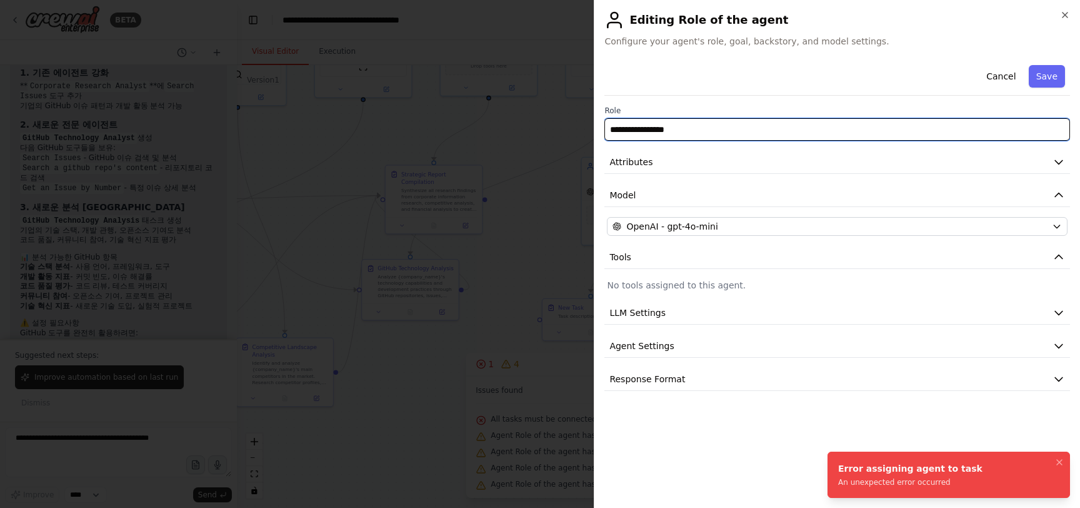
click at [691, 131] on input "**********" at bounding box center [837, 129] width 466 height 23
type input "*"
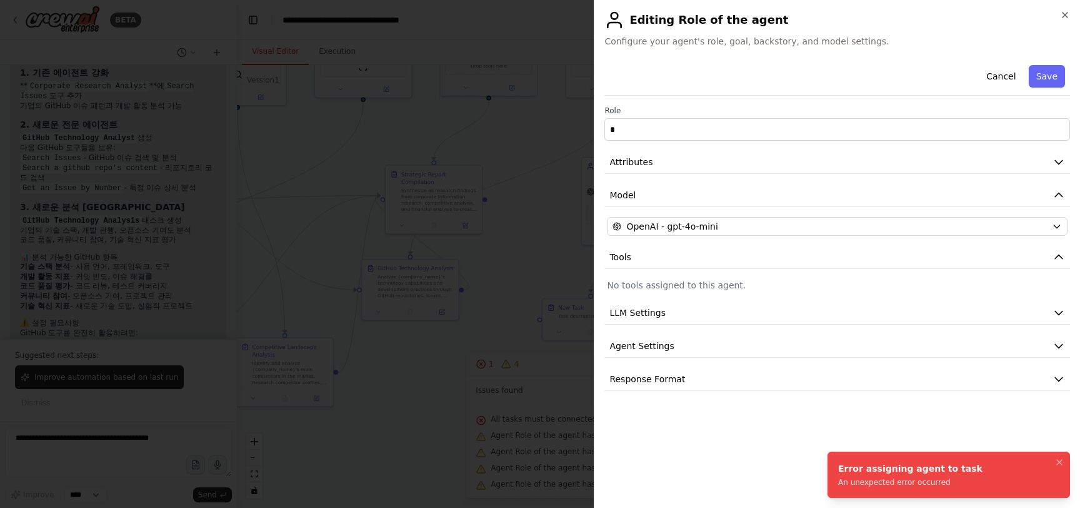
click at [1055, 76] on button "Save" at bounding box center [1047, 76] width 36 height 23
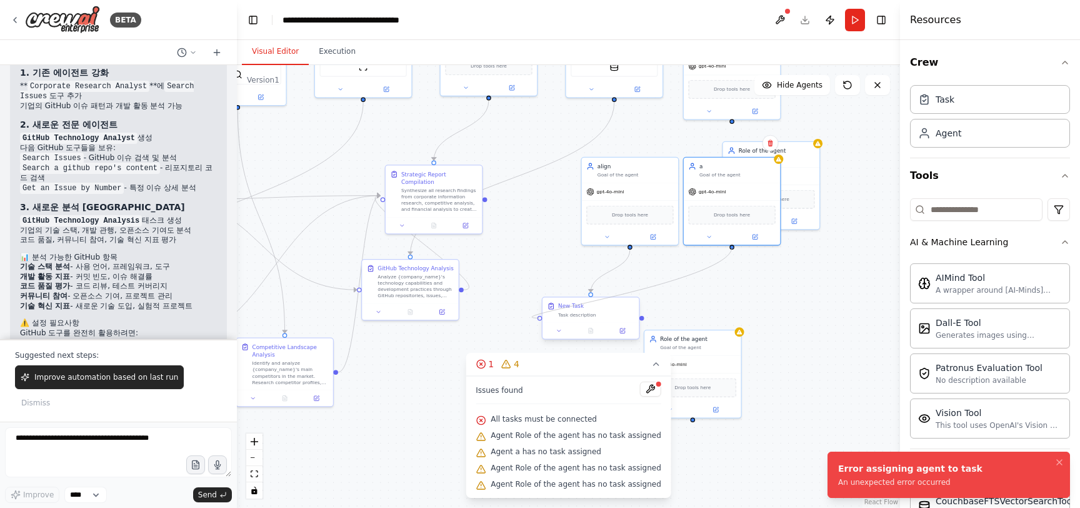
drag, startPoint x: 734, startPoint y: 245, endPoint x: 543, endPoint y: 318, distance: 204.8
click at [440, 246] on div "Corporate Research Analyst Conduct comprehensive research on {company_name} to …" at bounding box center [232, 108] width 416 height 278
drag, startPoint x: 733, startPoint y: 246, endPoint x: 594, endPoint y: 298, distance: 147.8
click at [440, 246] on div "Corporate Research Analyst Conduct comprehensive research on {company_name} to …" at bounding box center [232, 108] width 416 height 278
drag, startPoint x: 709, startPoint y: 345, endPoint x: 754, endPoint y: 303, distance: 61.0
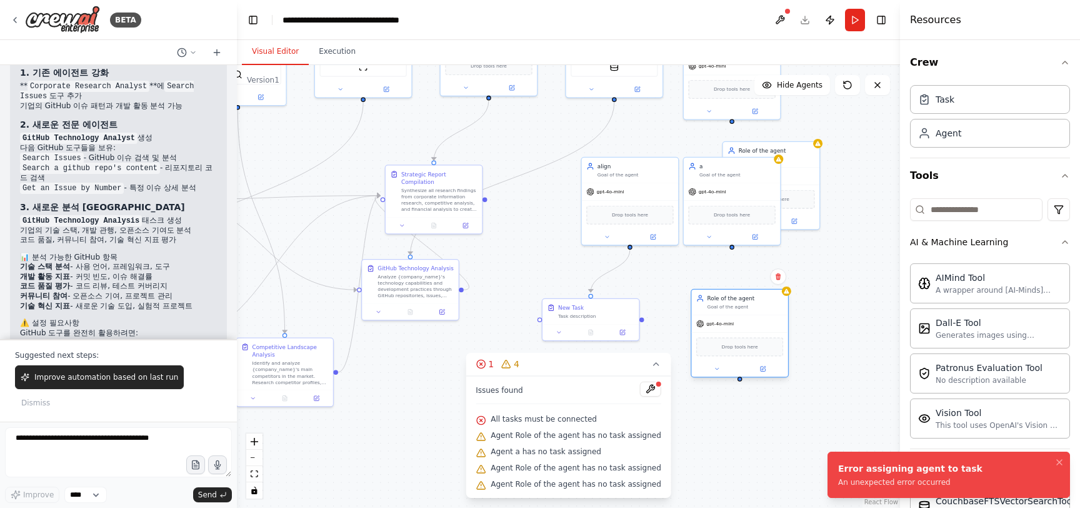
click at [754, 304] on div "Goal of the agent" at bounding box center [746, 307] width 76 height 6
click at [608, 313] on div "Task description" at bounding box center [596, 314] width 76 height 6
click at [619, 332] on icon at bounding box center [622, 331] width 6 height 6
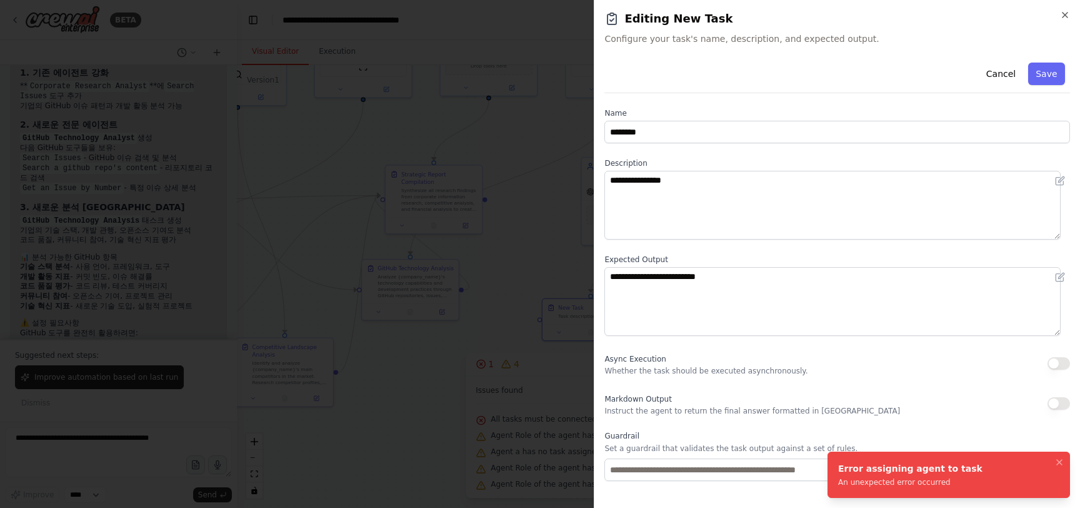
scroll to position [57, 0]
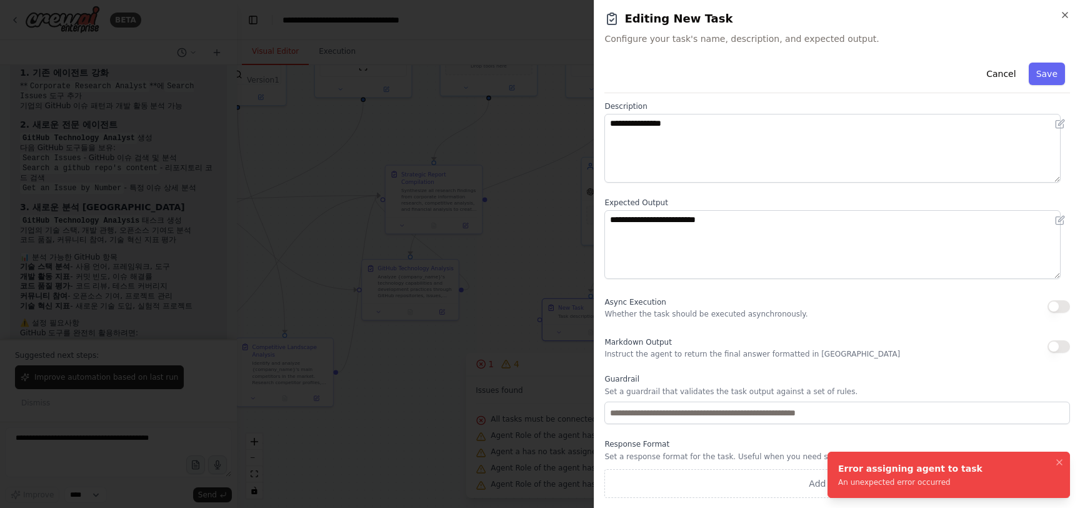
click at [1048, 307] on button "button" at bounding box center [1059, 306] width 23 height 13
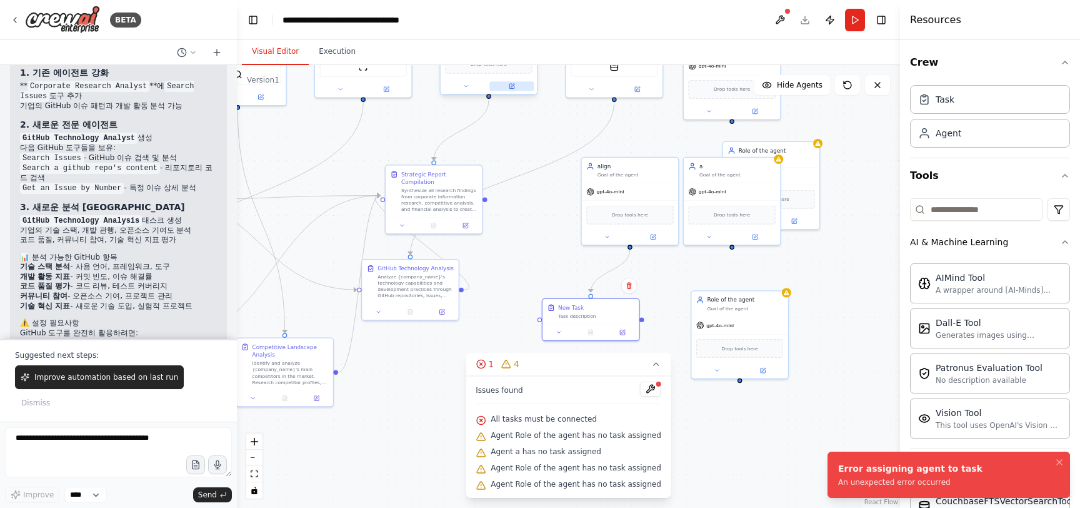
click at [513, 91] on div at bounding box center [489, 86] width 96 height 16
click at [514, 88] on icon at bounding box center [511, 86] width 5 height 5
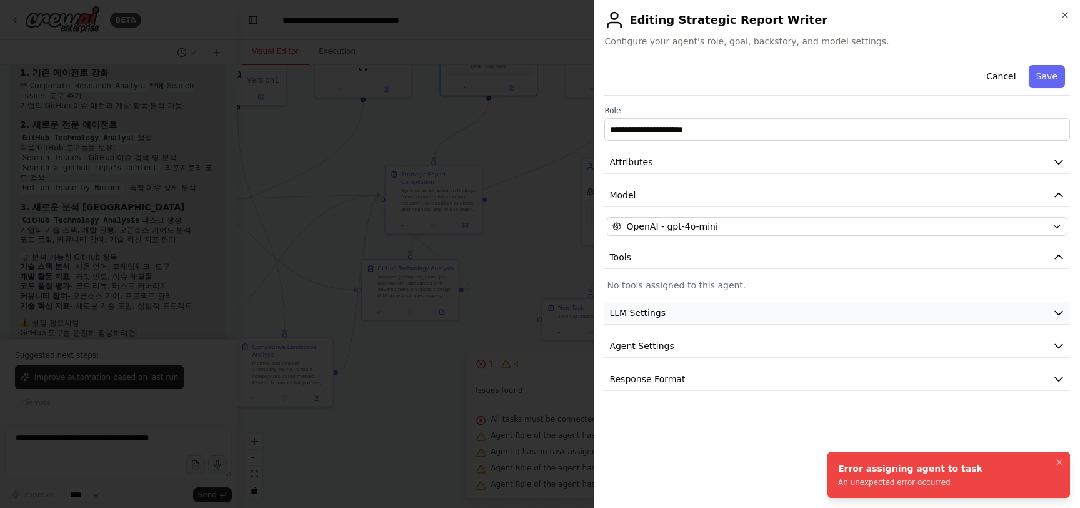
click at [698, 321] on button "LLM Settings" at bounding box center [837, 312] width 466 height 23
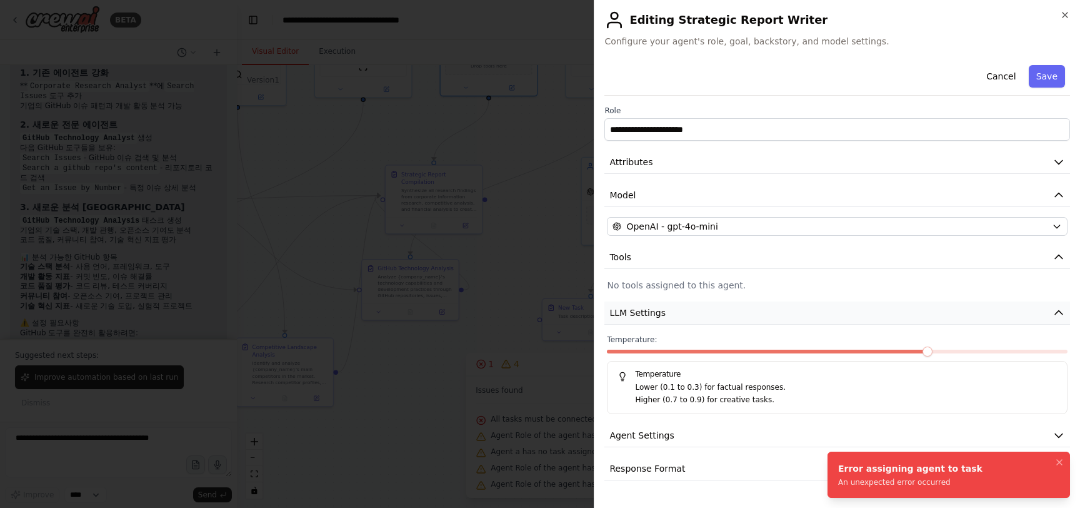
click at [698, 317] on button "LLM Settings" at bounding box center [837, 312] width 466 height 23
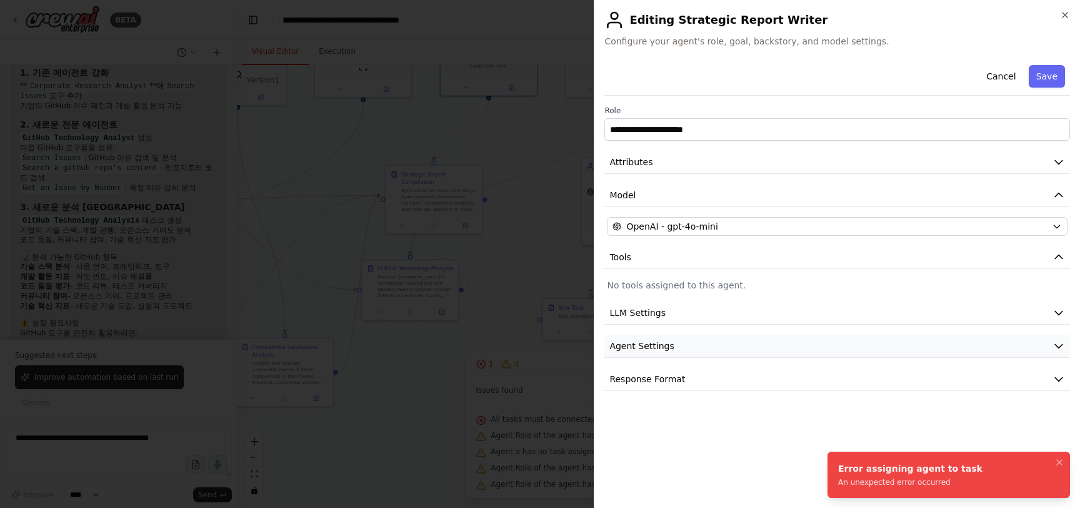
click at [687, 353] on button "Agent Settings" at bounding box center [837, 345] width 466 height 23
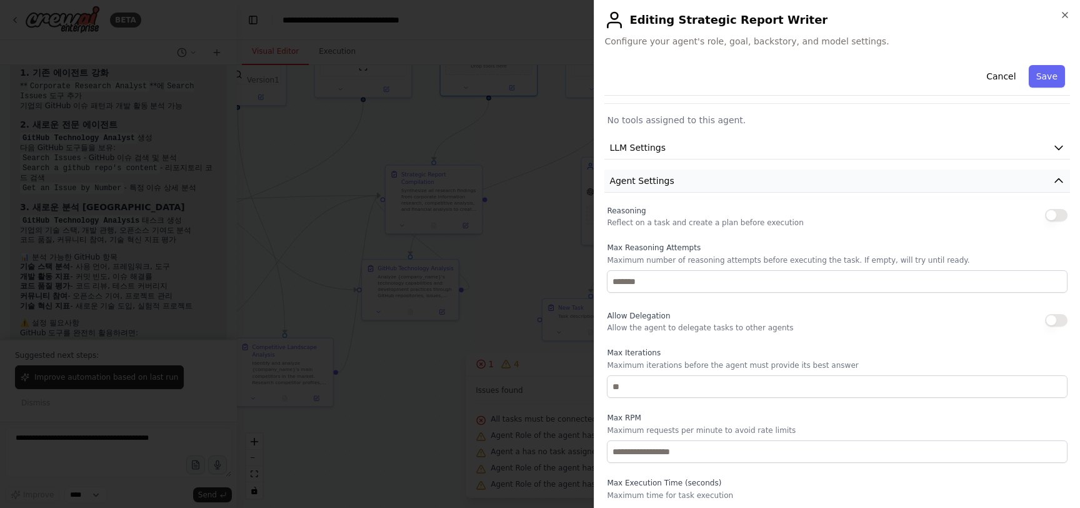
scroll to position [229, 0]
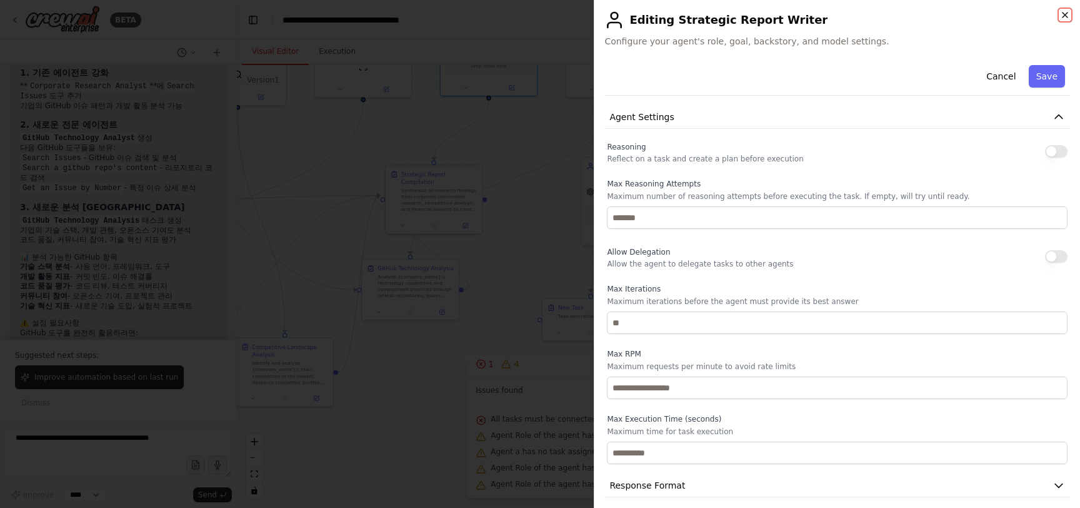
click at [1065, 14] on icon "button" at bounding box center [1065, 15] width 10 height 10
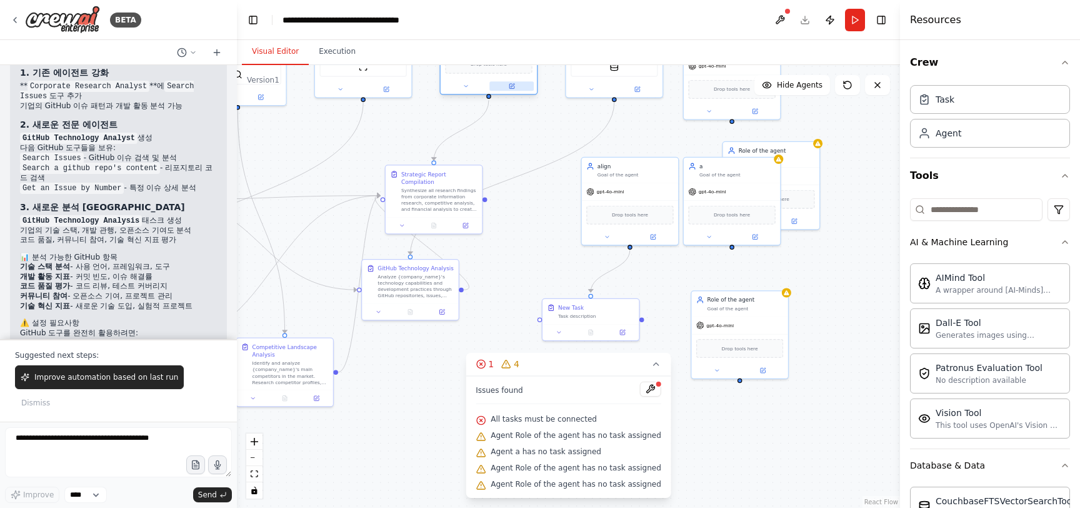
click at [518, 91] on button at bounding box center [511, 85] width 44 height 9
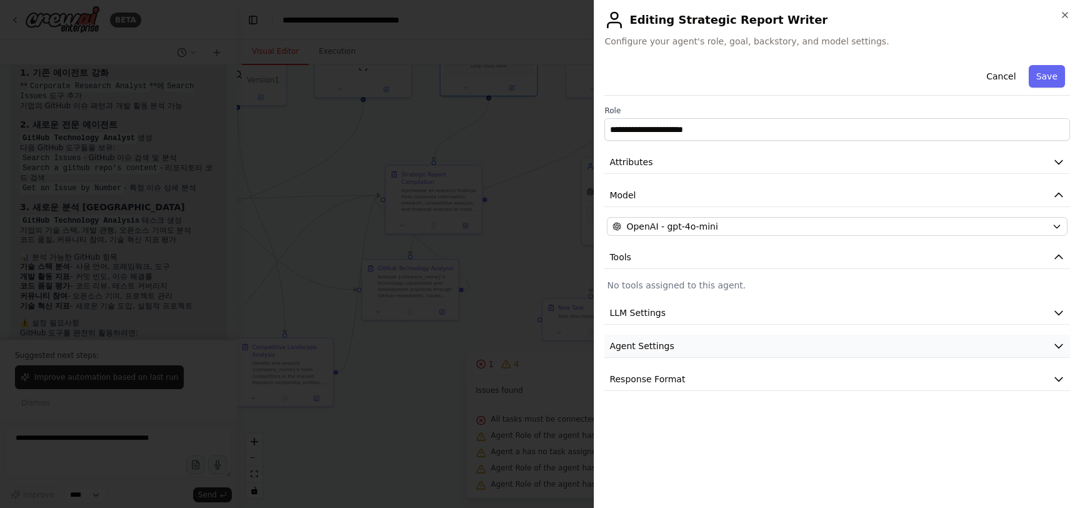
drag, startPoint x: 693, startPoint y: 339, endPoint x: 705, endPoint y: 338, distance: 11.9
click at [693, 339] on button "Agent Settings" at bounding box center [837, 345] width 466 height 23
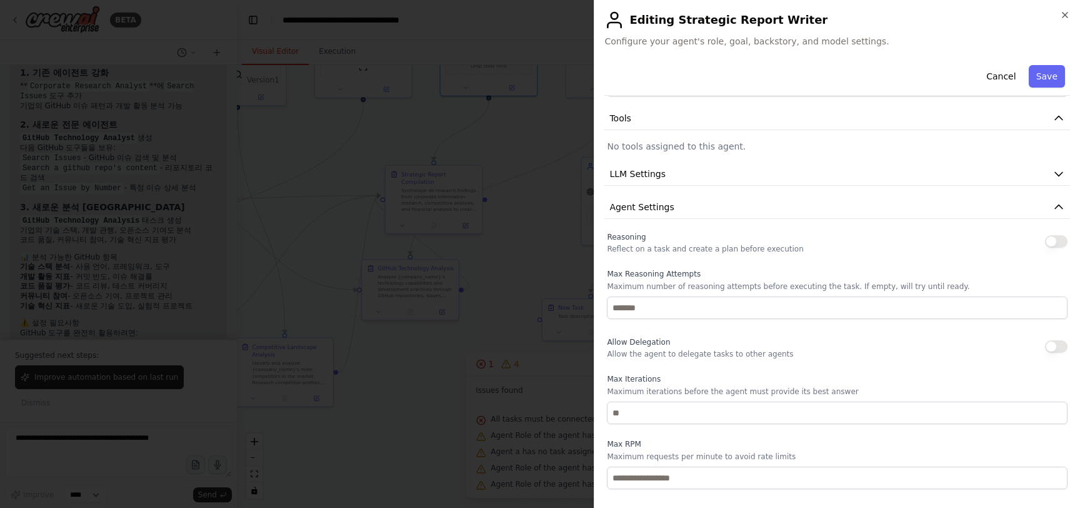
scroll to position [238, 0]
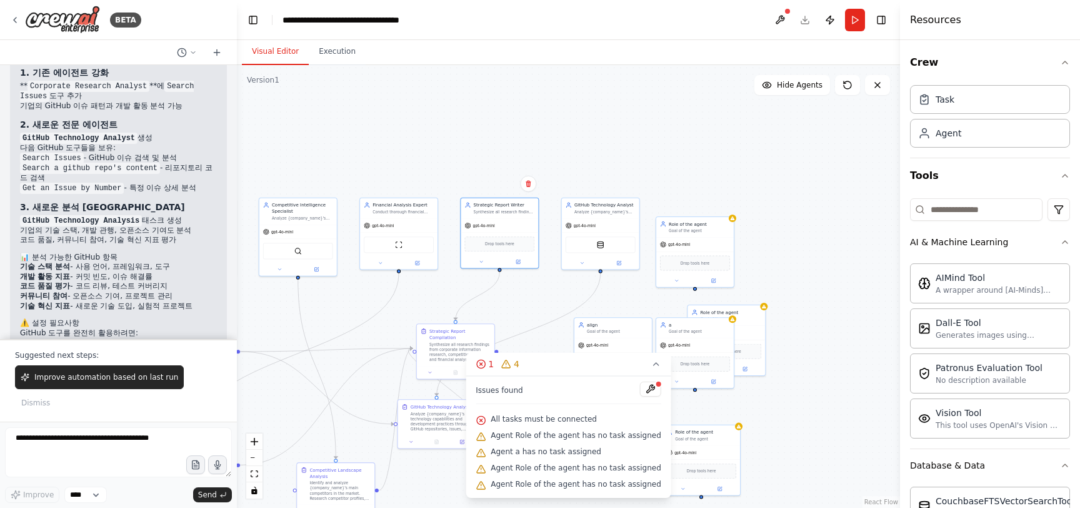
drag, startPoint x: 511, startPoint y: 273, endPoint x: 537, endPoint y: 383, distance: 113.1
click at [534, 386] on div "Version 1 Show Tools Hide Agents .deletable-edge-delete-btn { width: 20px; heig…" at bounding box center [568, 286] width 663 height 443
click at [517, 204] on div "Synthesize all research findings from corporate research, competitive analysis,…" at bounding box center [507, 206] width 61 height 5
click at [525, 256] on button at bounding box center [521, 256] width 36 height 8
click at [523, 257] on icon at bounding box center [521, 255] width 5 height 5
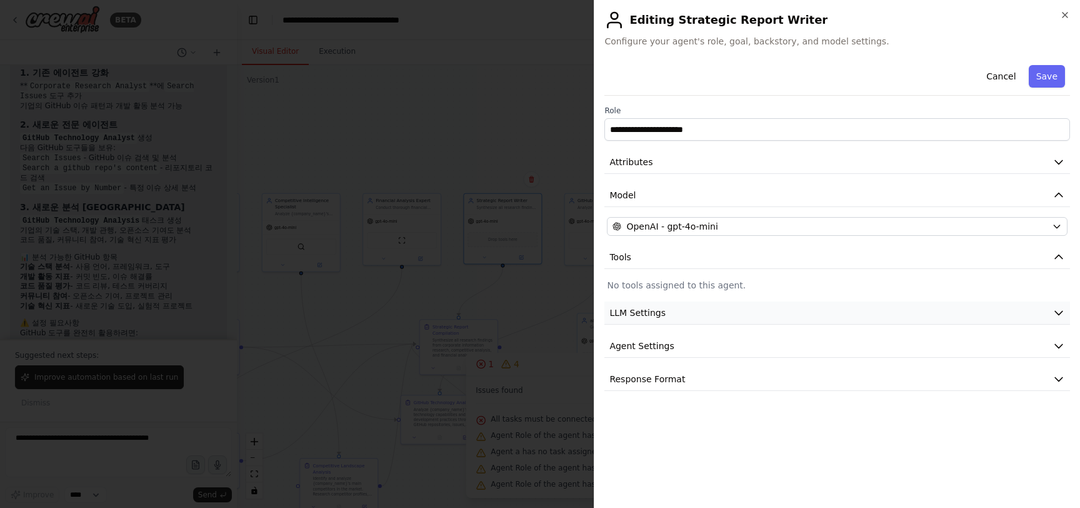
click at [683, 322] on button "LLM Settings" at bounding box center [837, 312] width 466 height 23
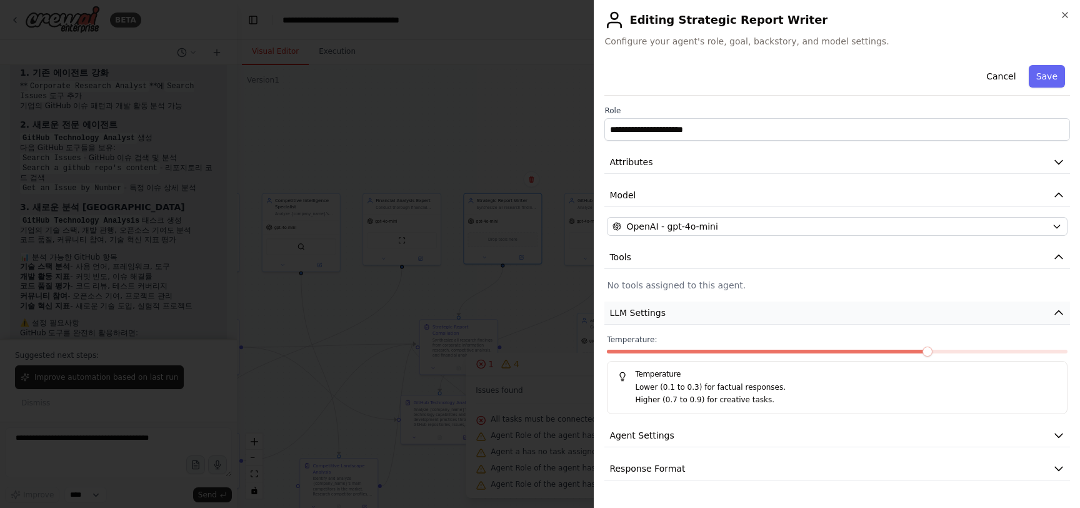
click at [689, 304] on button "LLM Settings" at bounding box center [837, 312] width 466 height 23
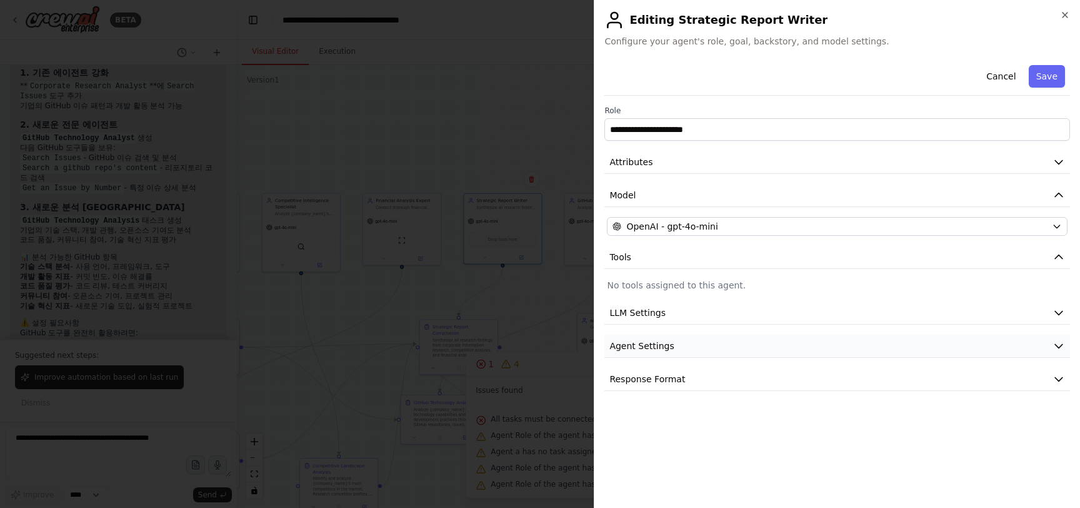
click at [673, 354] on button "Agent Settings" at bounding box center [837, 345] width 466 height 23
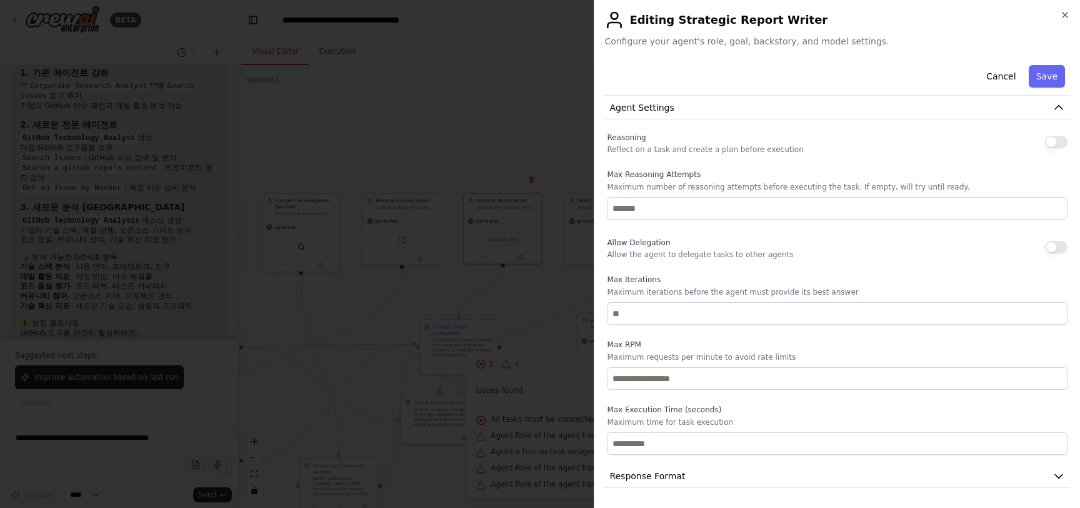
click at [659, 273] on div "Reasoning Reflect on a task and create a plan before execution Max Reasoning At…" at bounding box center [837, 291] width 461 height 325
drag, startPoint x: 641, startPoint y: 280, endPoint x: 602, endPoint y: 281, distance: 39.4
click at [602, 281] on div "**********" at bounding box center [837, 254] width 486 height 508
copy label "Max Iterations"
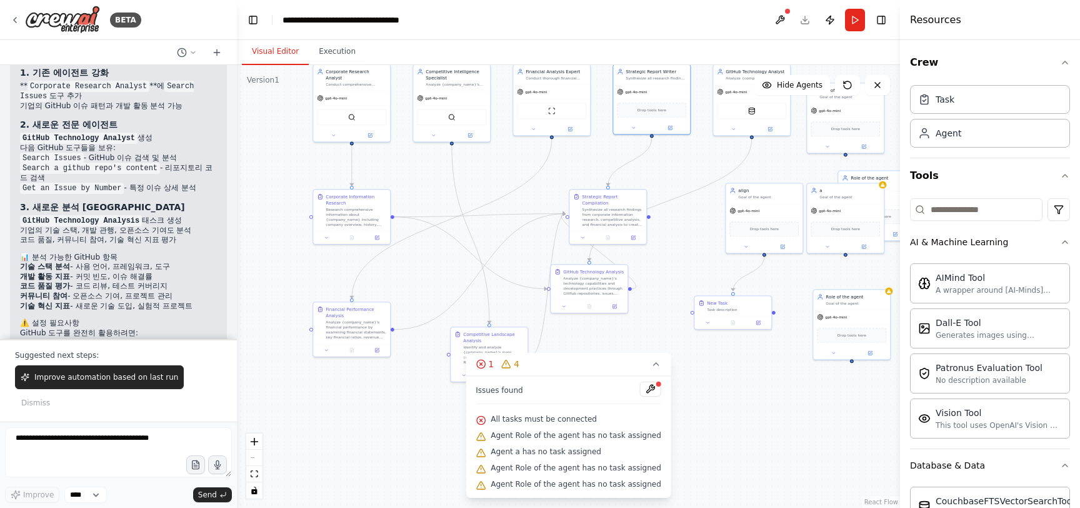
drag, startPoint x: 533, startPoint y: 303, endPoint x: 680, endPoint y: 171, distance: 197.0
click at [682, 171] on div ".deletable-edge-delete-btn { width: 20px; height: 20px; border: 0px solid #ffff…" at bounding box center [568, 286] width 663 height 443
click at [354, 54] on button "Execution" at bounding box center [337, 52] width 57 height 26
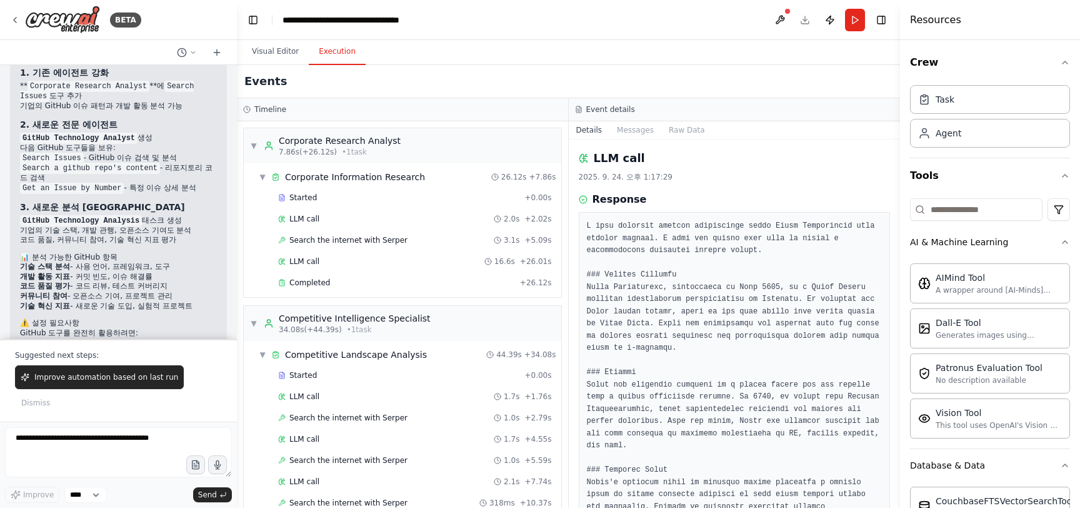
scroll to position [336, 0]
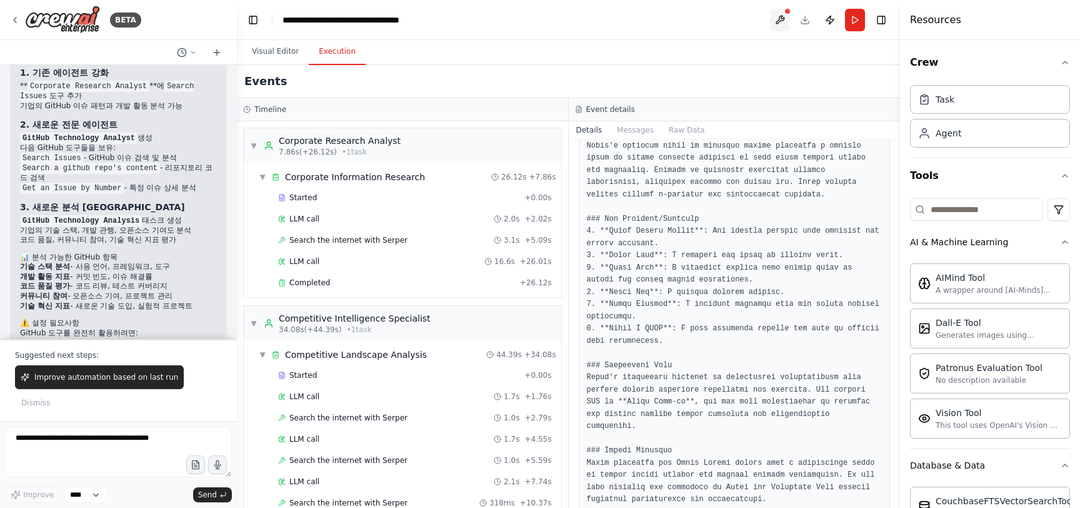
click at [777, 24] on button at bounding box center [780, 20] width 20 height 23
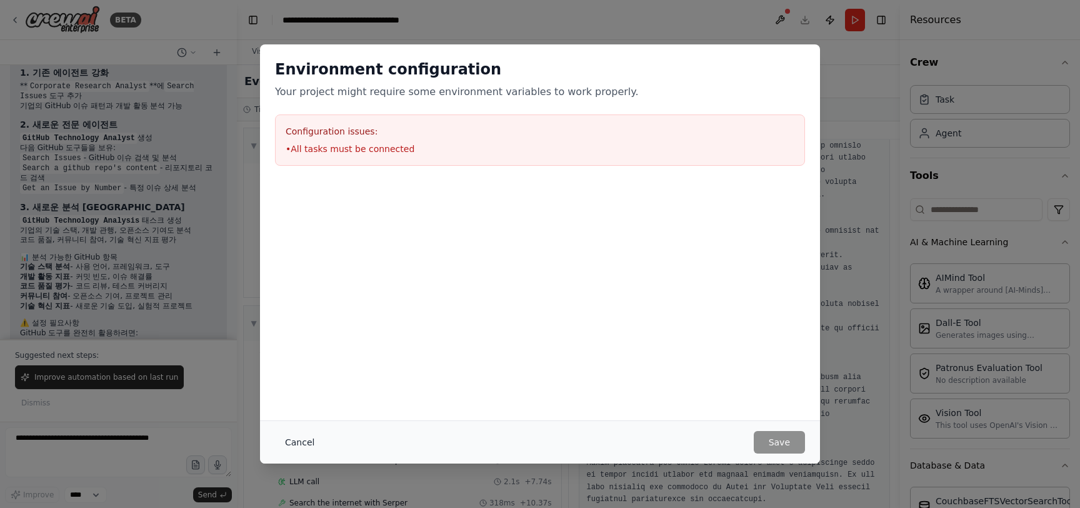
click at [308, 441] on button "Cancel" at bounding box center [299, 442] width 49 height 23
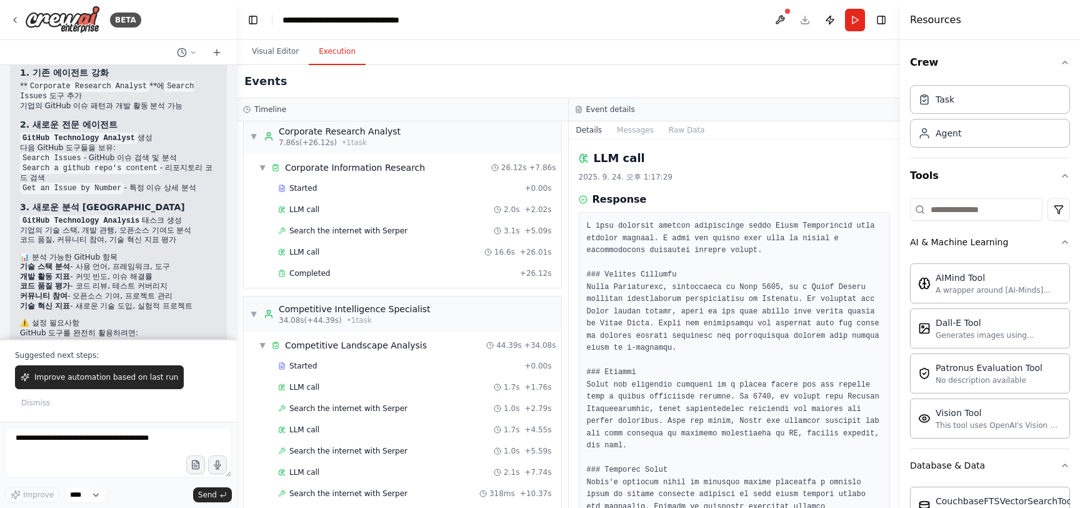
scroll to position [0, 0]
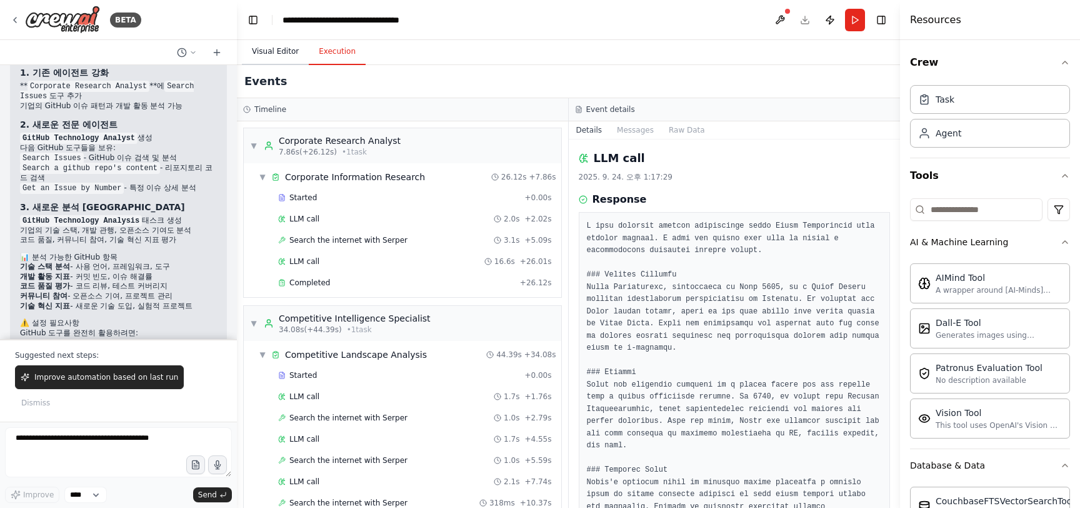
click at [281, 56] on button "Visual Editor" at bounding box center [275, 52] width 67 height 26
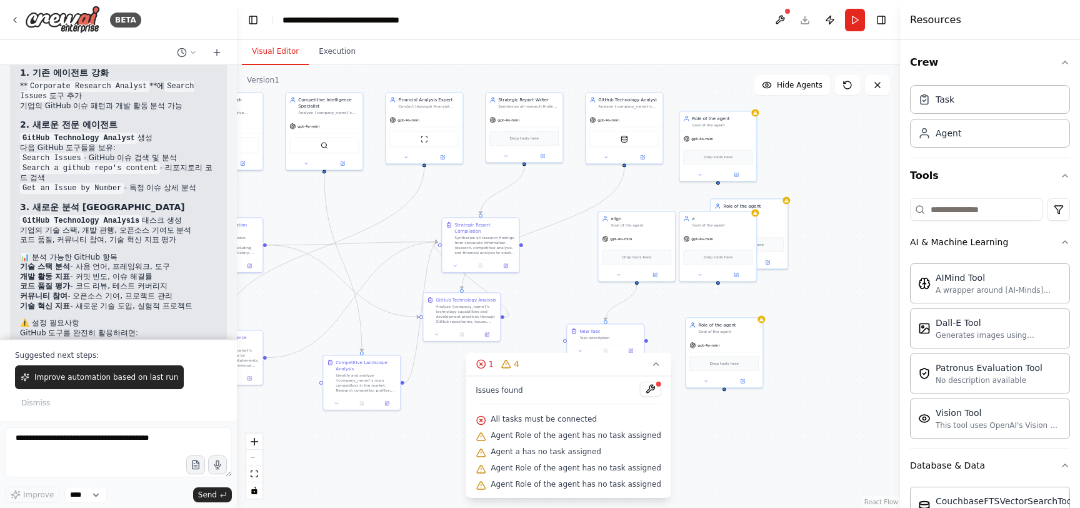
drag, startPoint x: 725, startPoint y: 373, endPoint x: 596, endPoint y: 403, distance: 132.8
click at [596, 403] on div "Version 1 Show Tools Hide Agents .deletable-edge-delete-btn { width: 20px; heig…" at bounding box center [568, 286] width 663 height 443
click at [742, 139] on div "gpt-4o-mini" at bounding box center [717, 138] width 77 height 14
click at [725, 434] on div ".deletable-edge-delete-btn { width: 20px; height: 20px; border: 0px solid #ffff…" at bounding box center [568, 286] width 663 height 443
drag, startPoint x: 572, startPoint y: 300, endPoint x: 574, endPoint y: 239, distance: 61.3
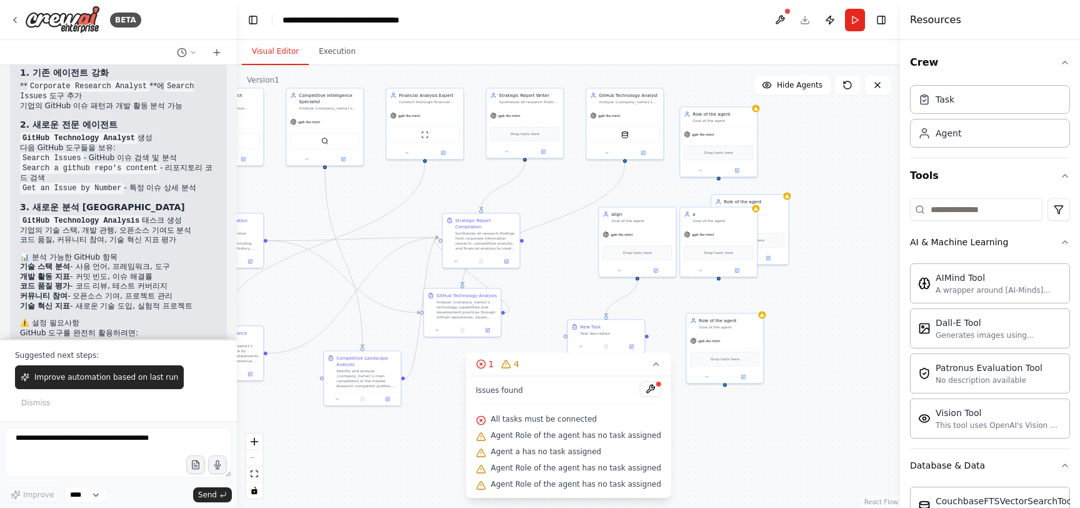
click at [574, 239] on div ".deletable-edge-delete-btn { width: 20px; height: 20px; border: 0px solid #ffff…" at bounding box center [568, 286] width 663 height 443
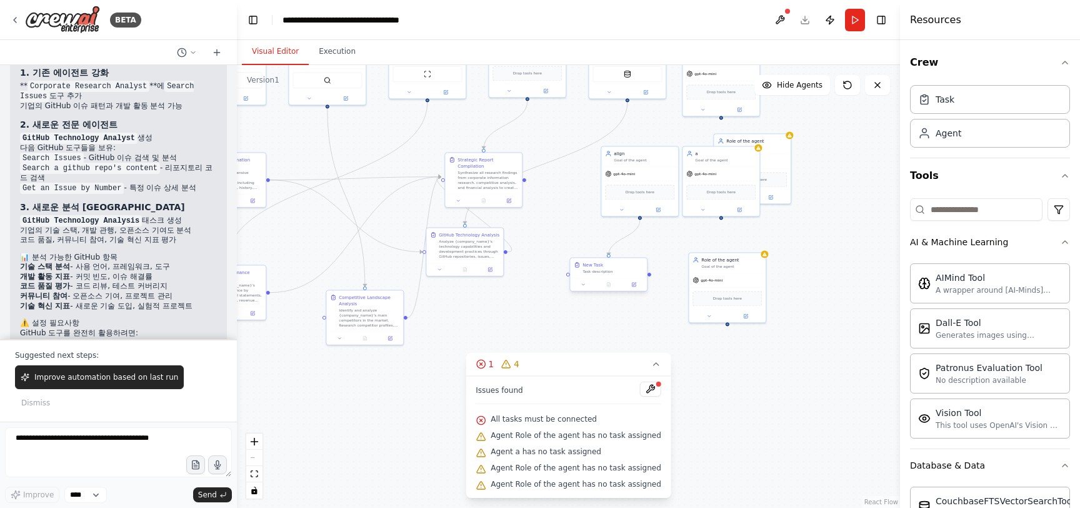
click at [617, 272] on div "Task description" at bounding box center [613, 271] width 61 height 5
click at [634, 287] on button at bounding box center [633, 285] width 21 height 8
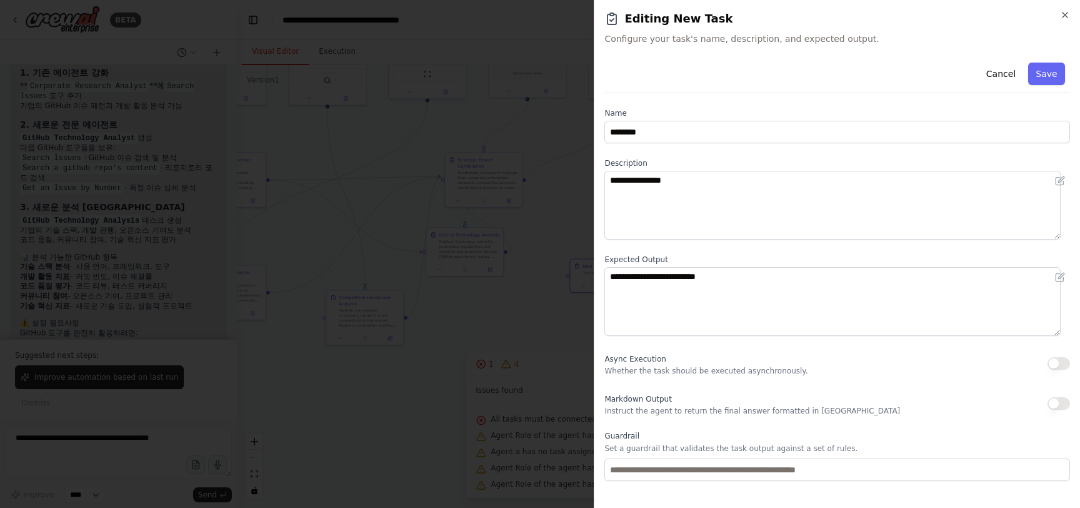
click at [1048, 358] on button "button" at bounding box center [1059, 363] width 23 height 13
drag, startPoint x: 649, startPoint y: 358, endPoint x: 606, endPoint y: 362, distance: 43.4
click at [606, 362] on div "Async Execution Whether the task should be executed asynchronously." at bounding box center [705, 363] width 203 height 25
copy span "Async Execution"
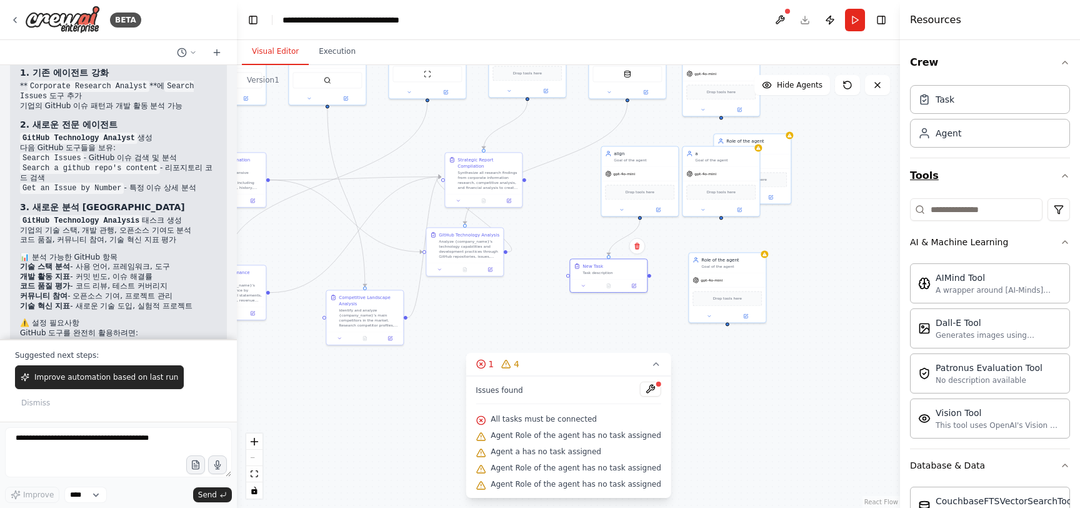
click at [968, 191] on button "Tools" at bounding box center [990, 175] width 160 height 35
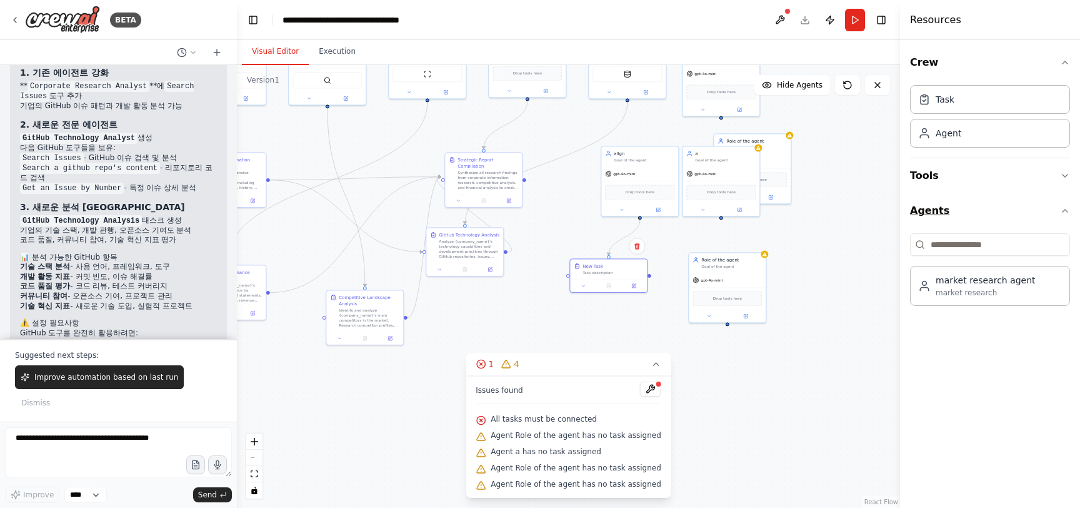
click at [966, 206] on button "Agents" at bounding box center [990, 210] width 160 height 35
click at [974, 172] on button "Tools" at bounding box center [990, 175] width 160 height 35
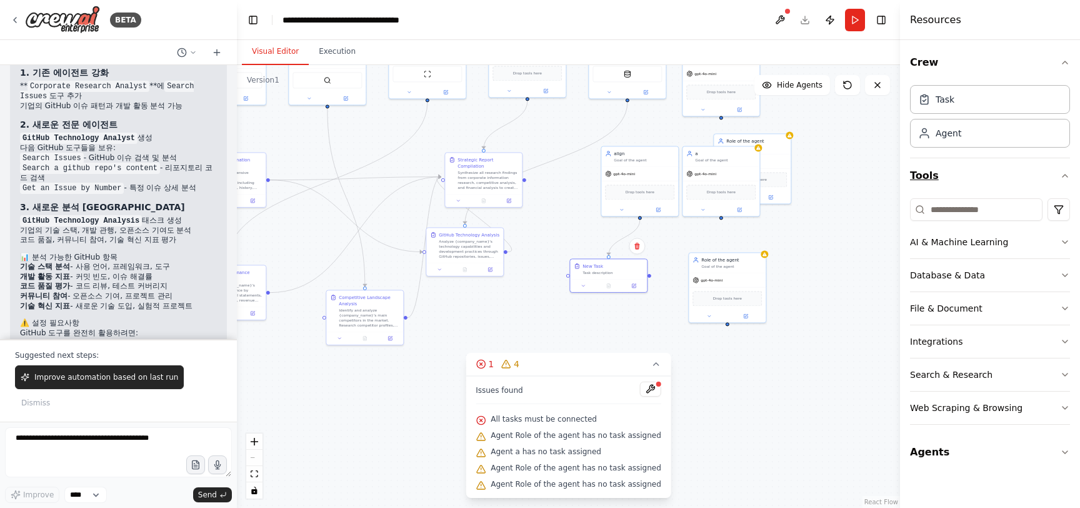
click at [980, 187] on button "Tools" at bounding box center [990, 175] width 160 height 35
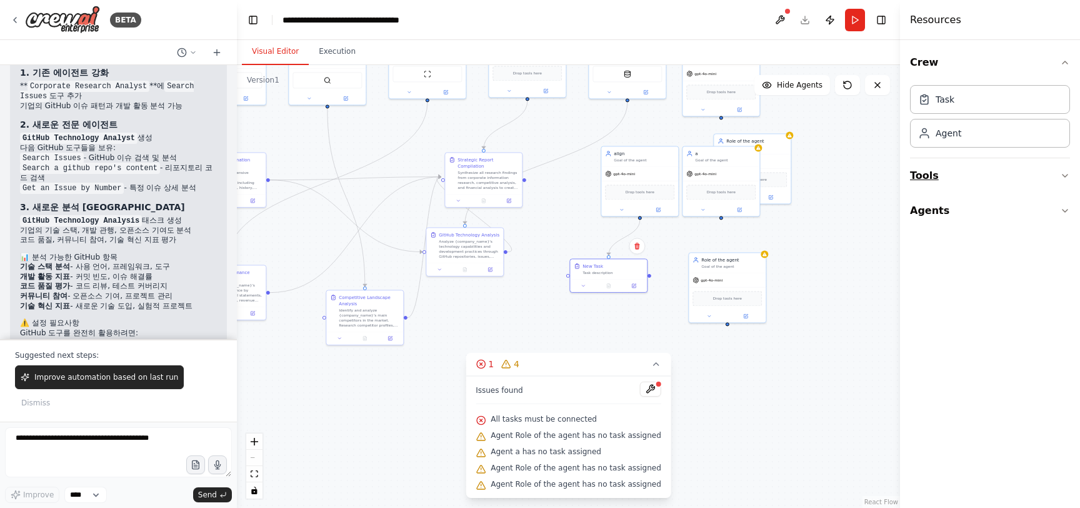
click at [980, 187] on button "Tools" at bounding box center [990, 175] width 160 height 35
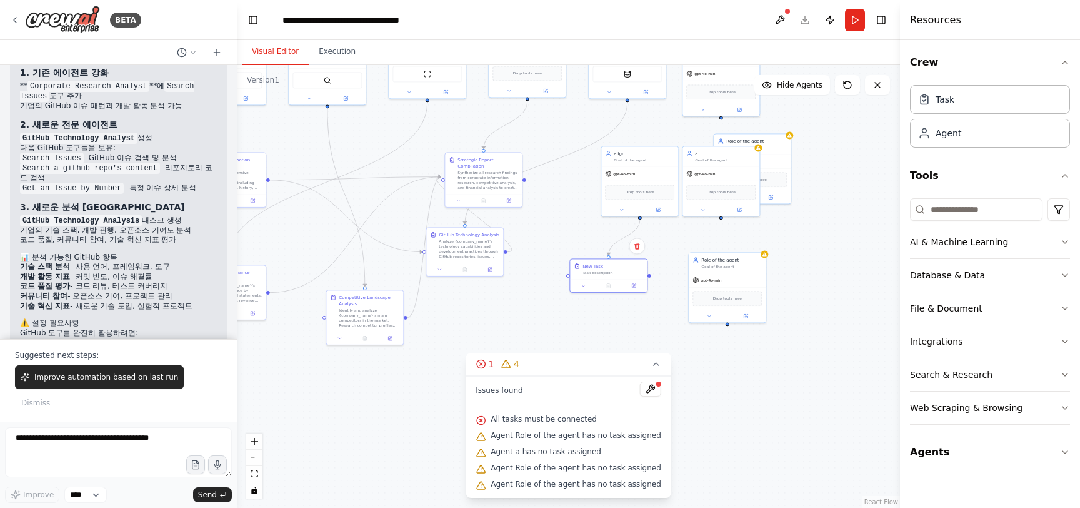
click at [982, 214] on input at bounding box center [976, 209] width 133 height 23
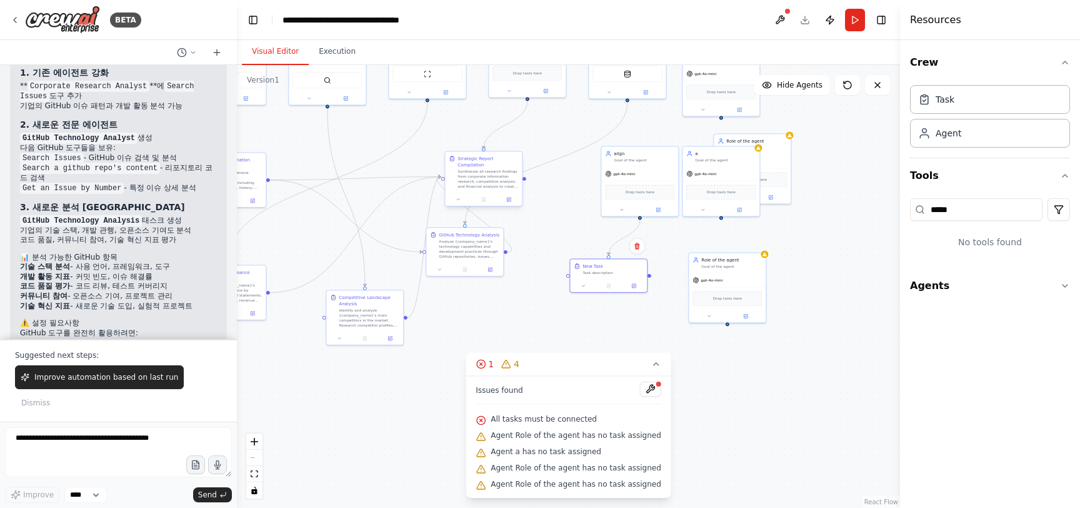
click at [494, 181] on div "Synthesize all research findings from corporate information research, competiti…" at bounding box center [488, 179] width 61 height 20
click at [504, 198] on div at bounding box center [483, 199] width 77 height 13
click at [507, 197] on icon at bounding box center [508, 199] width 5 height 5
click at [1020, 206] on input "*****" at bounding box center [976, 209] width 133 height 23
type input "*"
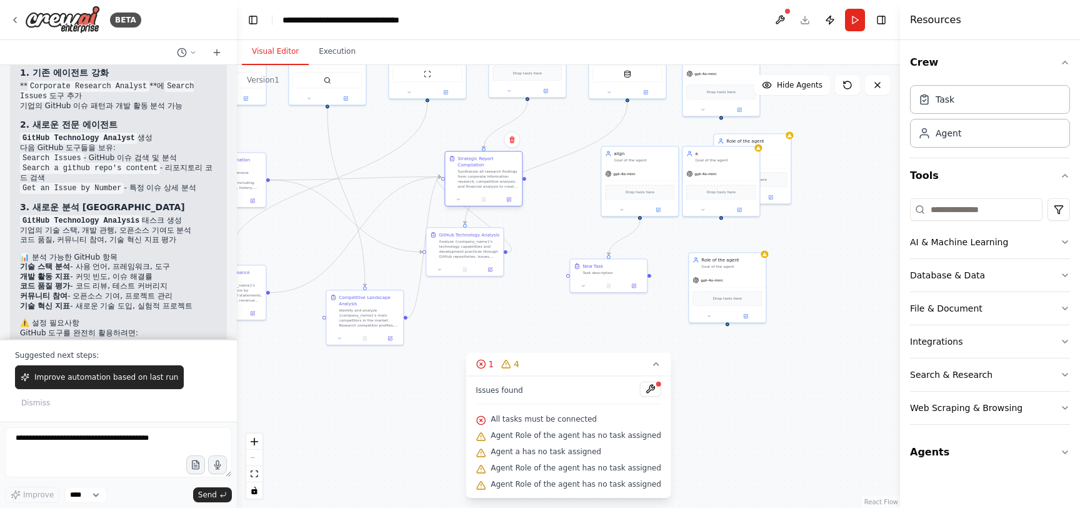
click at [509, 199] on div "Strategic Report Compilation Synthesize all research findings from corporate in…" at bounding box center [483, 179] width 78 height 56
click at [510, 198] on icon at bounding box center [509, 200] width 4 height 4
click at [638, 288] on div at bounding box center [608, 284] width 77 height 13
click at [638, 284] on button at bounding box center [633, 285] width 21 height 8
